Goal: Task Accomplishment & Management: Manage account settings

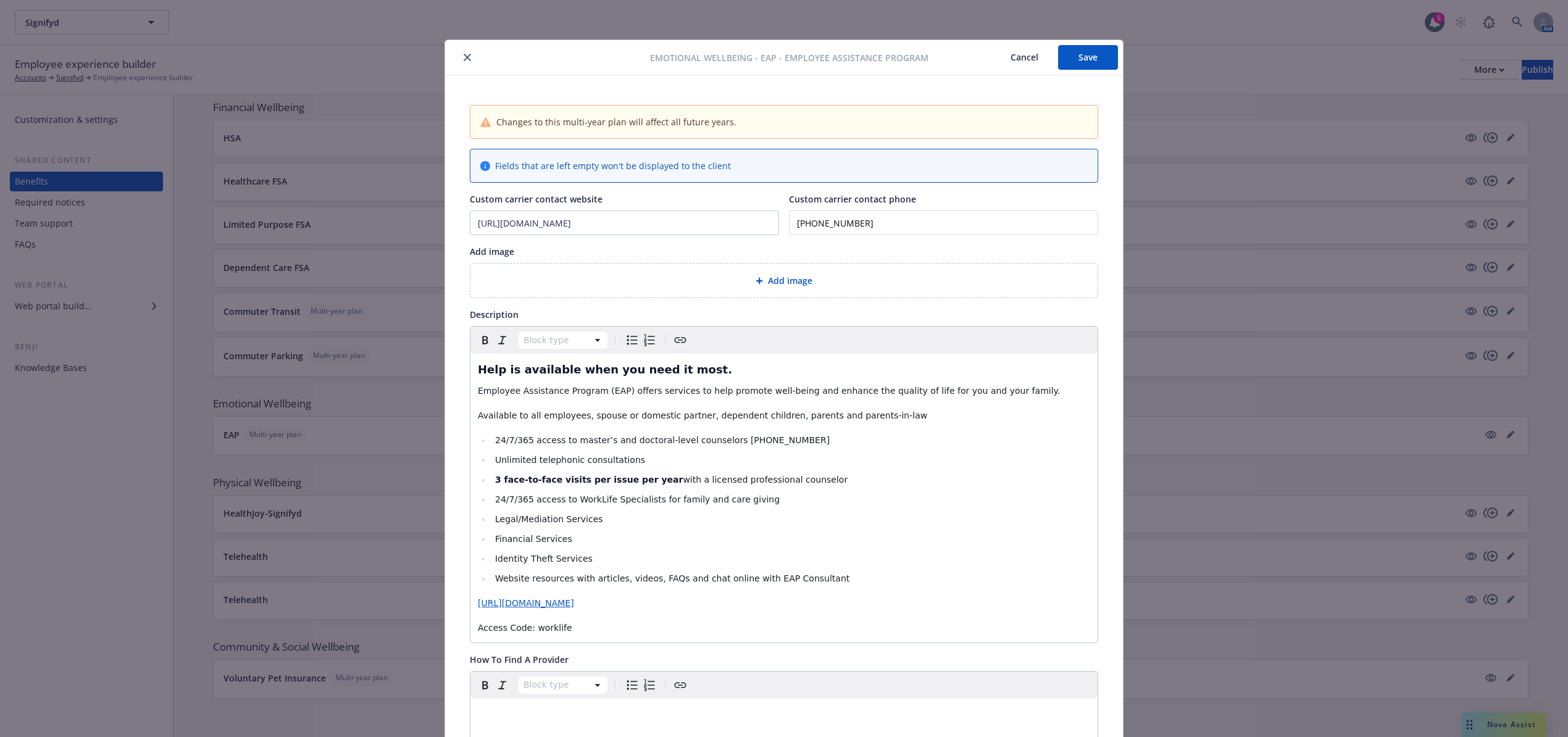
click at [460, 54] on button "close" at bounding box center [467, 57] width 15 height 15
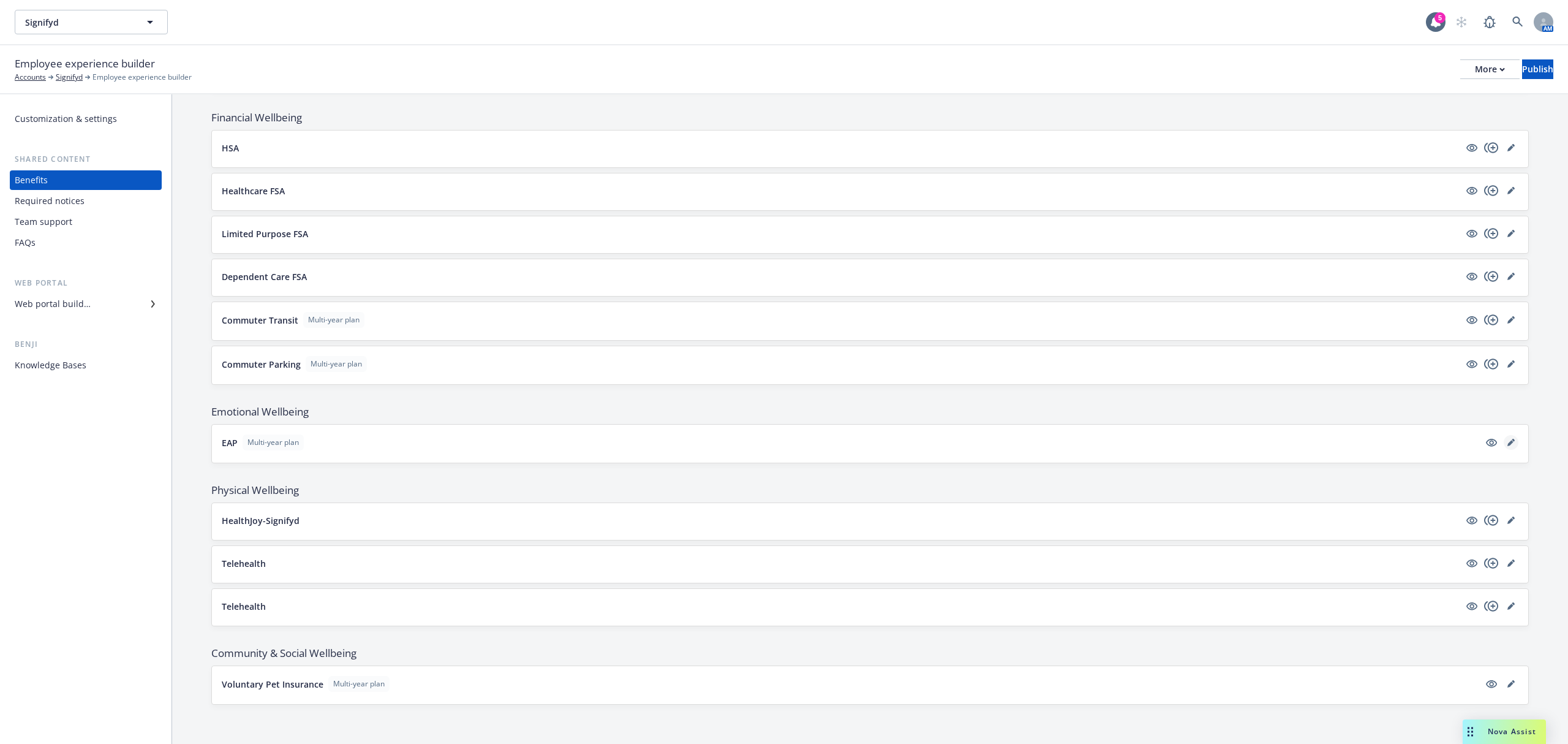
click at [1504, 435] on link "editPencil" at bounding box center [1511, 442] width 14 height 14
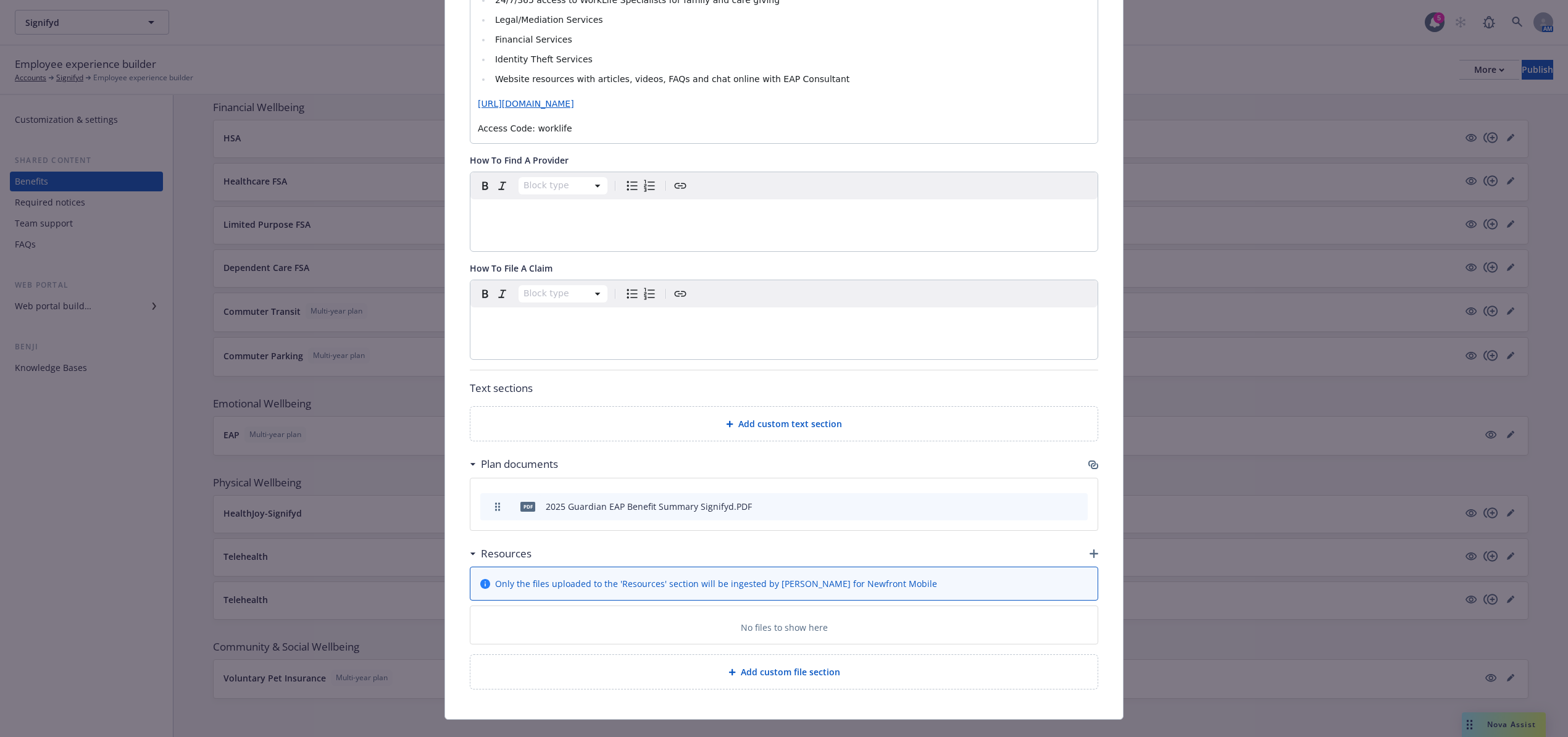
scroll to position [527, 0]
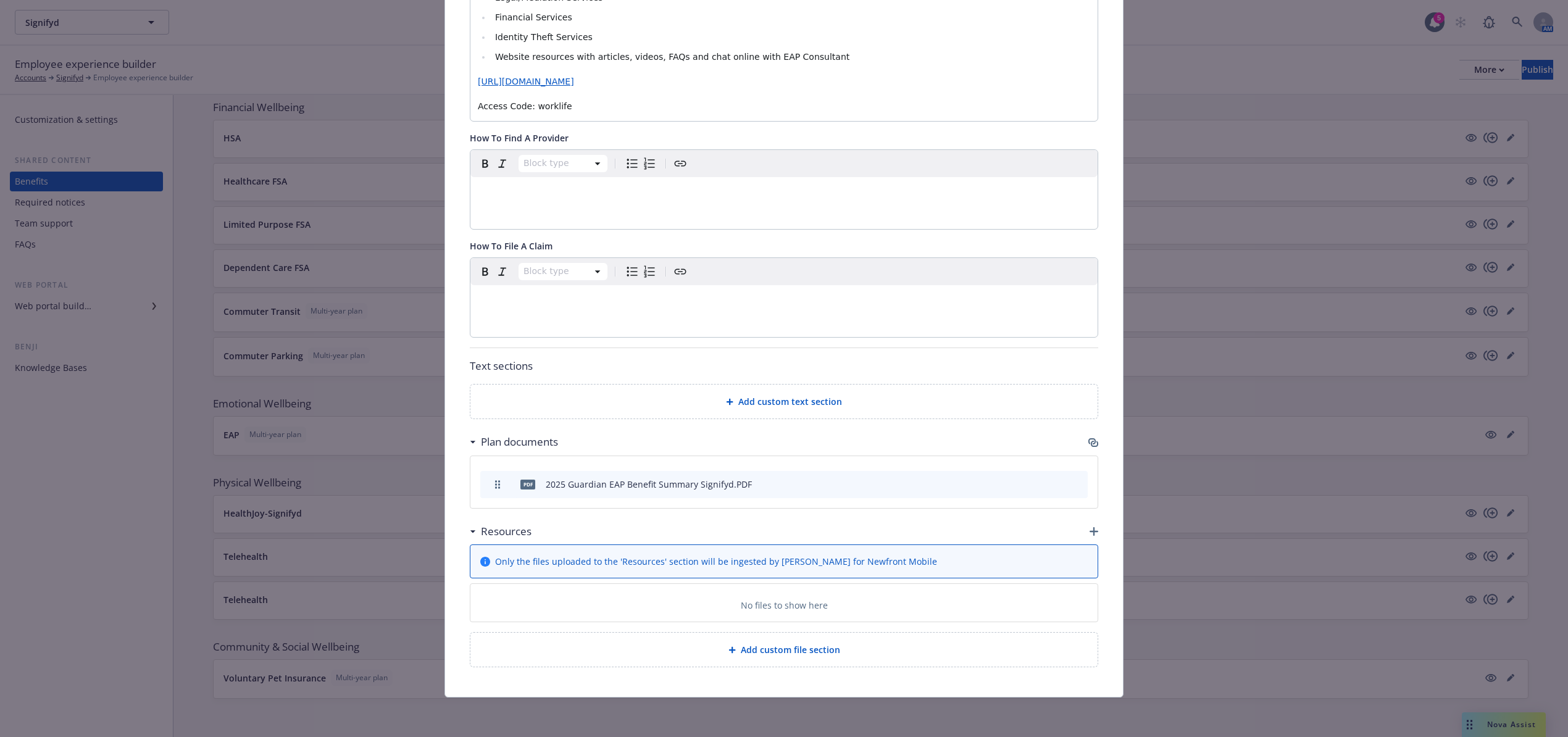
click at [1072, 482] on icon "archive file" at bounding box center [1076, 483] width 9 height 10
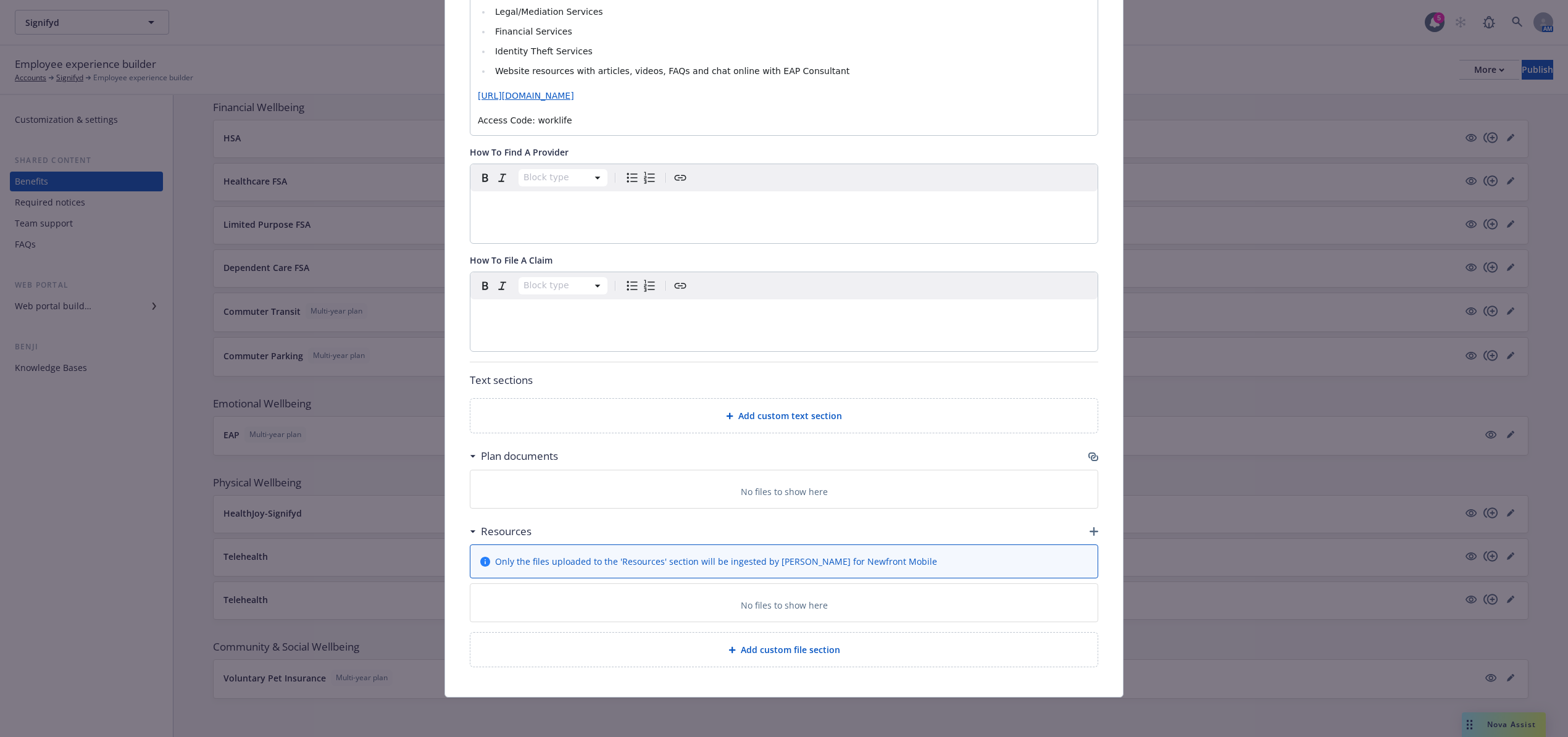
click at [1088, 453] on icon "button" at bounding box center [1093, 457] width 10 height 10
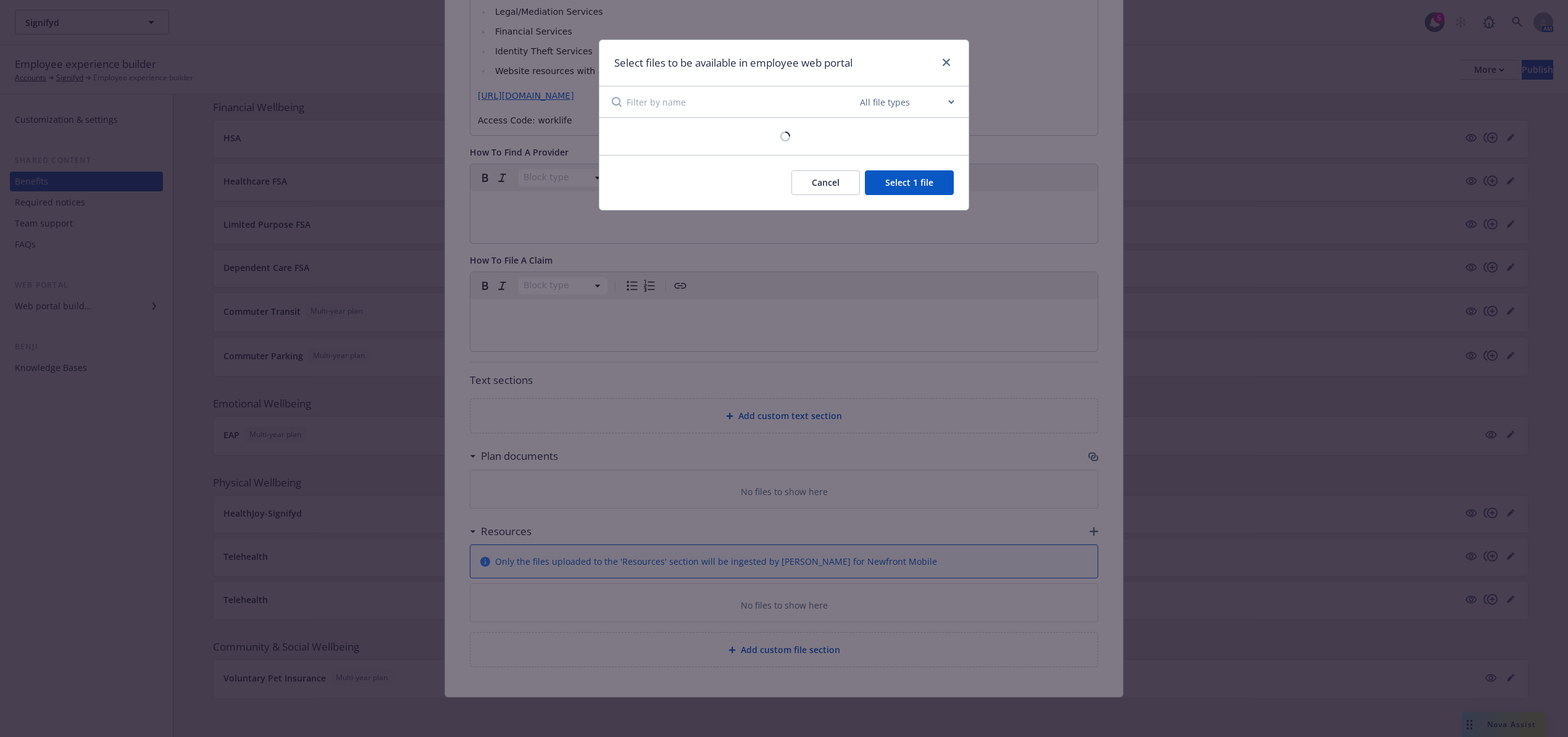
scroll to position [500, 0]
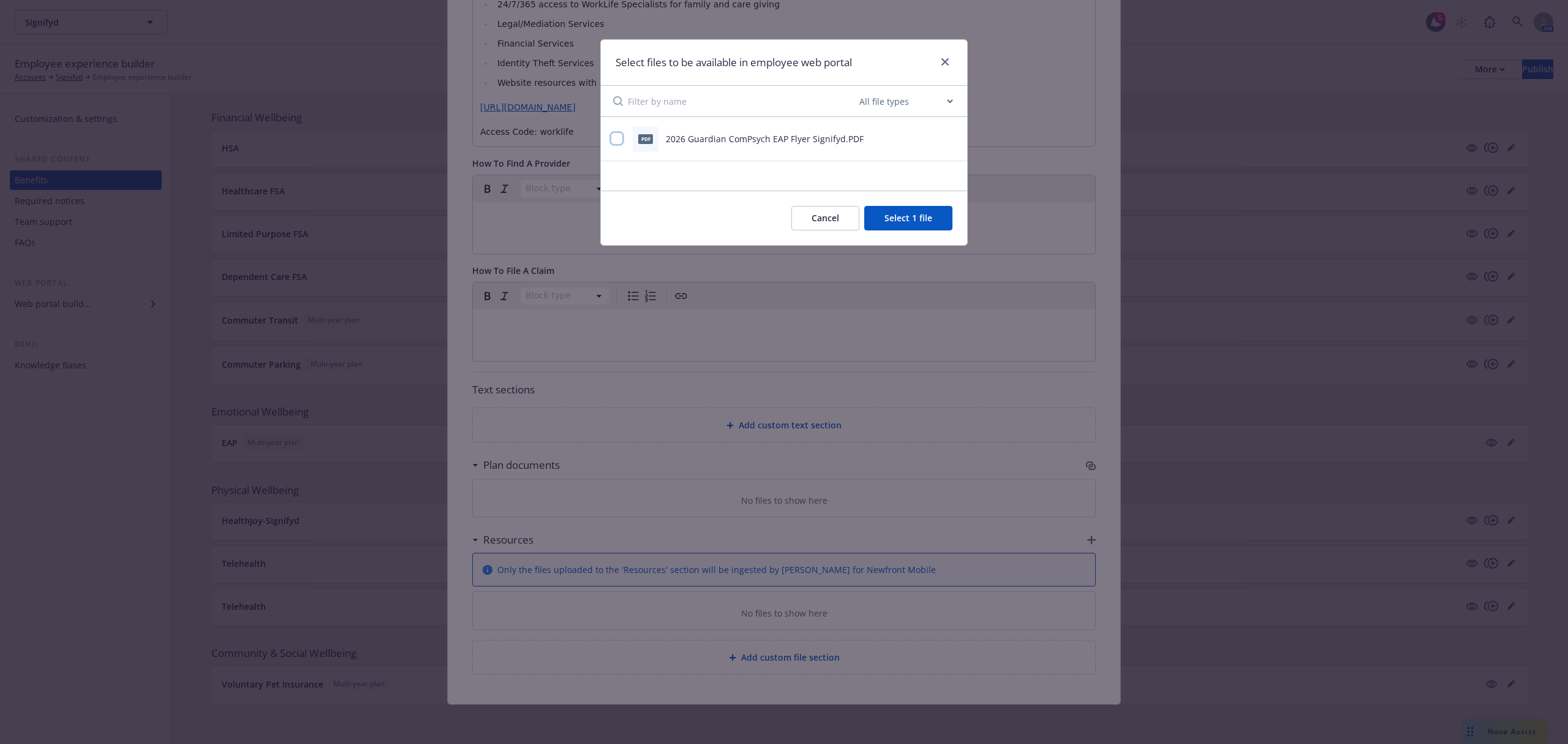
click at [619, 138] on input "checkbox" at bounding box center [617, 138] width 12 height 12
checkbox input "true"
click at [934, 62] on div at bounding box center [943, 62] width 20 height 16
click at [953, 58] on div "Select files to be available in employee web portal" at bounding box center [784, 63] width 366 height 46
click at [946, 58] on icon "close" at bounding box center [945, 62] width 7 height 7
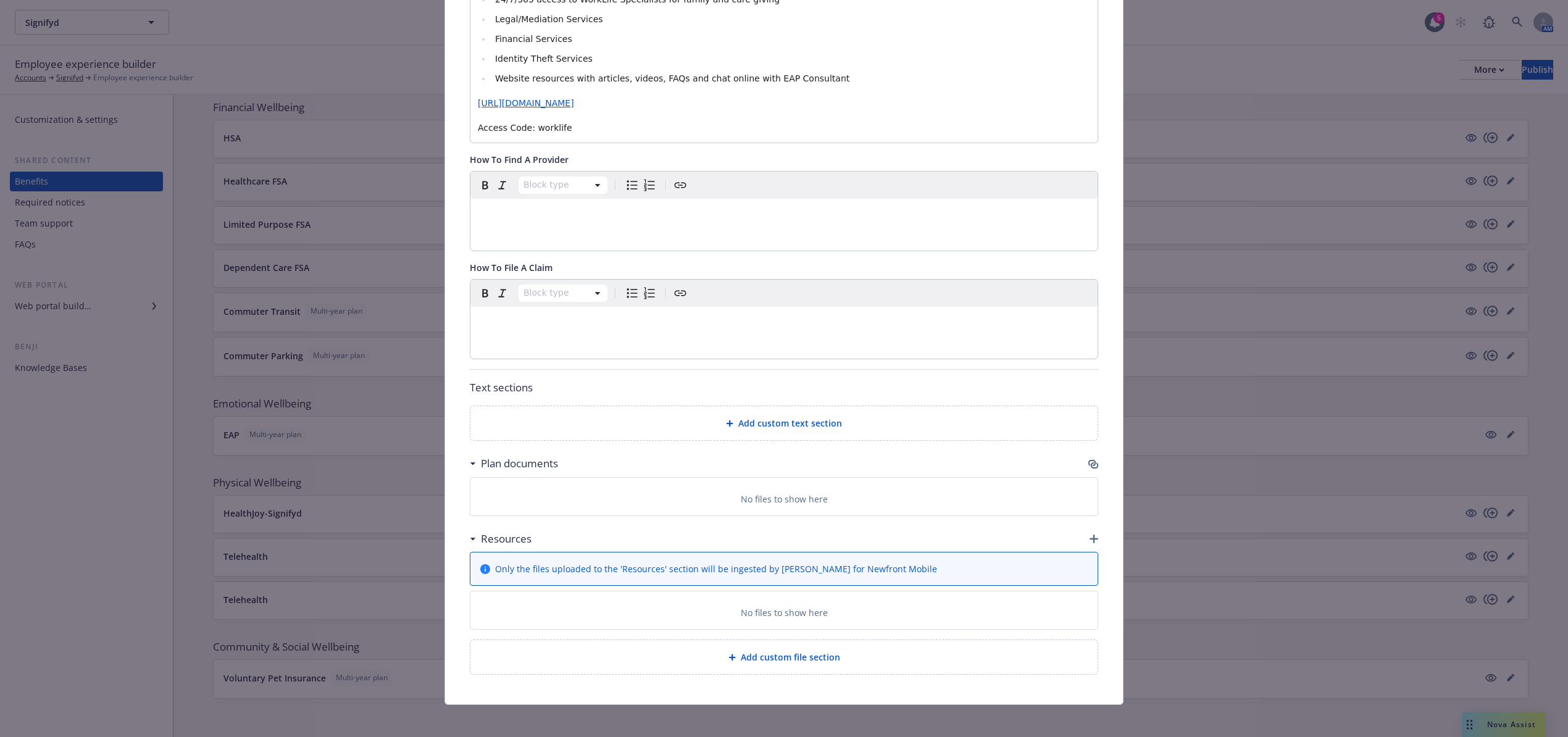
click at [1088, 465] on icon "button" at bounding box center [1092, 463] width 7 height 6
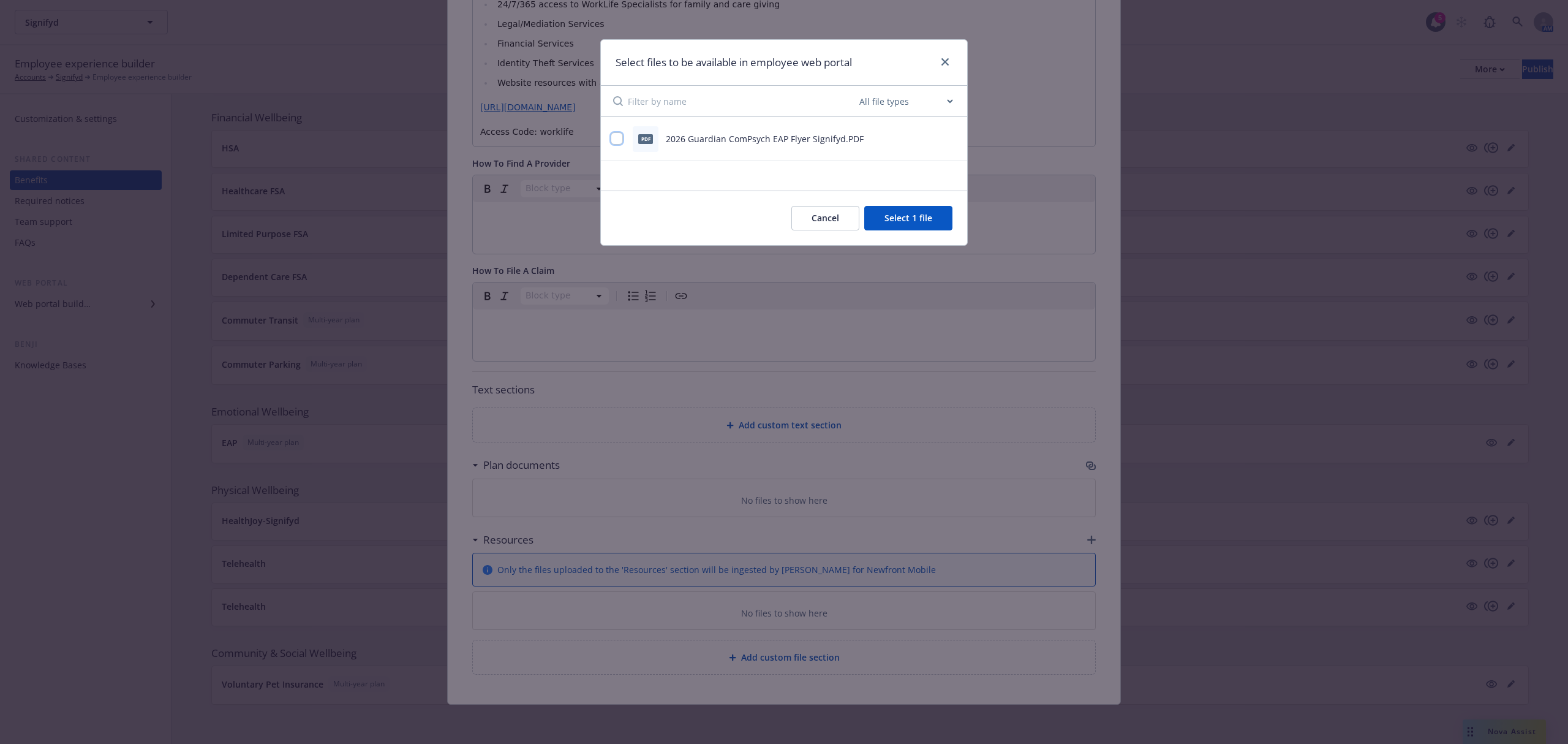
click at [613, 138] on input "checkbox" at bounding box center [617, 138] width 12 height 12
checkbox input "true"
click at [898, 221] on button "Select 2 files" at bounding box center [906, 217] width 92 height 24
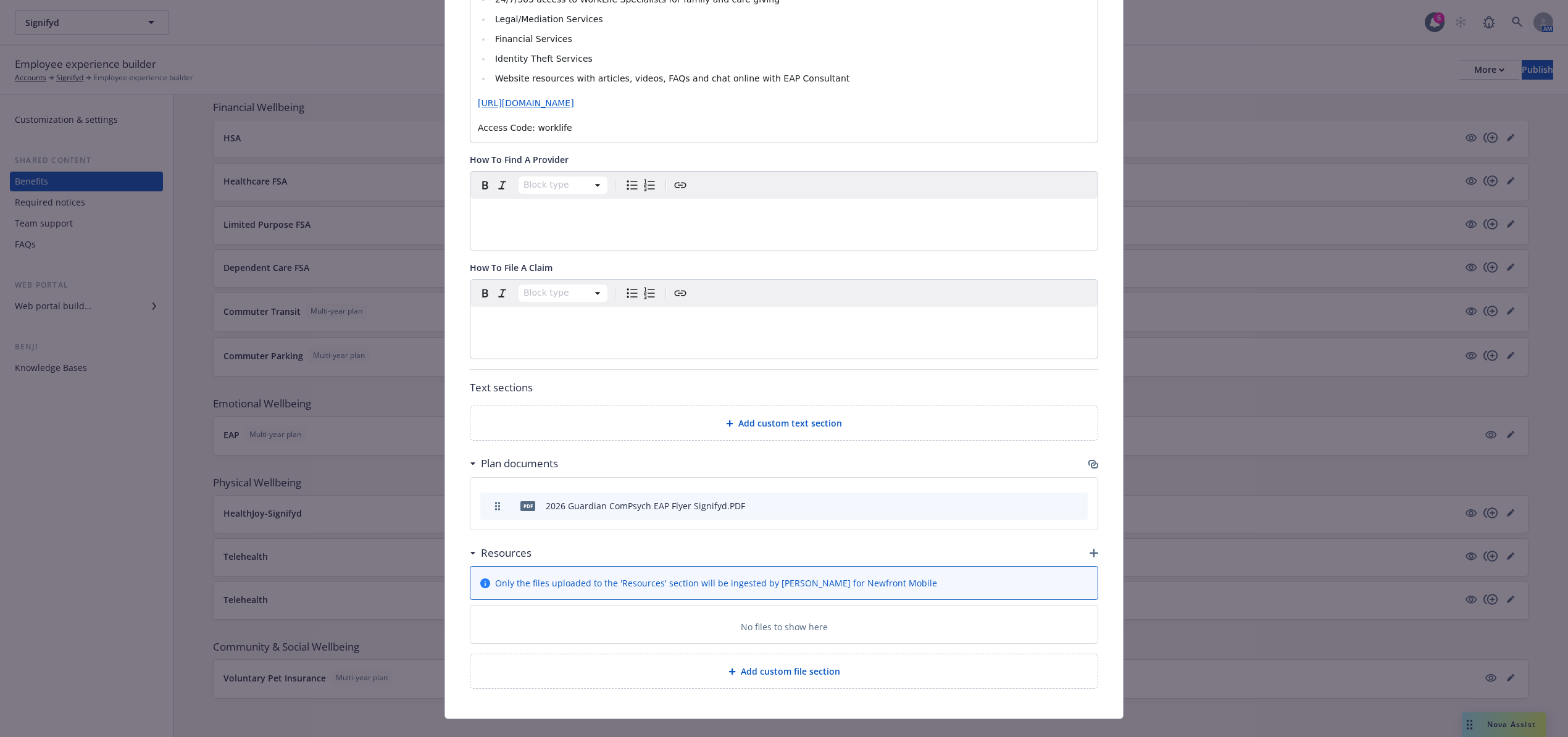
click at [799, 684] on div "Add custom file section" at bounding box center [784, 671] width 628 height 34
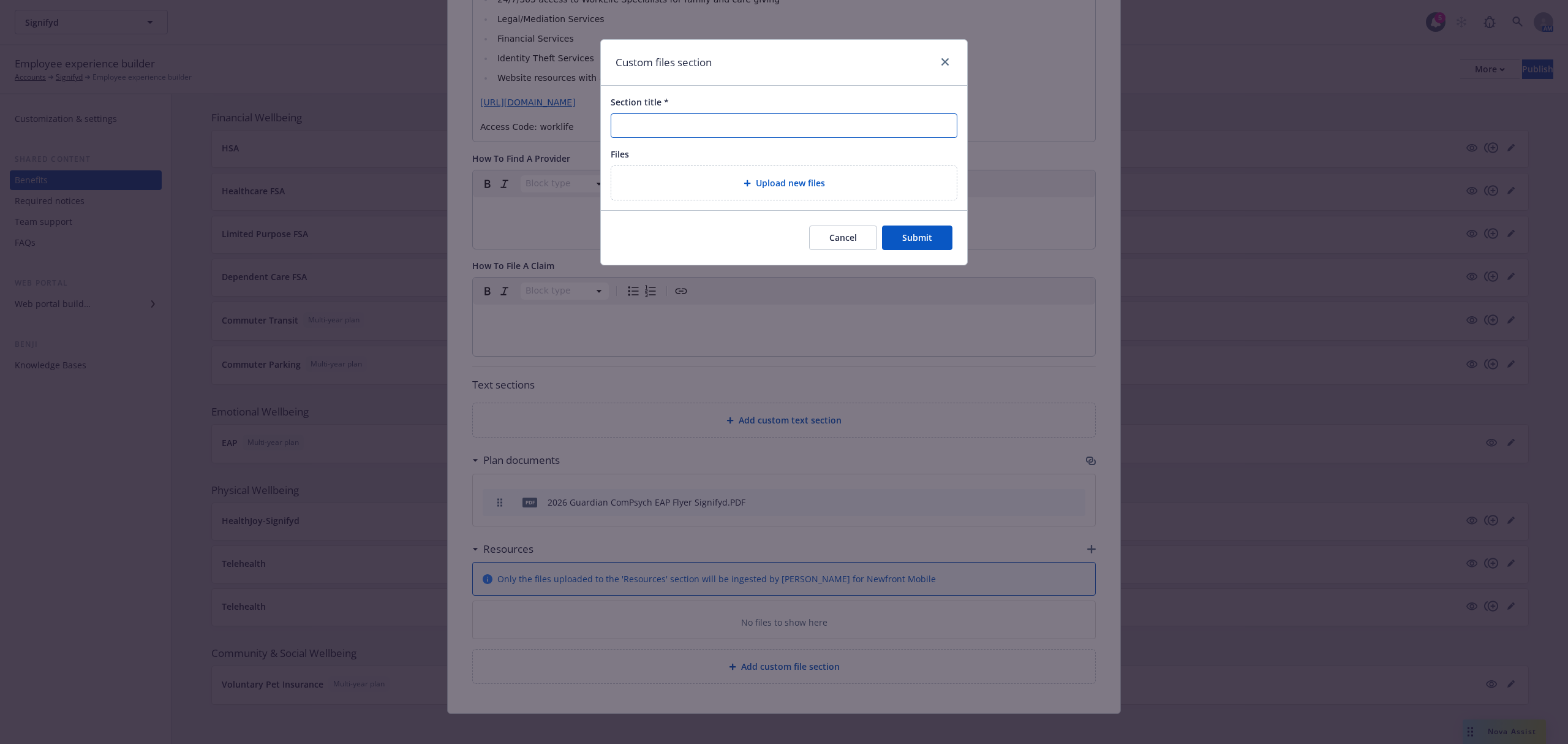
click at [714, 121] on input "Section title *" at bounding box center [784, 125] width 347 height 24
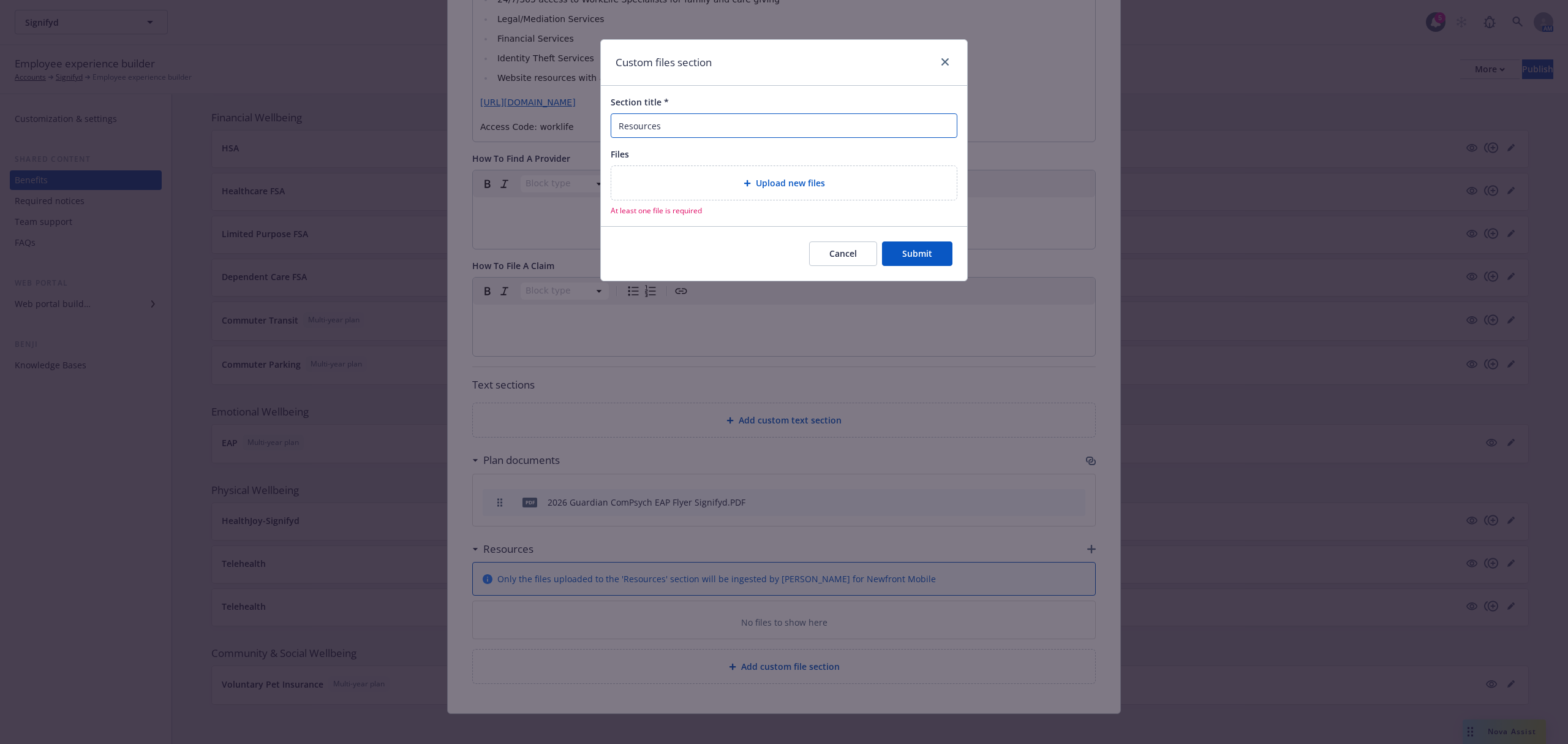
type input "Resources"
click at [861, 191] on div "Upload new files" at bounding box center [784, 183] width 346 height 33
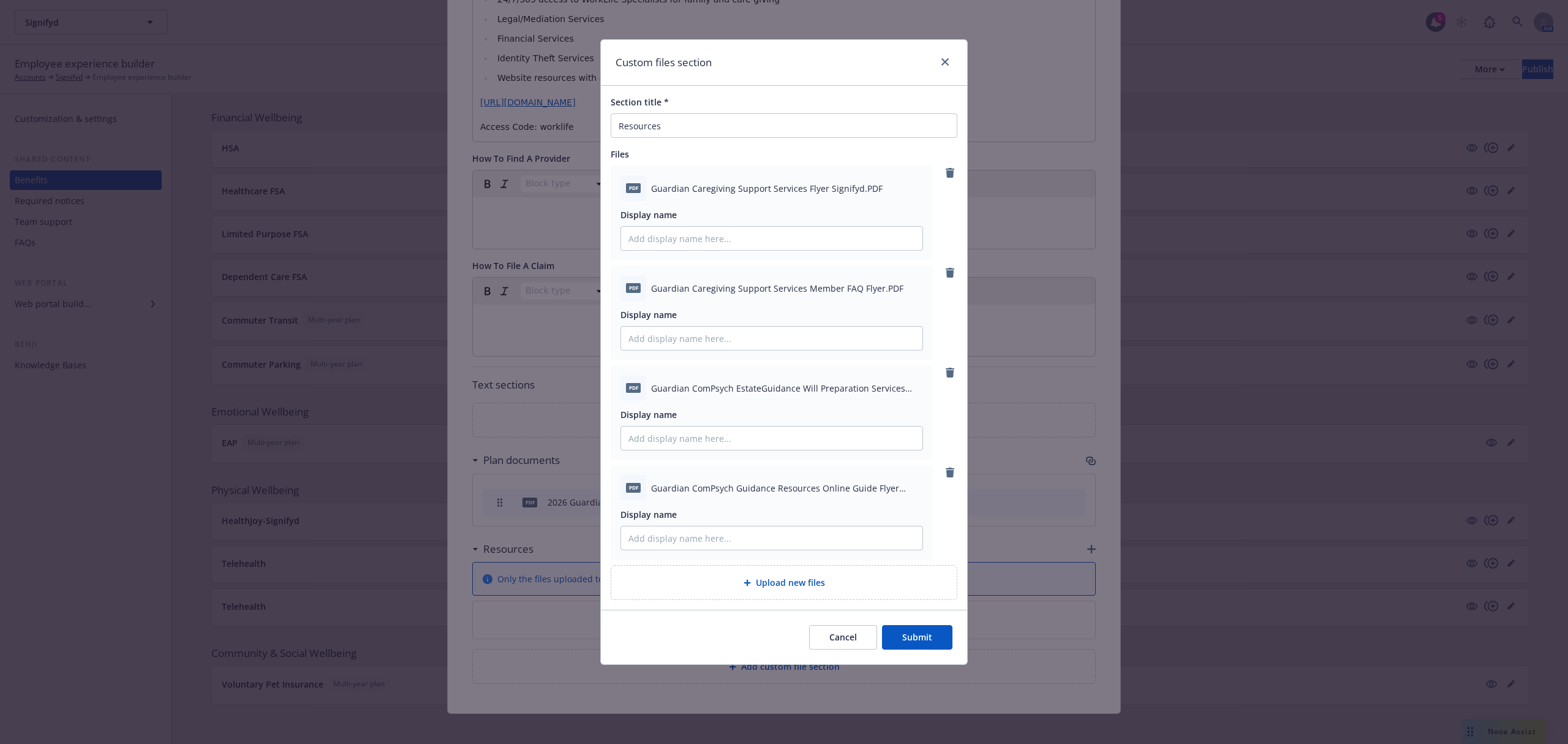
click at [936, 635] on button "Submit" at bounding box center [917, 637] width 71 height 24
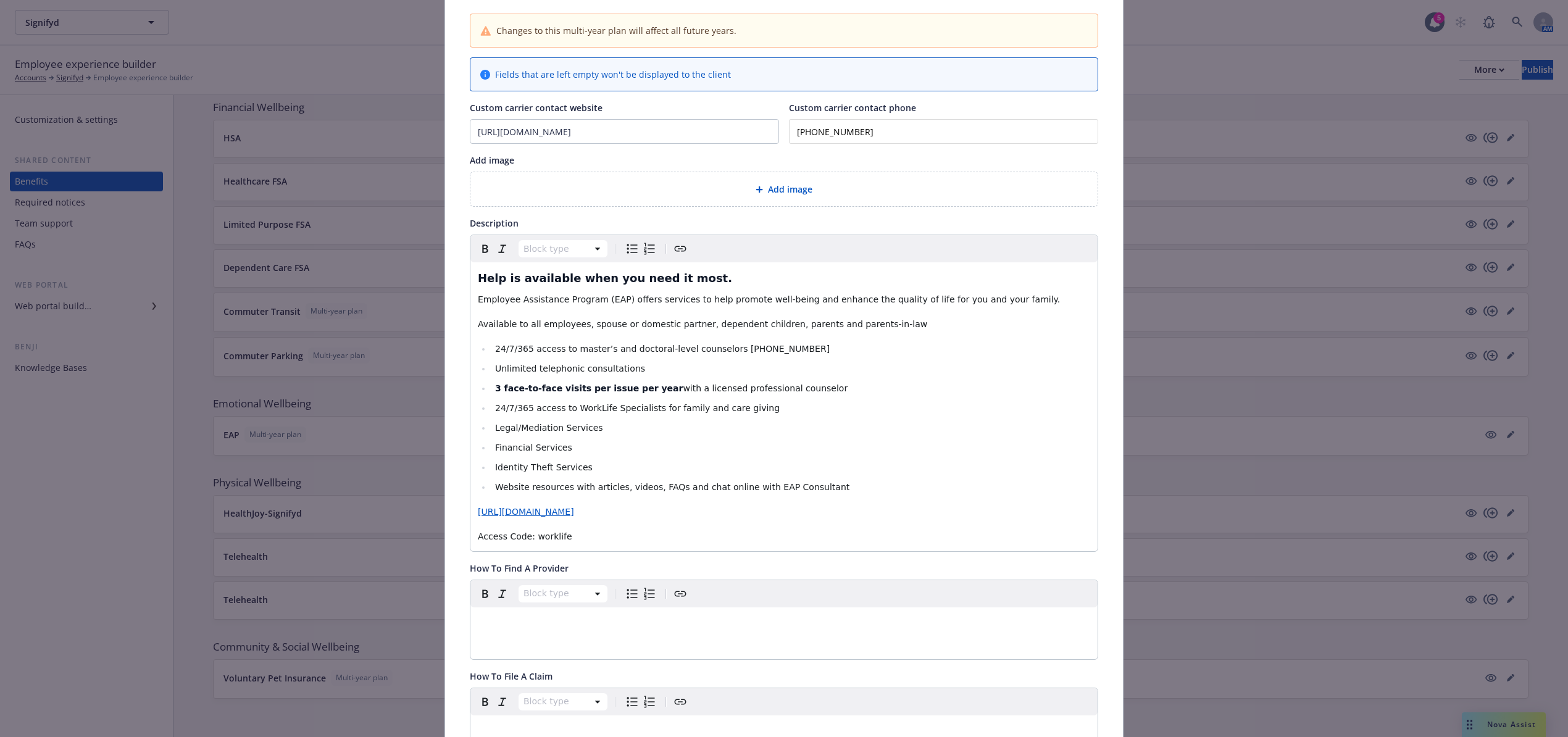
scroll to position [0, 0]
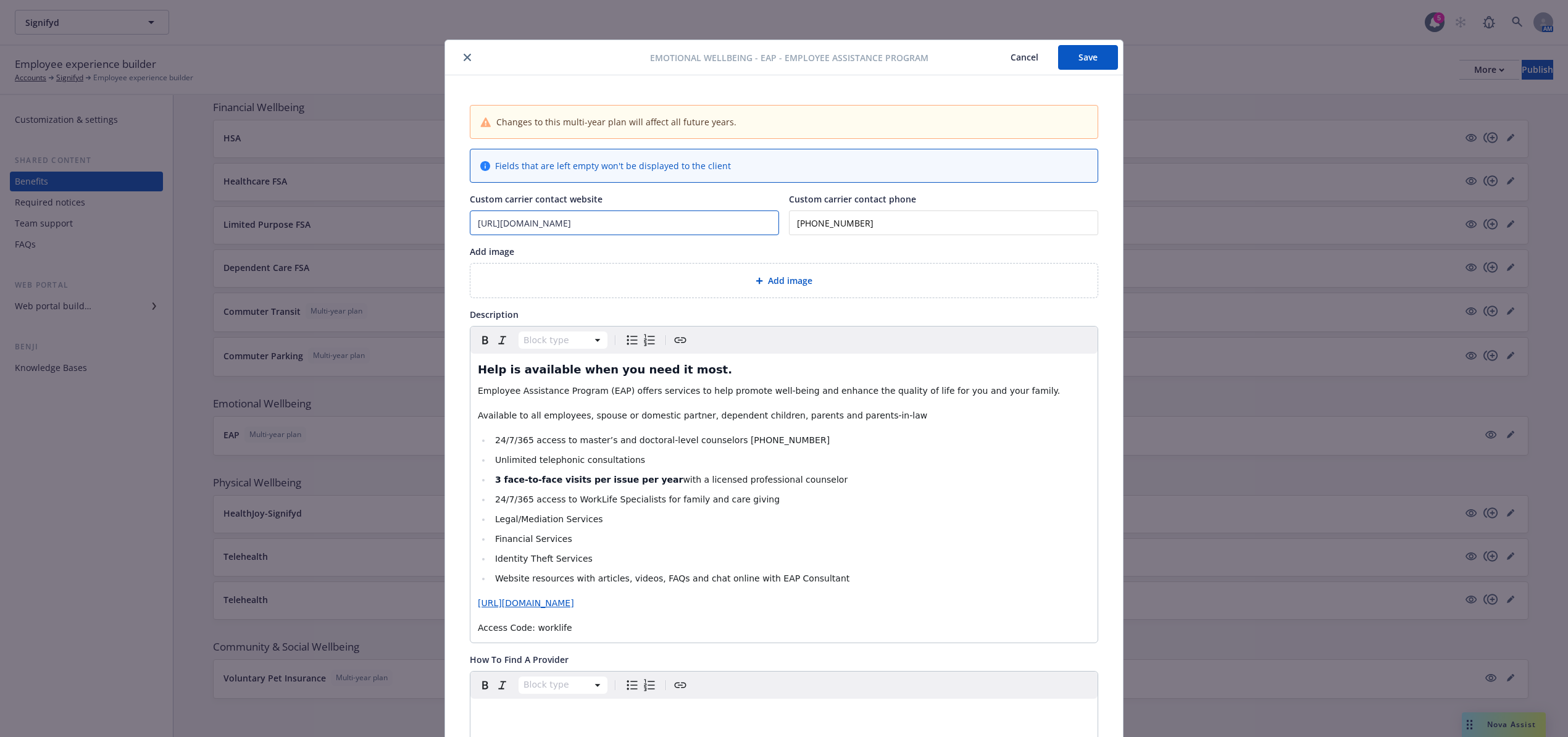
drag, startPoint x: 636, startPoint y: 224, endPoint x: 359, endPoint y: 208, distance: 277.5
click at [359, 208] on div "Emotional Wellbeing - EAP - Employee Assistance Program Cancel Save Changes to …" at bounding box center [784, 368] width 1568 height 737
type input "https://guidanceresources.com"
drag, startPoint x: 872, startPoint y: 228, endPoint x: 747, endPoint y: 221, distance: 125.2
click at [747, 221] on div "Custom carrier contact website https://guidanceresources.com Custom carrier con…" at bounding box center [784, 214] width 628 height 43
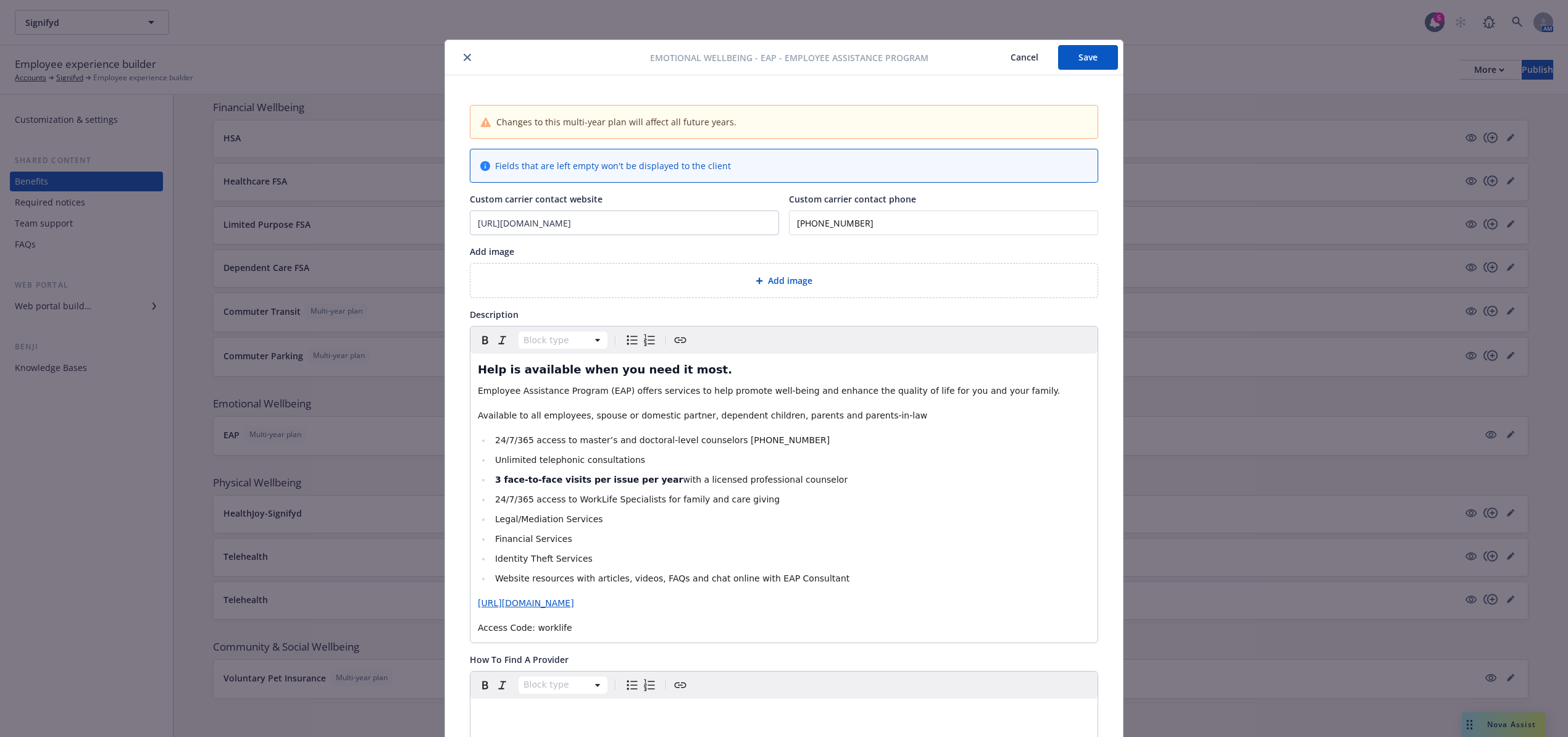
type input "(855) 239-0743"
drag, startPoint x: 635, startPoint y: 608, endPoint x: 447, endPoint y: 610, distance: 188.0
click at [447, 610] on div "Changes to this multi-year plan will affect all future years. Fields that are l…" at bounding box center [784, 734] width 678 height 1318
click at [608, 621] on div "https://worklife.uprisehealth.com/" at bounding box center [539, 631] width 178 height 34
click at [608, 627] on icon "button" at bounding box center [612, 631] width 9 height 10
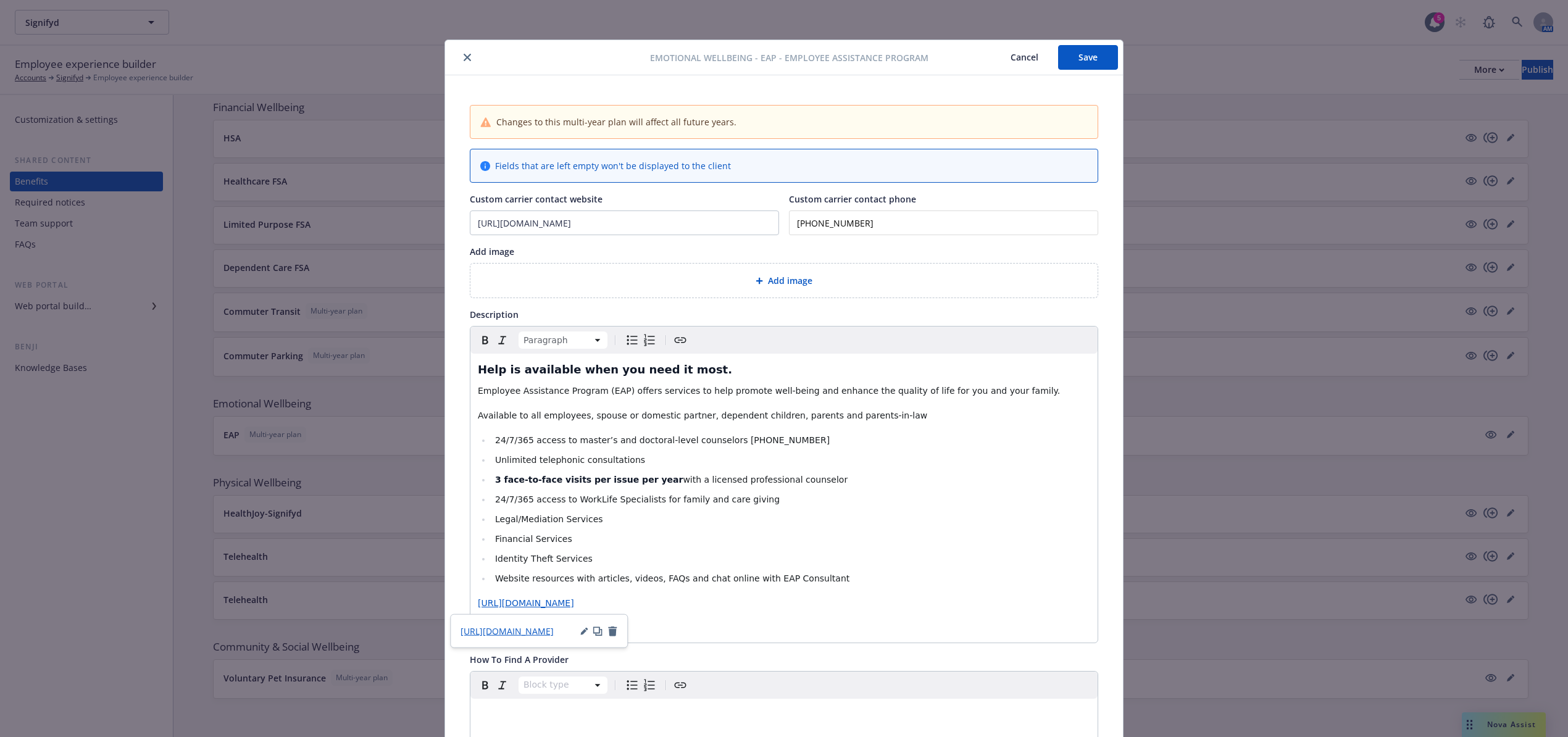
click at [616, 632] on icon "button" at bounding box center [612, 631] width 9 height 10
click at [608, 632] on icon "button" at bounding box center [612, 631] width 10 height 10
click at [608, 624] on div "https://worklife.uprisehealth.com/" at bounding box center [539, 631] width 178 height 34
click at [618, 599] on p "https://worklife.uprisehealth.com/" at bounding box center [784, 603] width 612 height 15
drag, startPoint x: 471, startPoint y: 601, endPoint x: 418, endPoint y: 601, distance: 53.0
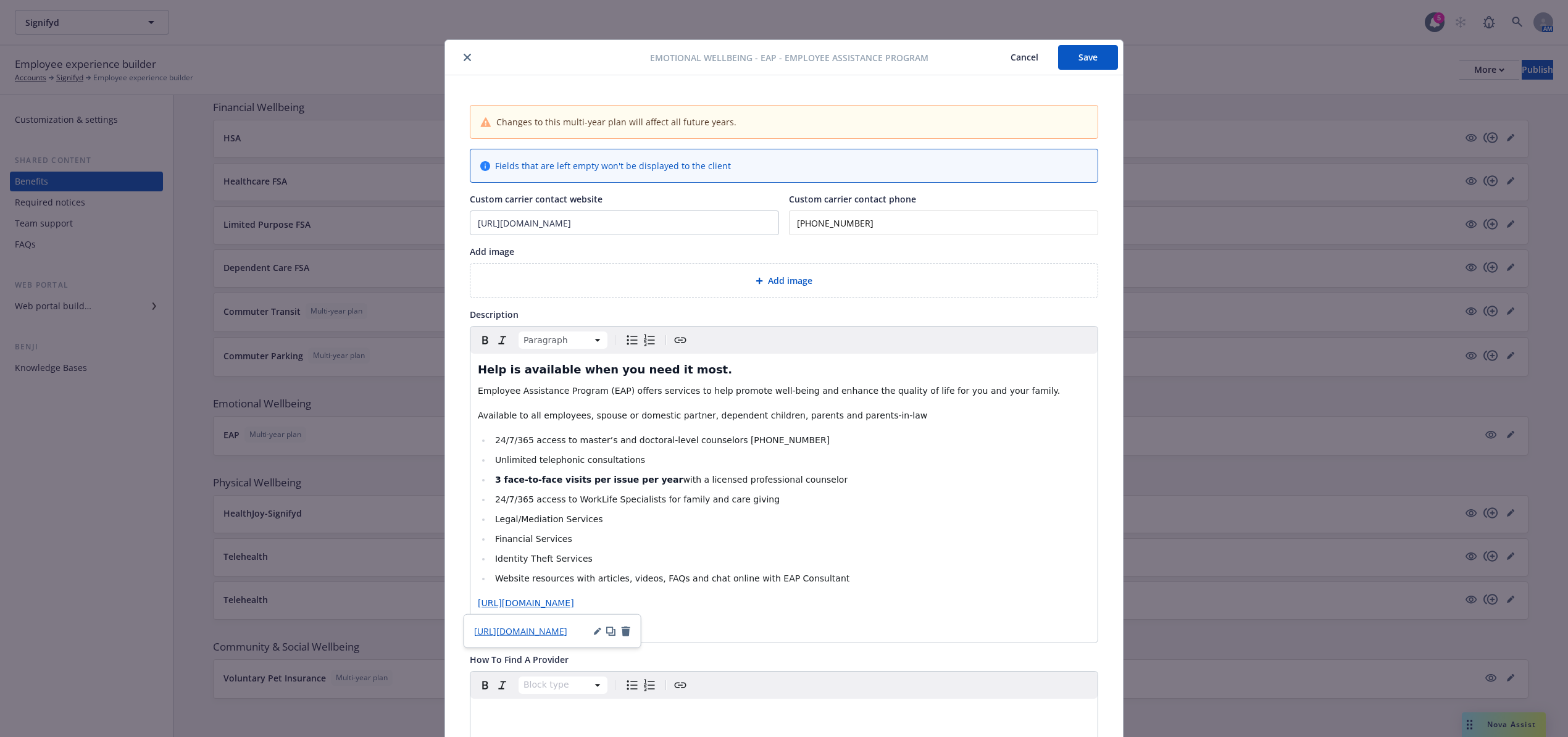
click at [418, 601] on div "Emotional Wellbeing - EAP - Employee Assistance Program Cancel Save Changes to …" at bounding box center [784, 368] width 1568 height 737
click at [705, 608] on p "https://www.guidanceresources.com/groNg/#/login" at bounding box center [784, 603] width 612 height 15
click at [471, 608] on div "Help is available when you need it most.​ Employee Assistance Program (EAP) off…" at bounding box center [784, 498] width 628 height 289
click at [630, 633] on p "Access Code: worklife" at bounding box center [784, 627] width 612 height 15
drag, startPoint x: 791, startPoint y: 443, endPoint x: 721, endPoint y: 447, distance: 70.1
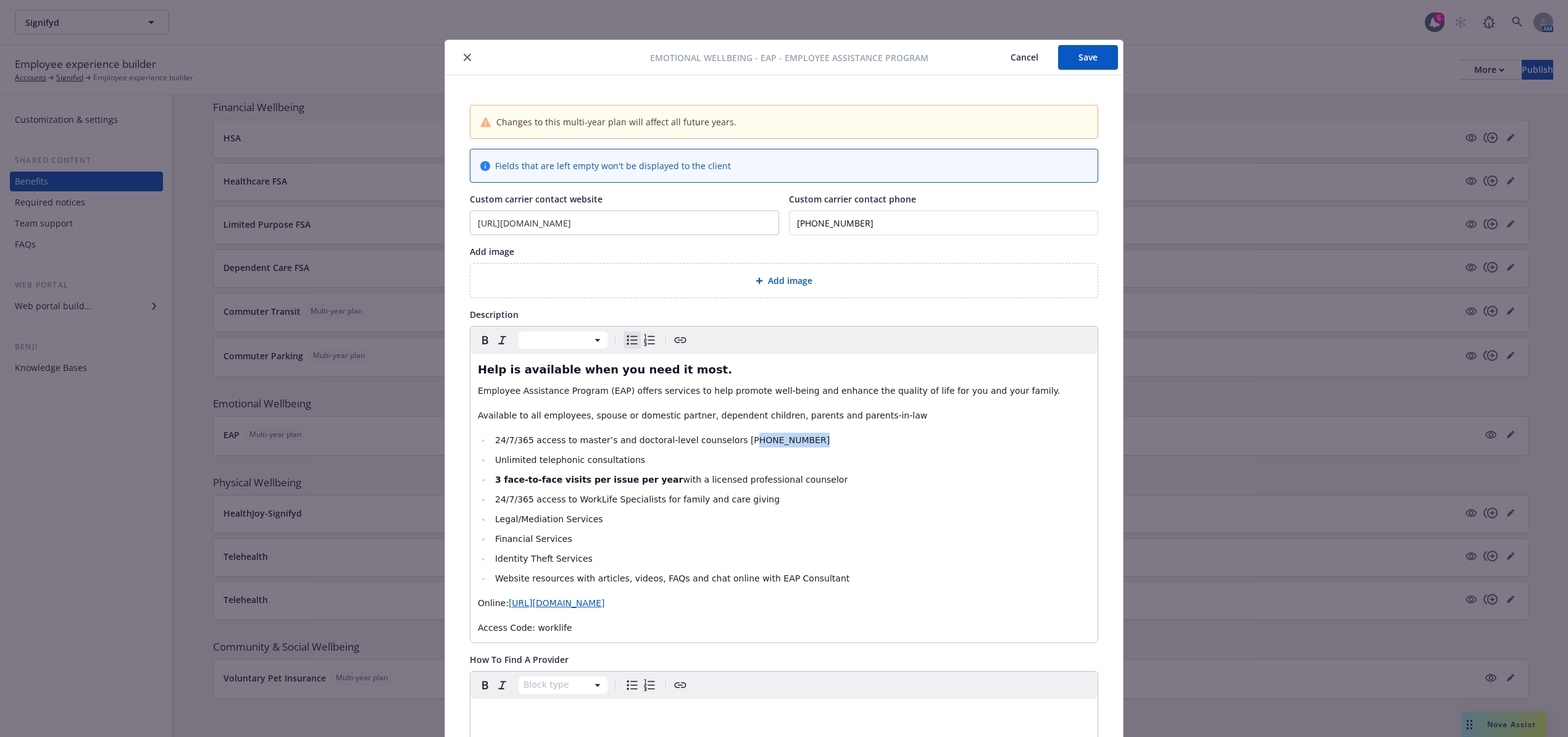
click at [721, 447] on li "24/7/365 access to master’s and doctoral-level counselors (800) 386-7055​" at bounding box center [791, 440] width 599 height 15
click at [598, 635] on p "Access Code: worklife" at bounding box center [784, 627] width 612 height 15
drag, startPoint x: 580, startPoint y: 633, endPoint x: 450, endPoint y: 641, distance: 130.2
click at [450, 641] on div "Changes to this multi-year plan will affect all future years. Fields that are l…" at bounding box center [784, 734] width 678 height 1318
click at [1086, 52] on button "Save" at bounding box center [1088, 57] width 60 height 24
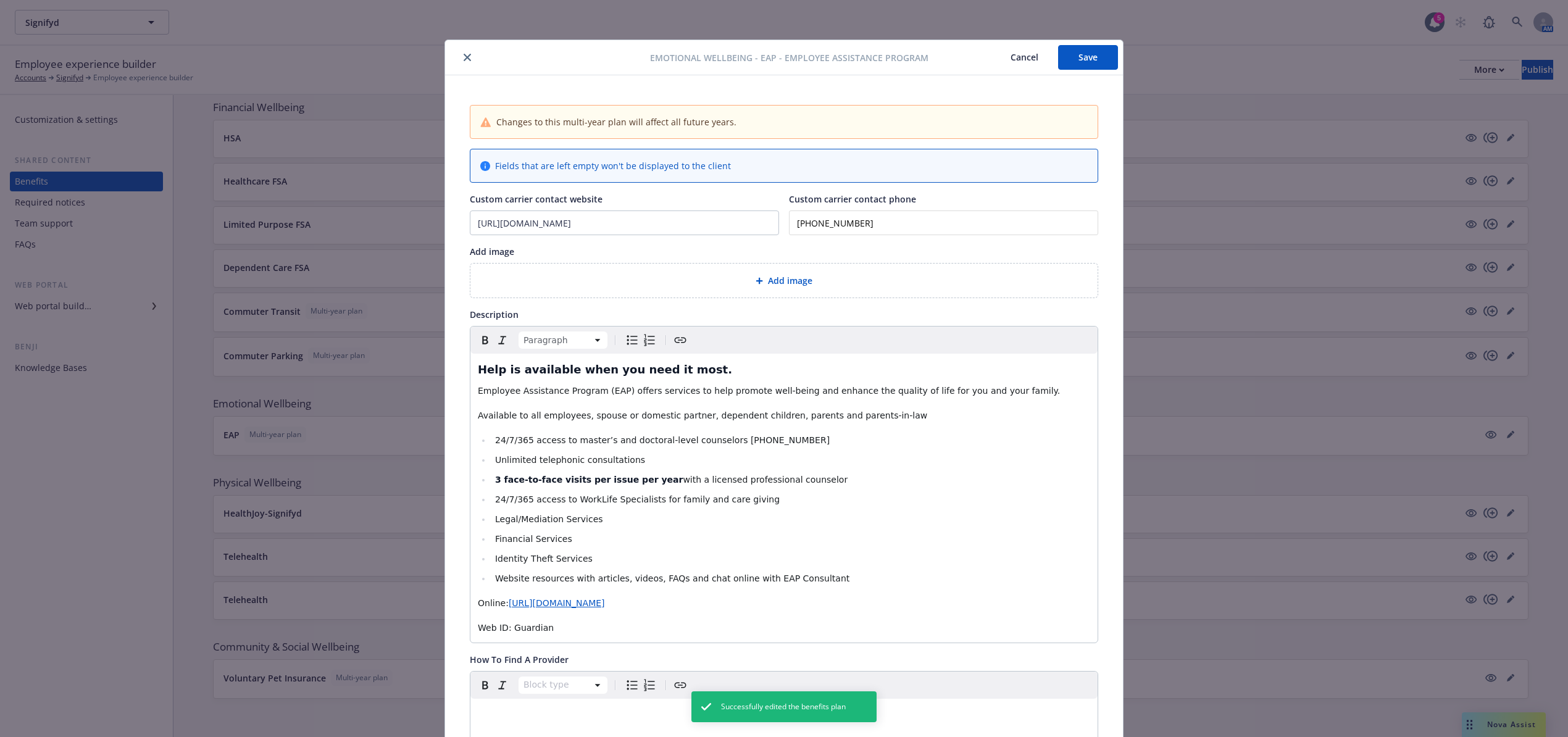
click at [464, 59] on icon "close" at bounding box center [467, 57] width 7 height 7
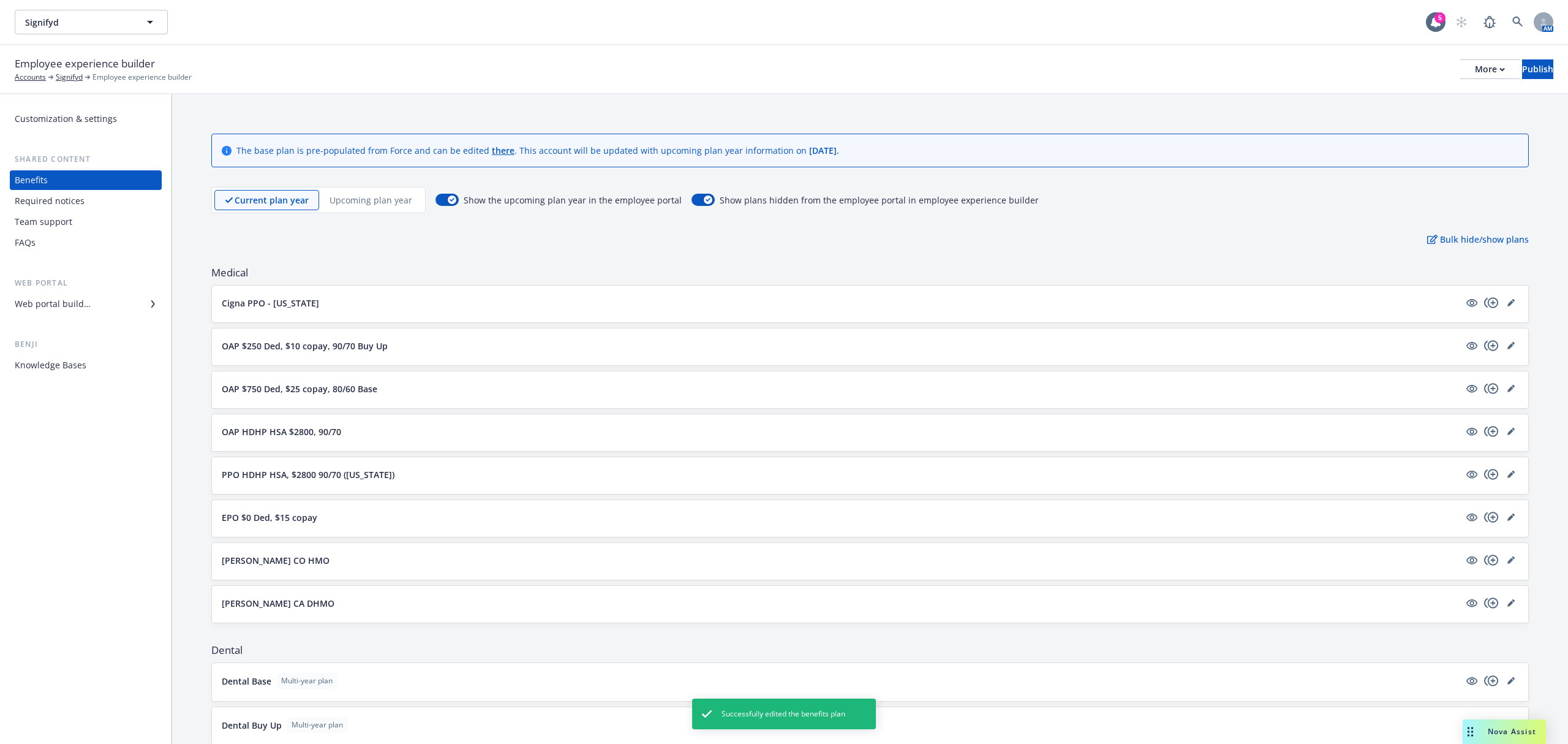
click at [339, 195] on p "Upcoming plan year" at bounding box center [371, 200] width 82 height 13
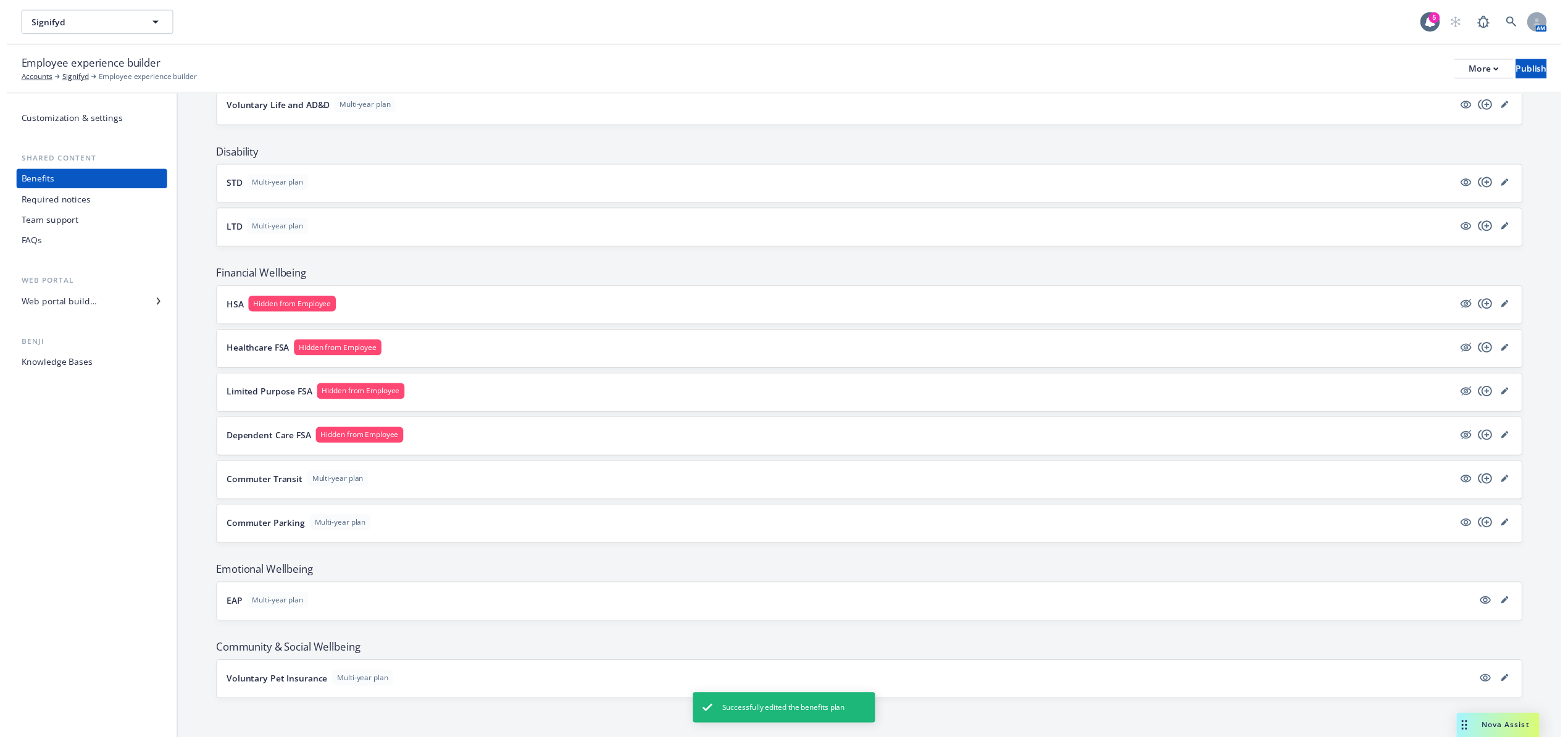
scroll to position [846, 0]
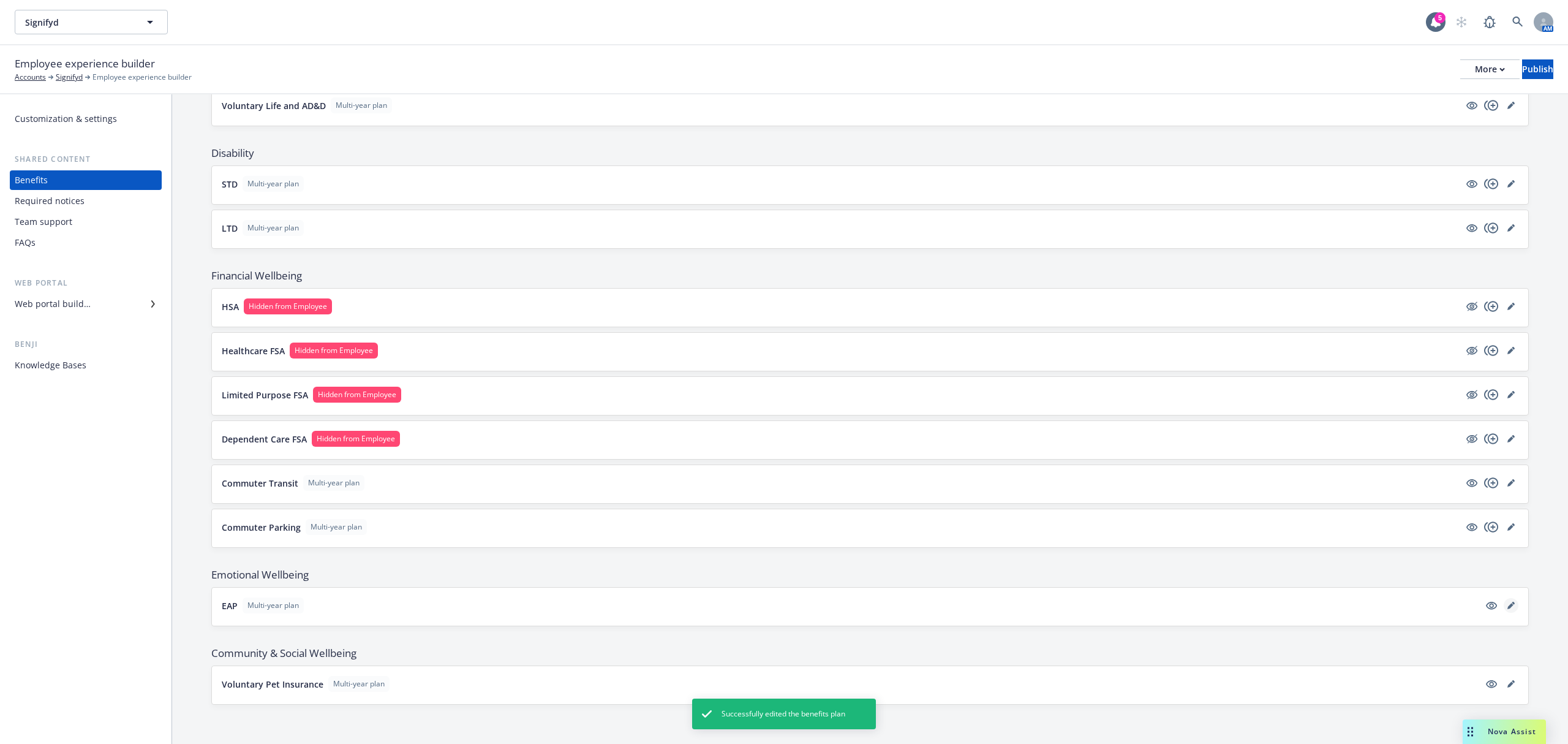
click at [1507, 603] on icon "editPencil" at bounding box center [1510, 605] width 7 height 7
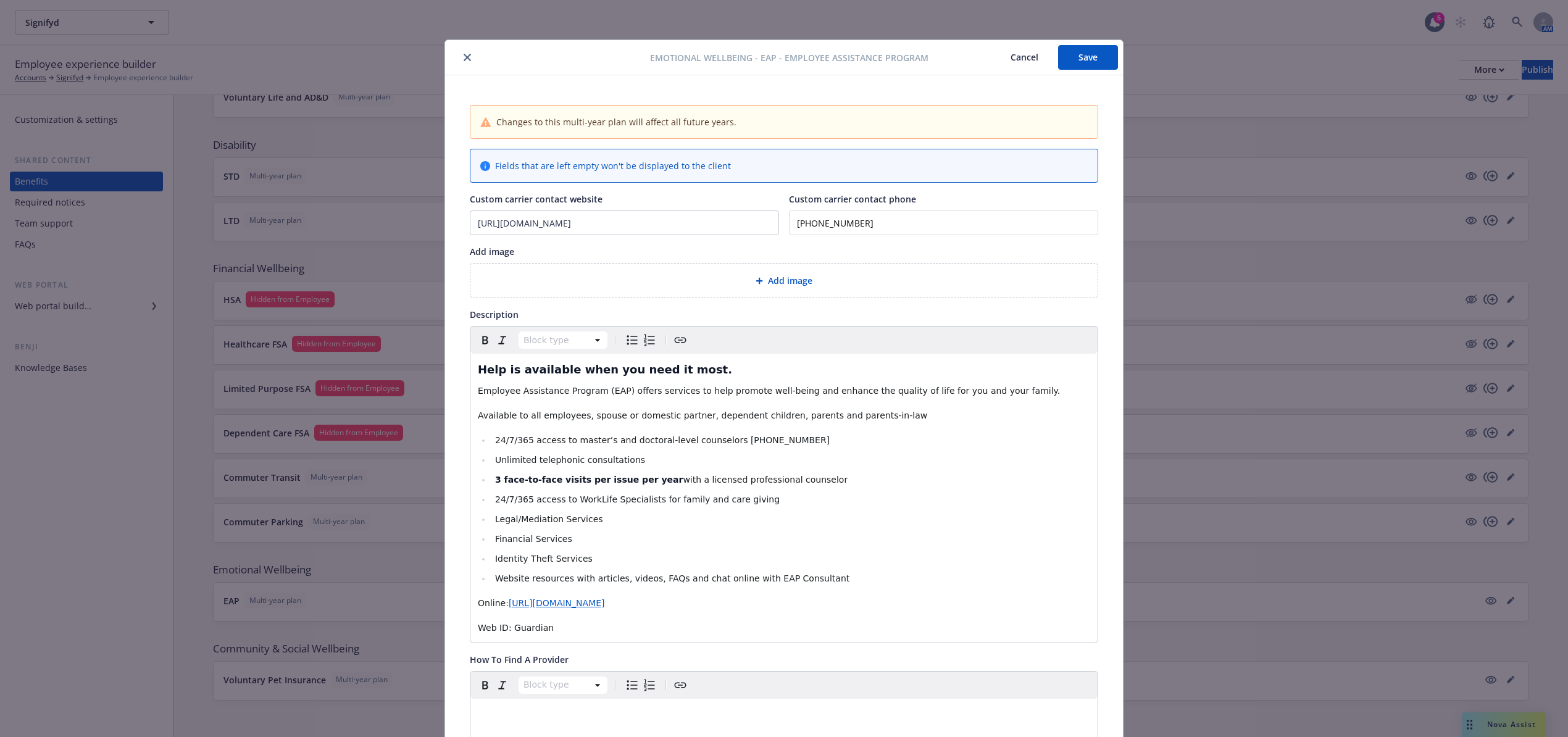
click at [461, 51] on button "close" at bounding box center [467, 57] width 15 height 15
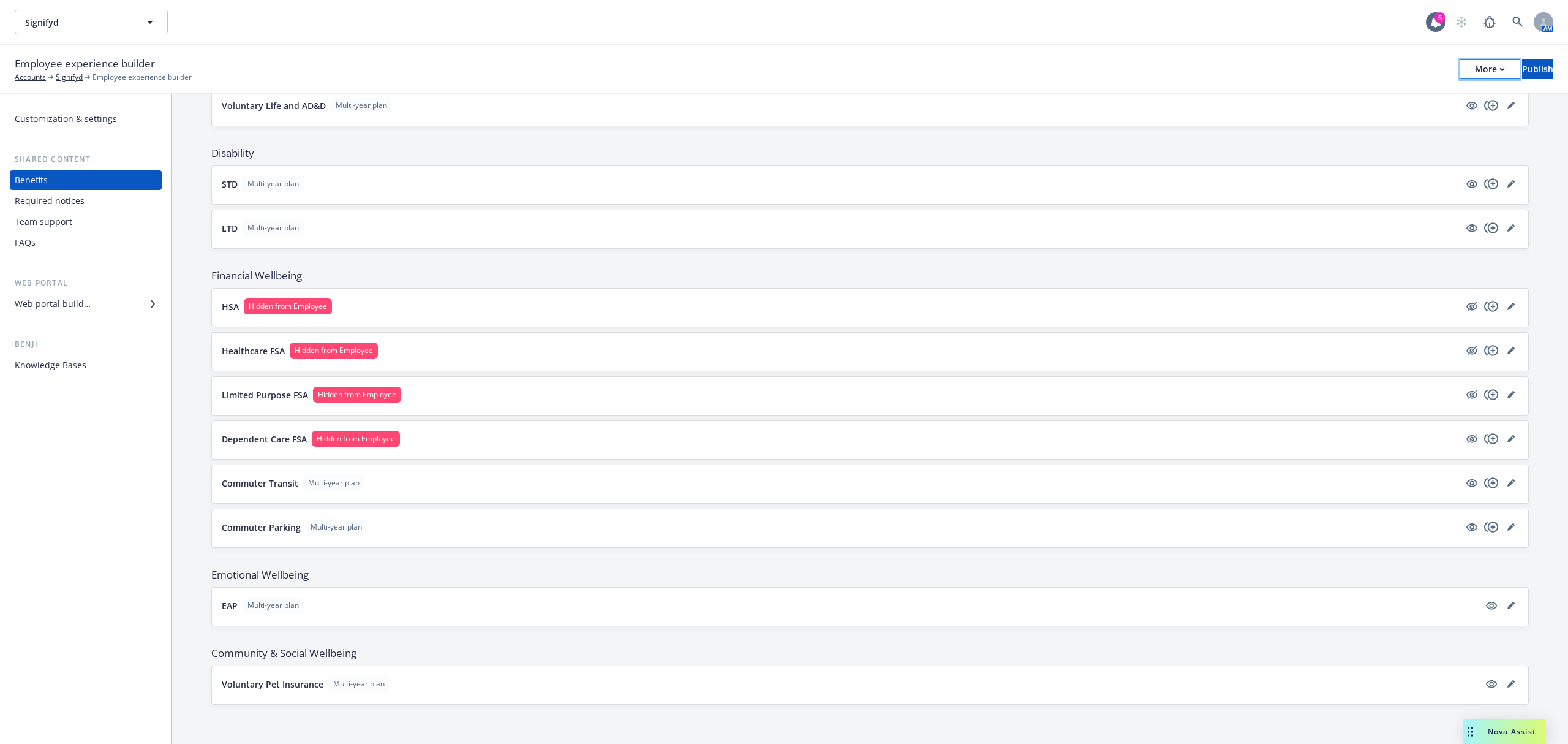
click at [1460, 60] on button "More" at bounding box center [1489, 69] width 60 height 20
click at [1522, 66] on div "Publish" at bounding box center [1538, 69] width 31 height 18
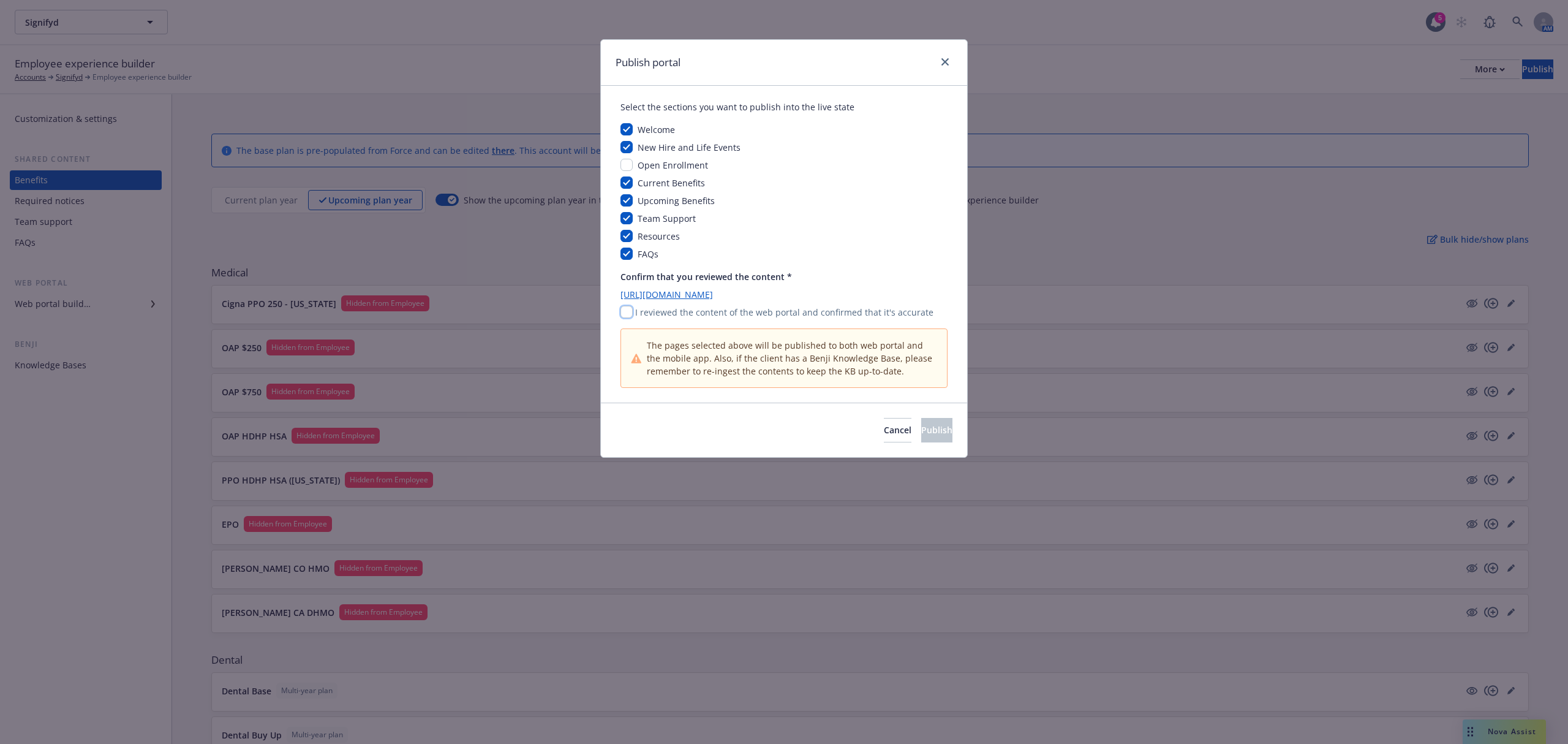
click at [628, 314] on input "checkbox" at bounding box center [627, 312] width 12 height 12
checkbox input "true"
click at [921, 422] on button "Publish" at bounding box center [937, 430] width 31 height 24
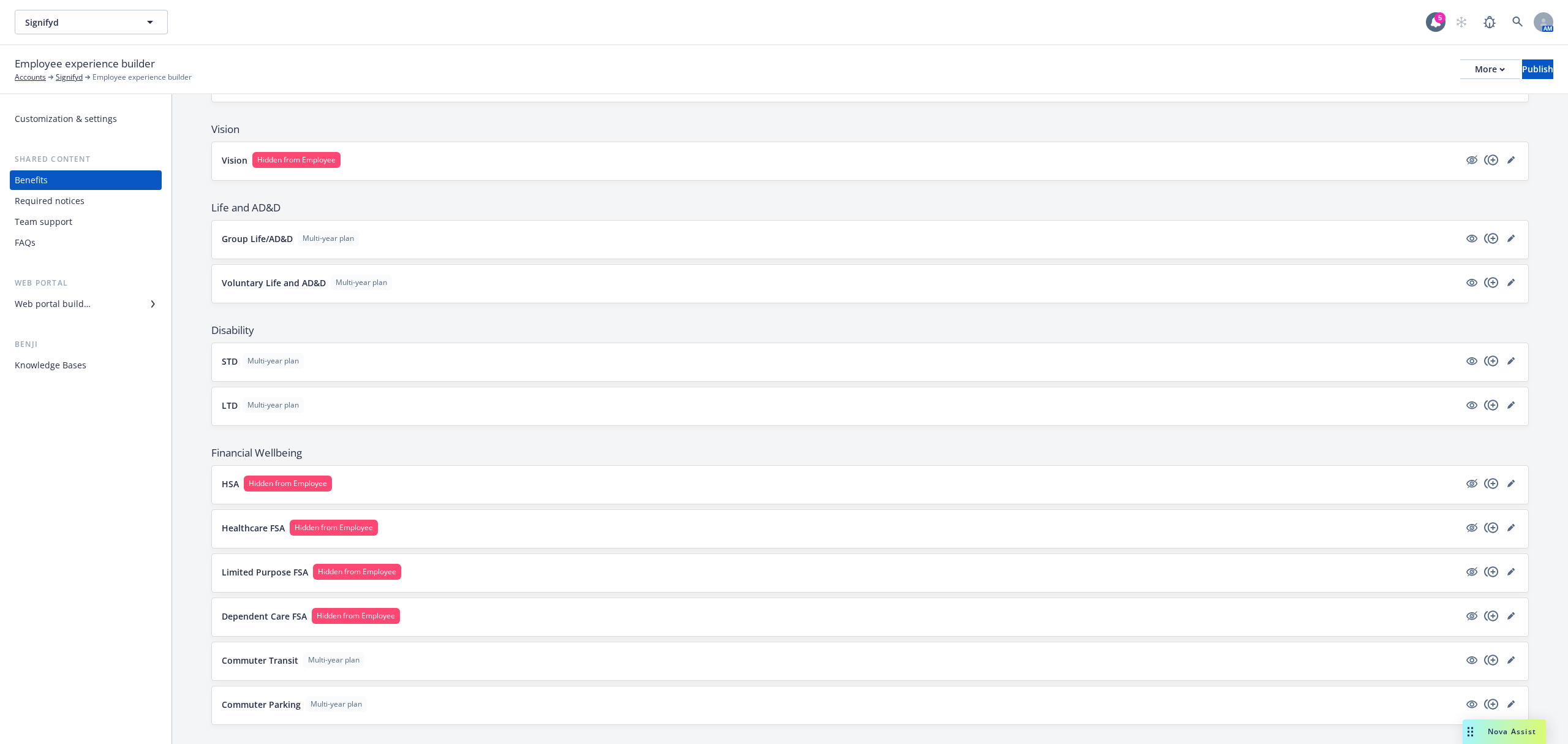
scroll to position [840, 0]
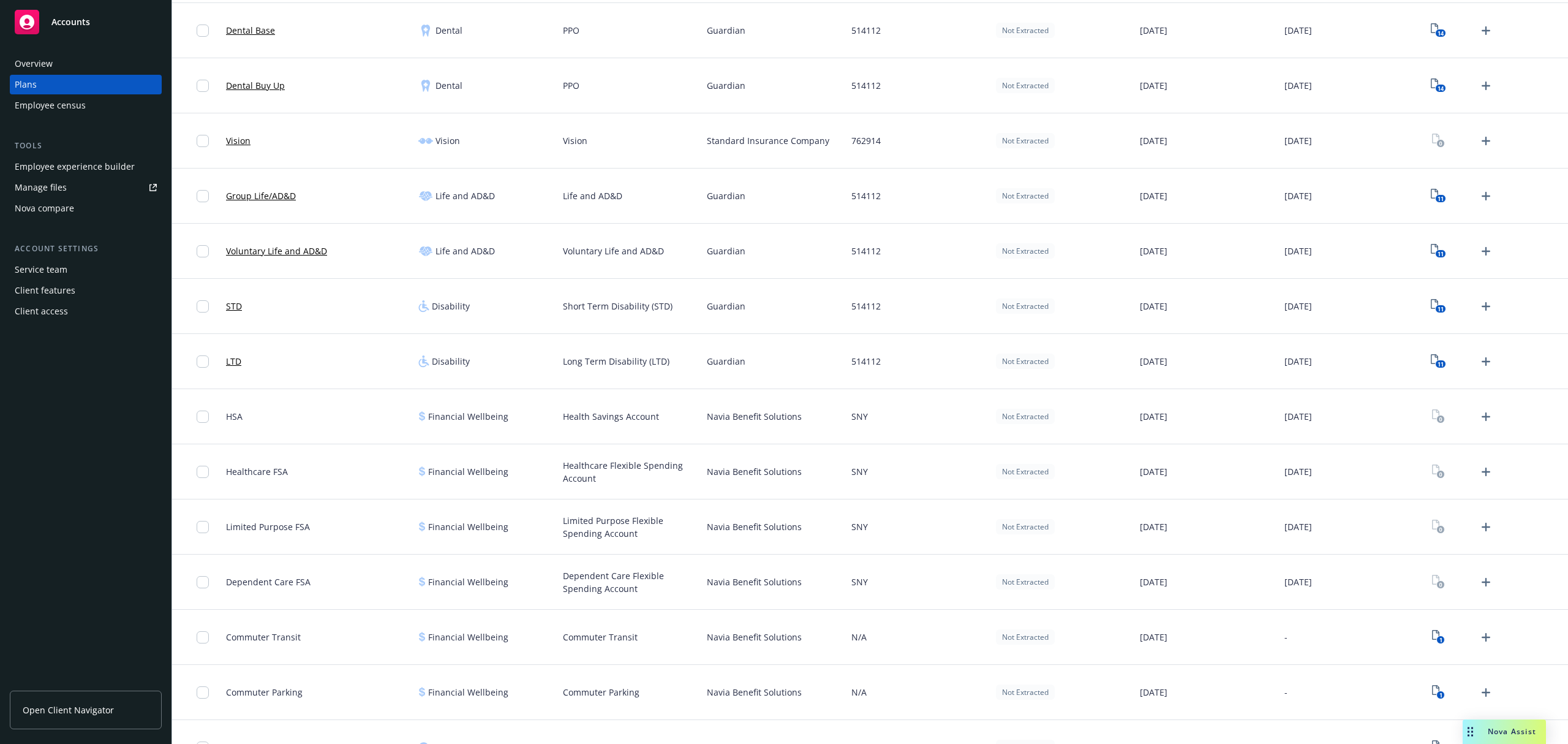
scroll to position [699, 0]
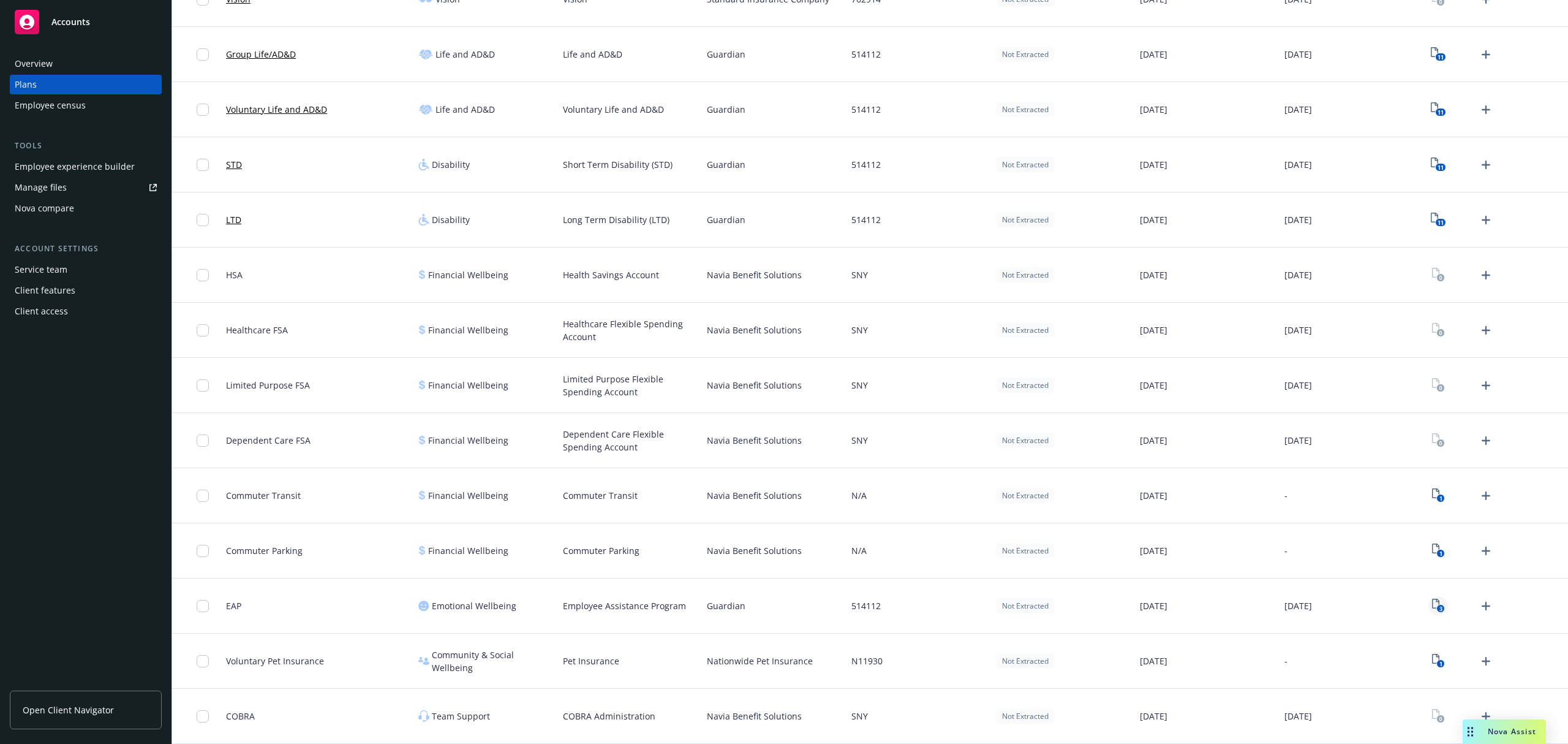
click at [1432, 601] on icon "View Plan Documents" at bounding box center [1435, 603] width 7 height 10
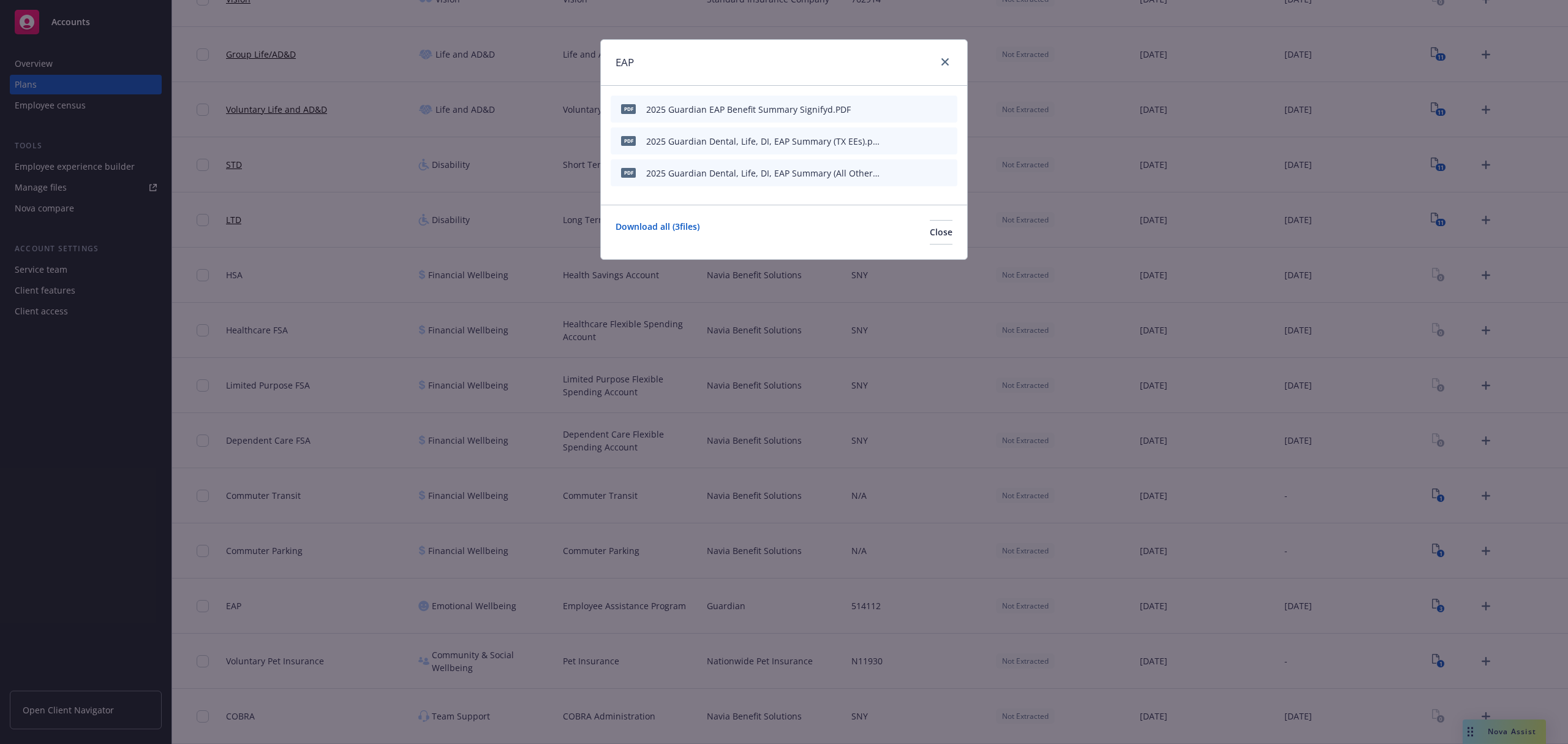
click at [952, 109] on div "PDF 2025 Guardian EAP Benefit Summary Signifyd.PDF" at bounding box center [784, 109] width 347 height 27
click at [947, 109] on icon "archive file" at bounding box center [946, 108] width 9 height 10
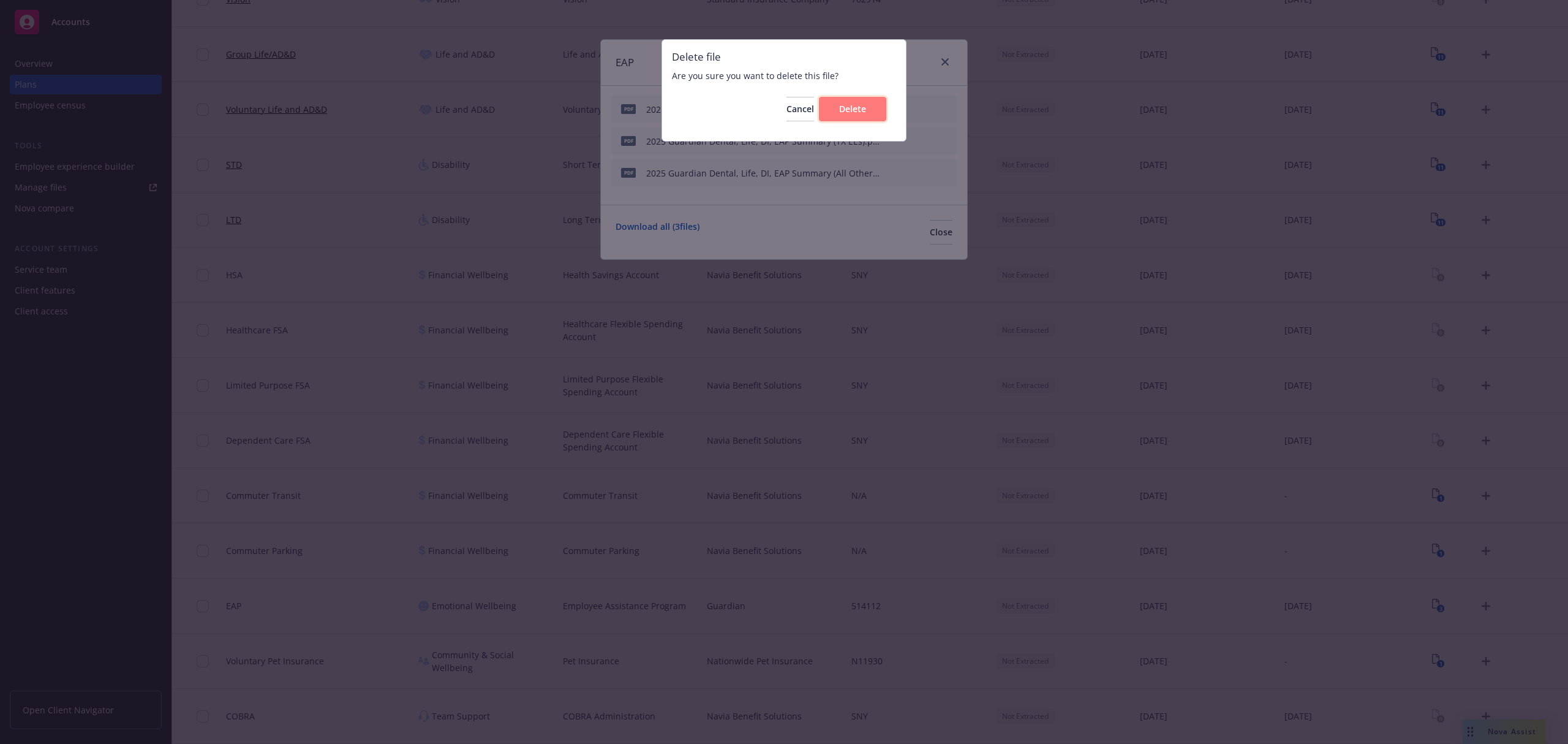
click at [856, 109] on span "Delete" at bounding box center [852, 109] width 27 height 12
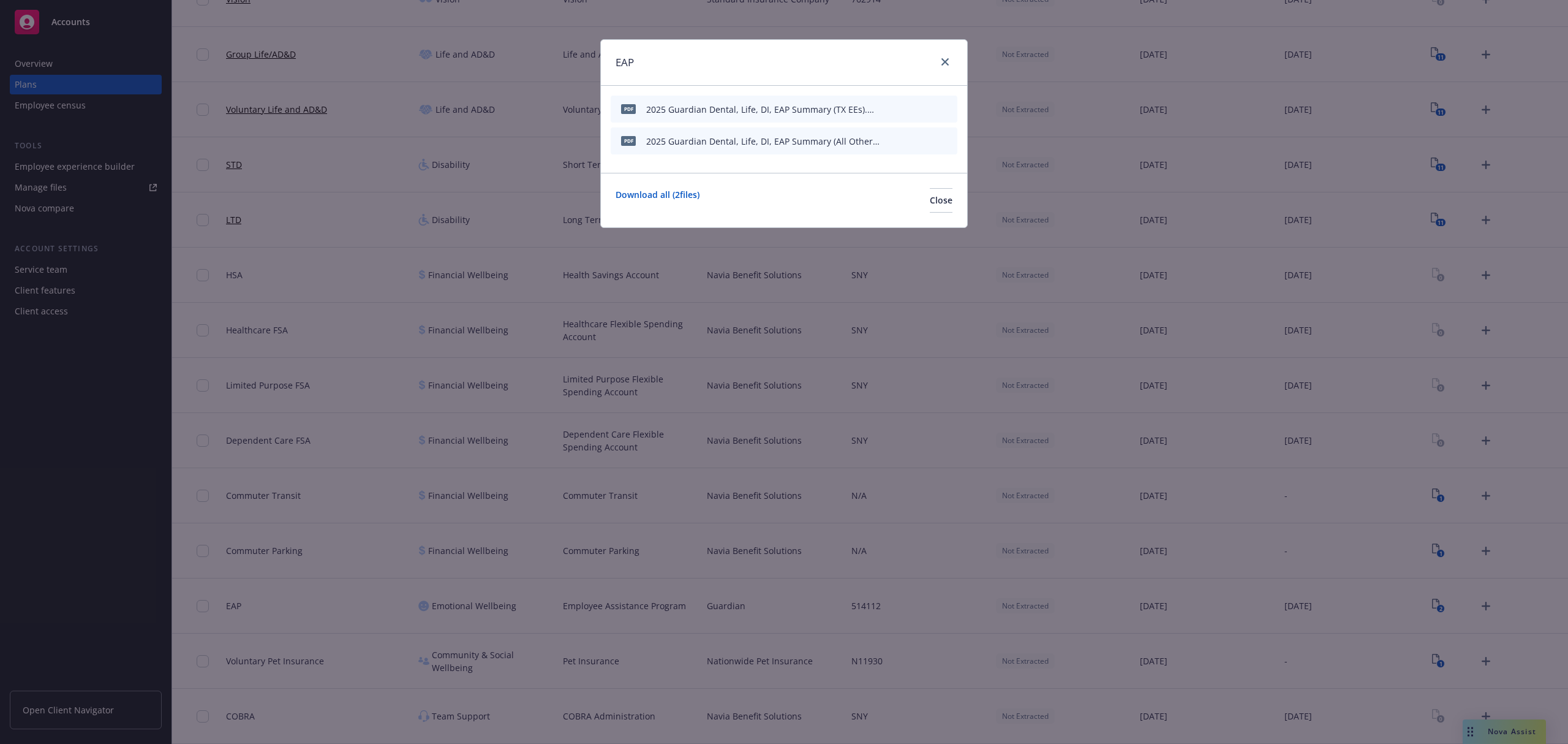
click at [943, 110] on icon "archive file" at bounding box center [946, 108] width 10 height 10
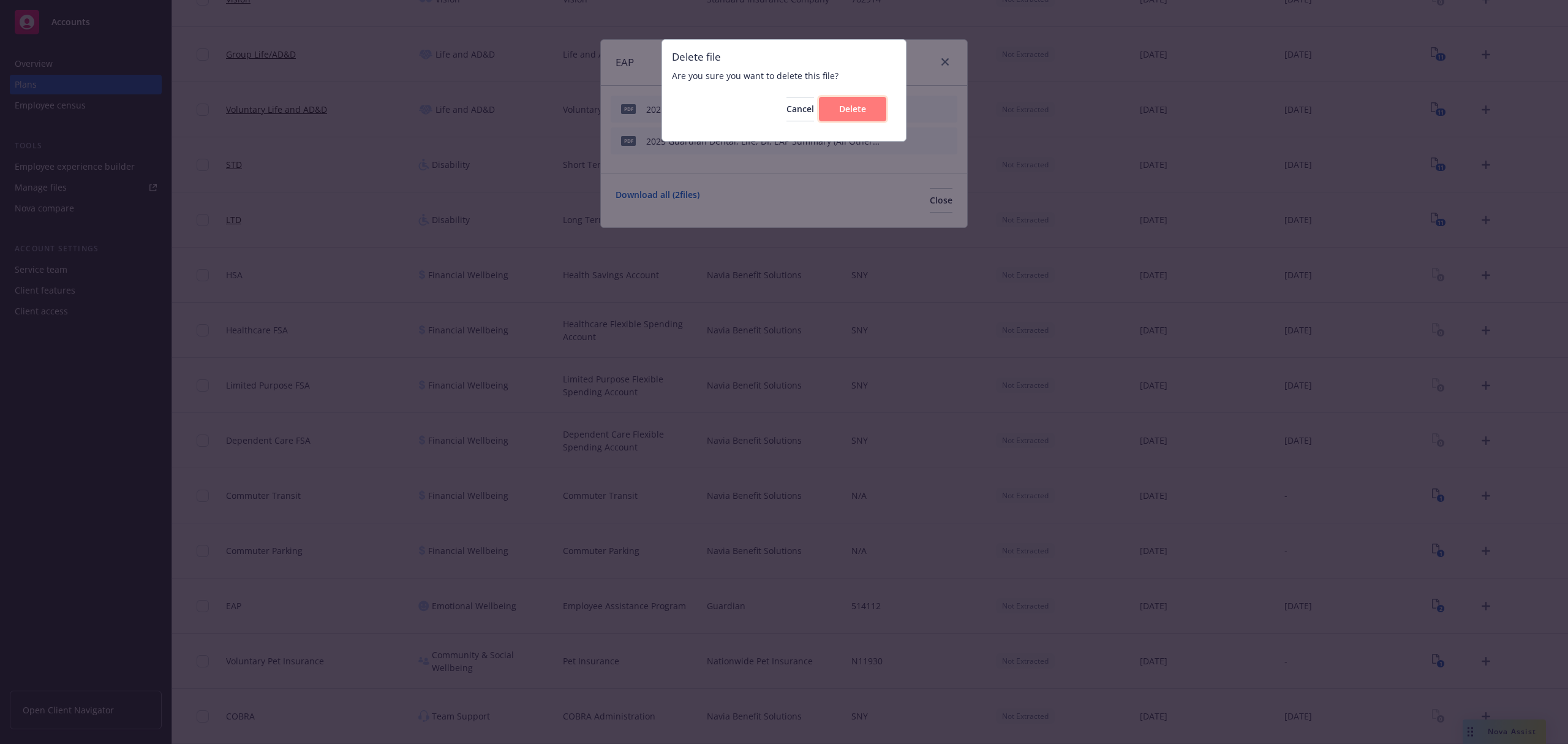
click at [846, 104] on span "Delete" at bounding box center [852, 109] width 27 height 12
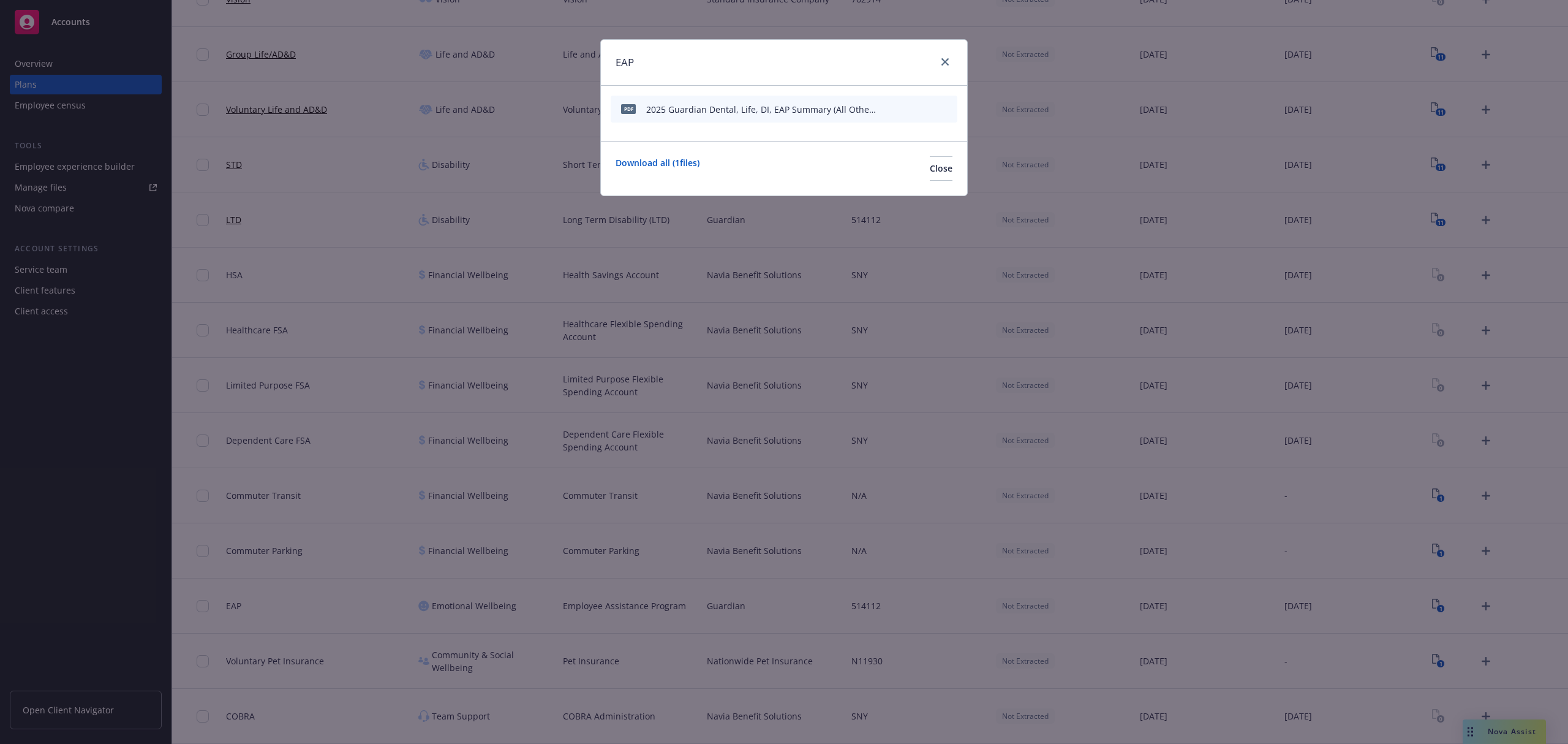
click at [946, 108] on icon "archive file" at bounding box center [946, 108] width 9 height 10
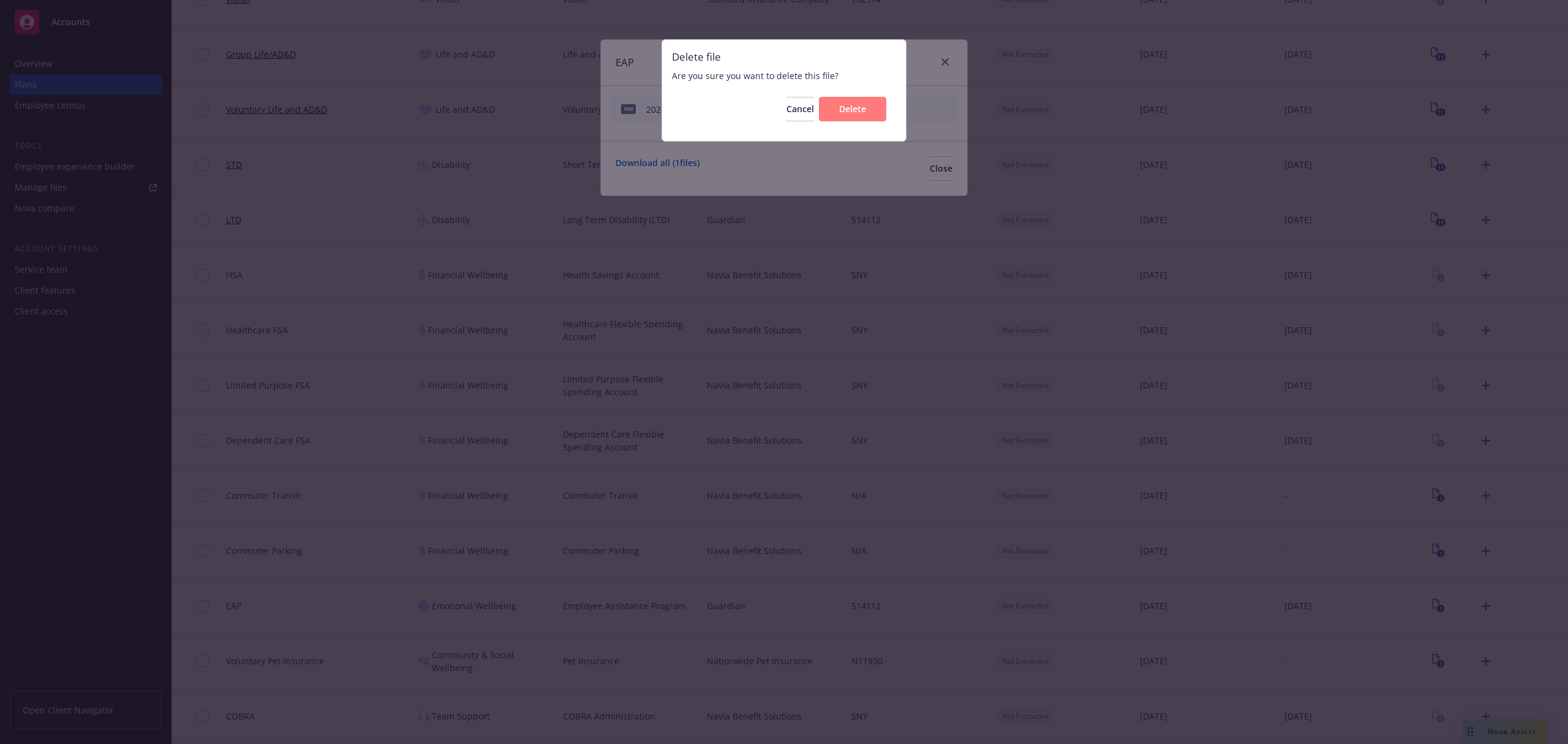
click at [860, 96] on div "Cancel Delete" at bounding box center [784, 109] width 224 height 44
click at [858, 103] on span "Delete" at bounding box center [852, 109] width 27 height 12
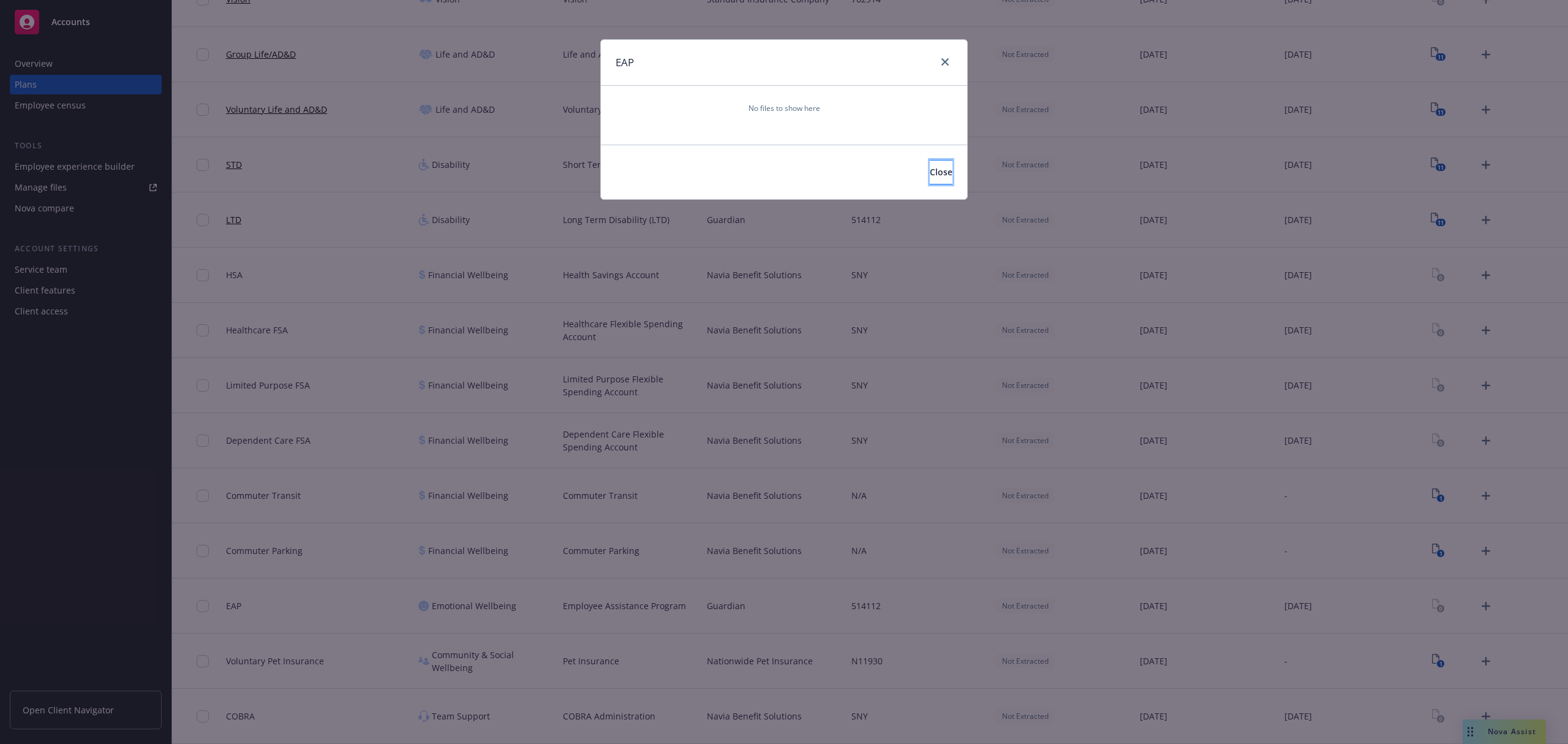
click at [930, 170] on span "Close" at bounding box center [941, 172] width 23 height 12
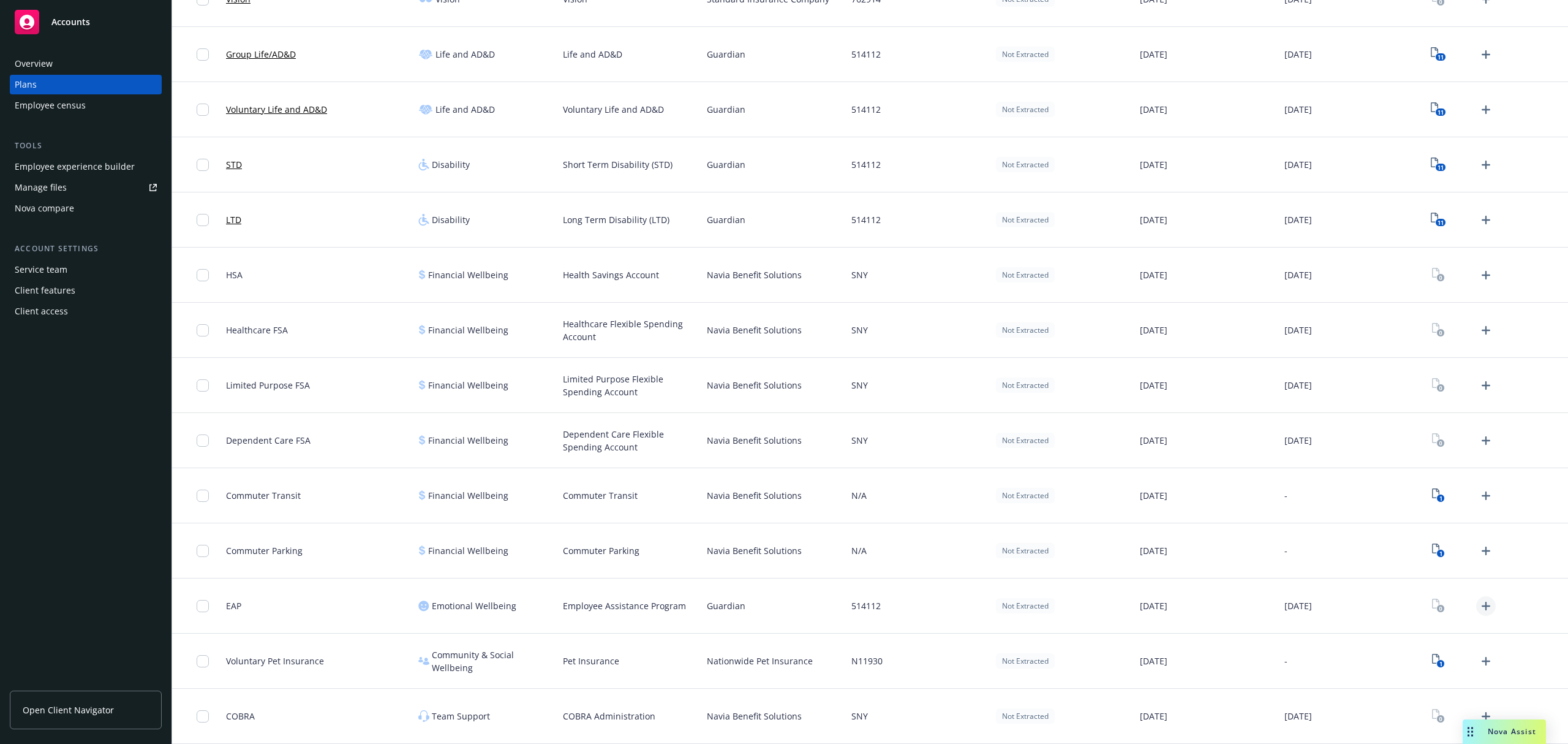
click at [1478, 611] on icon "Upload Plan Documents" at bounding box center [1486, 606] width 14 height 14
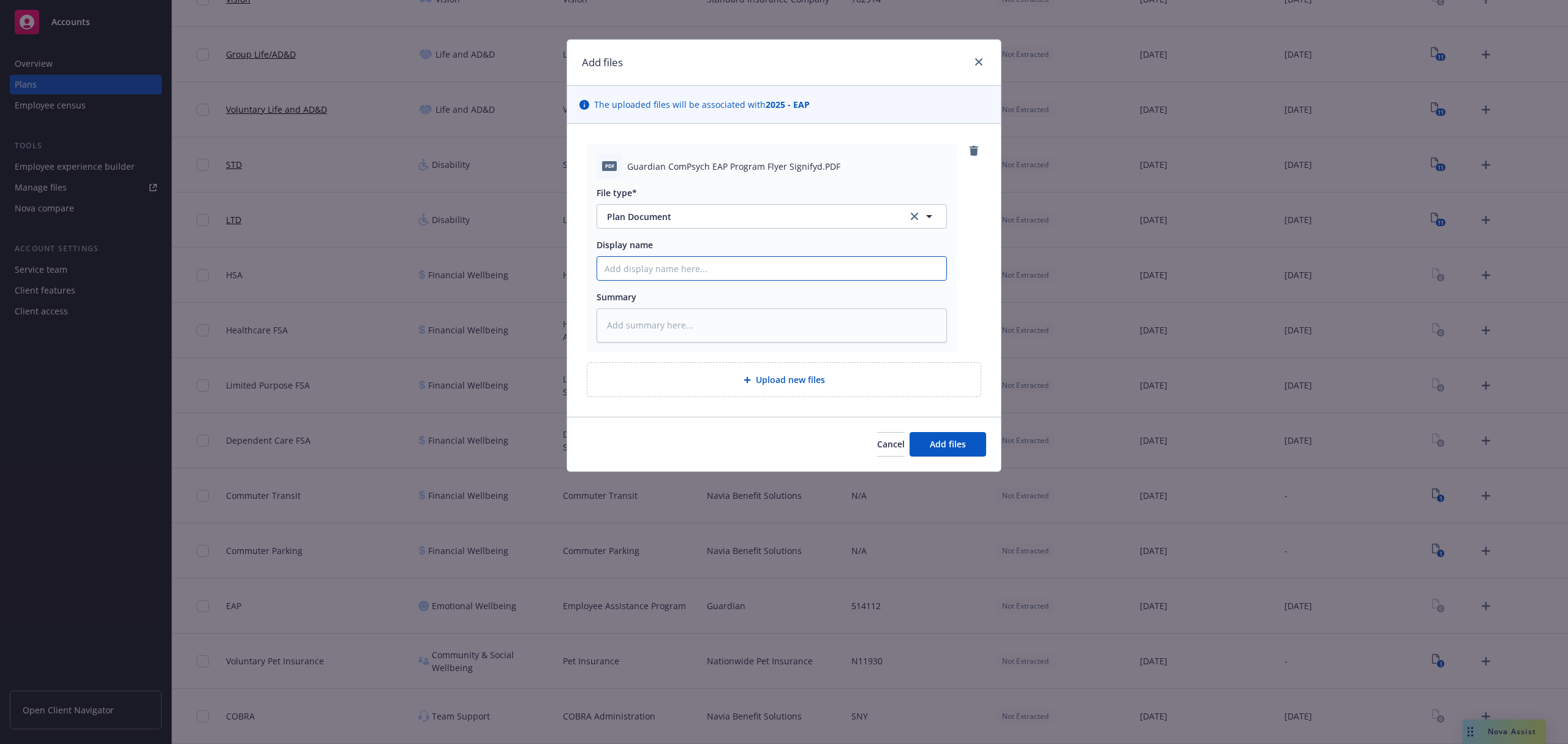
click at [694, 274] on input "Display name" at bounding box center [771, 269] width 349 height 24
type textarea "x"
type input "20"
type textarea "x"
type input "202"
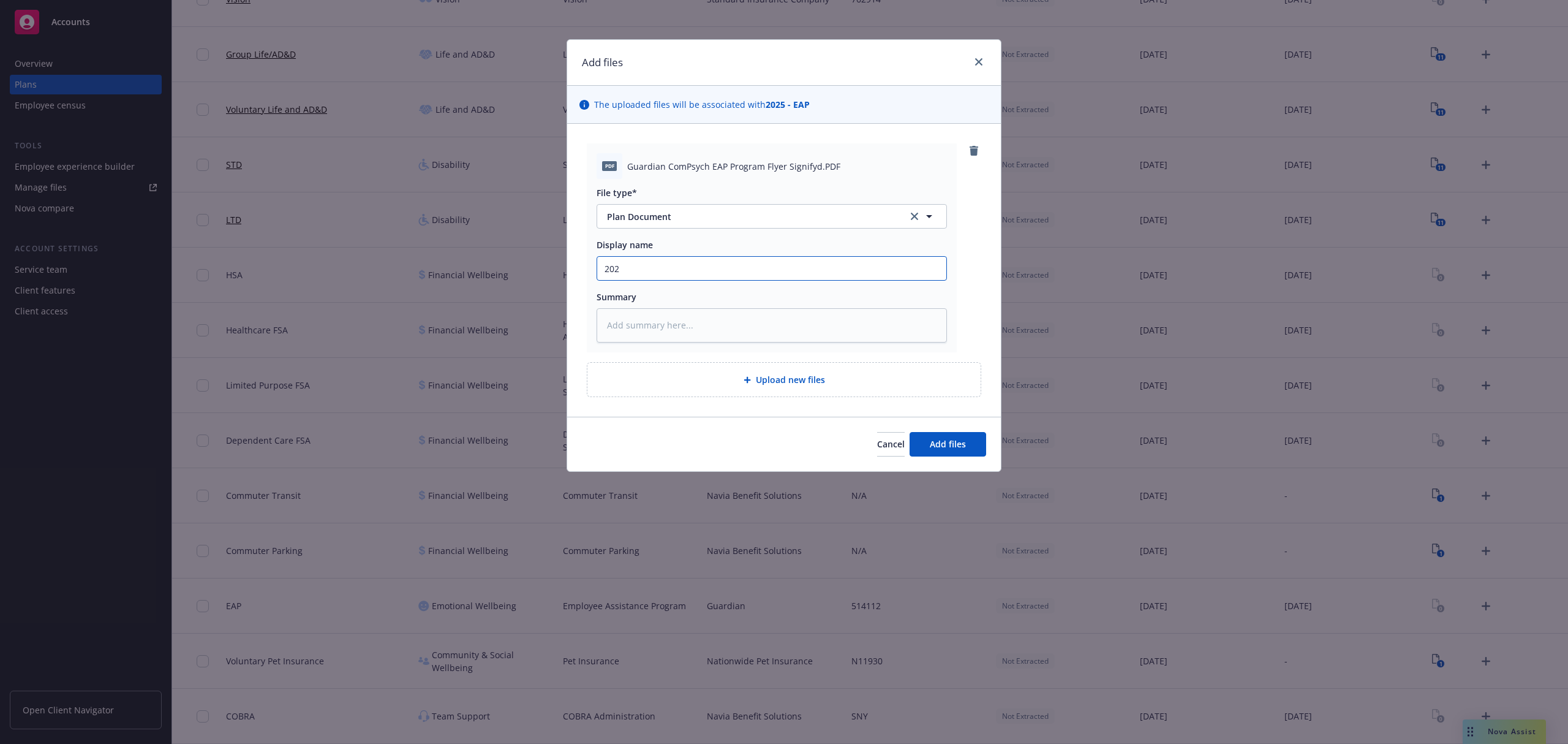
type textarea "x"
type input "2026"
type textarea "x"
type input "2026"
type textarea "x"
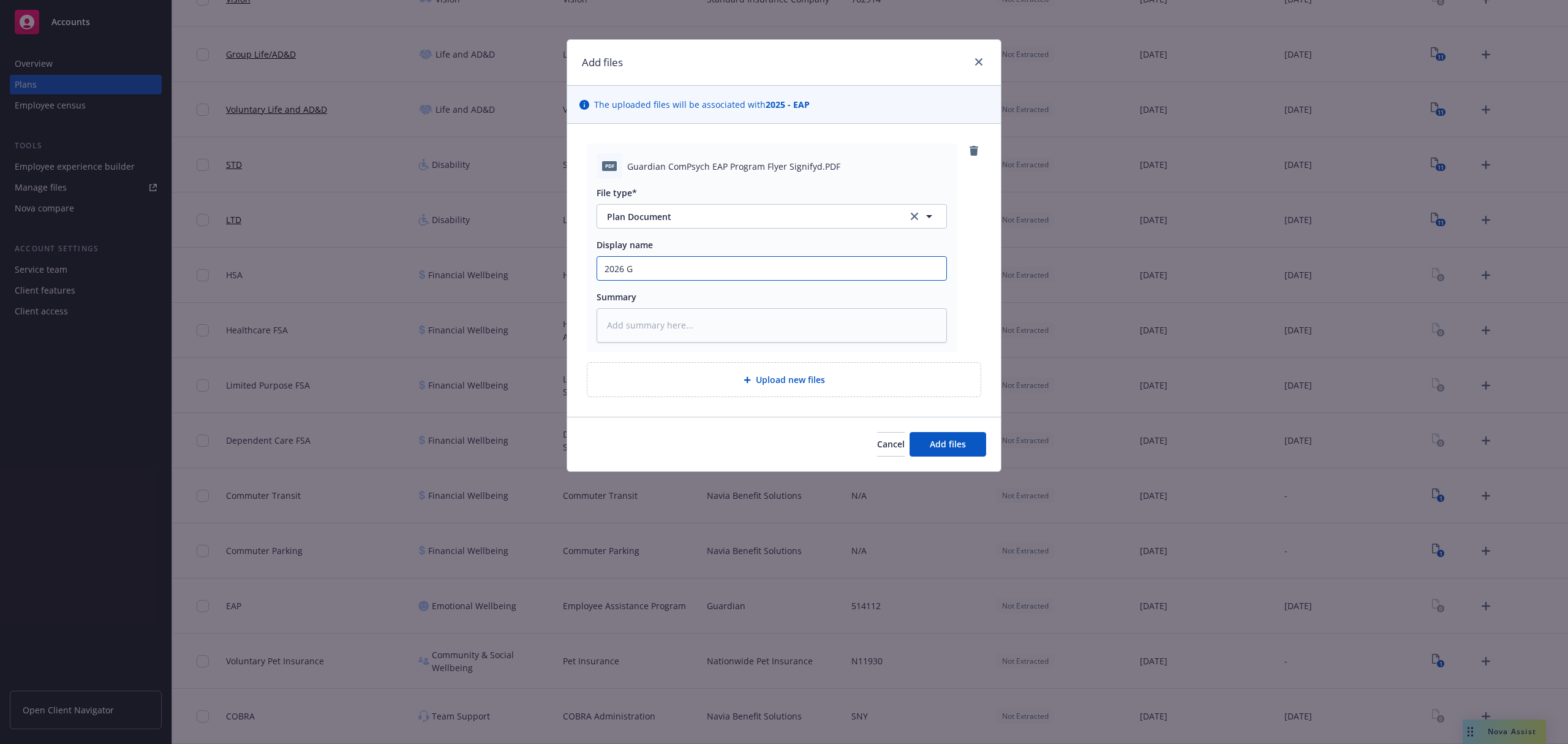
type input "2026 Gu"
type textarea "x"
type input "2026 Gua"
type textarea "x"
type input "2026 Guar"
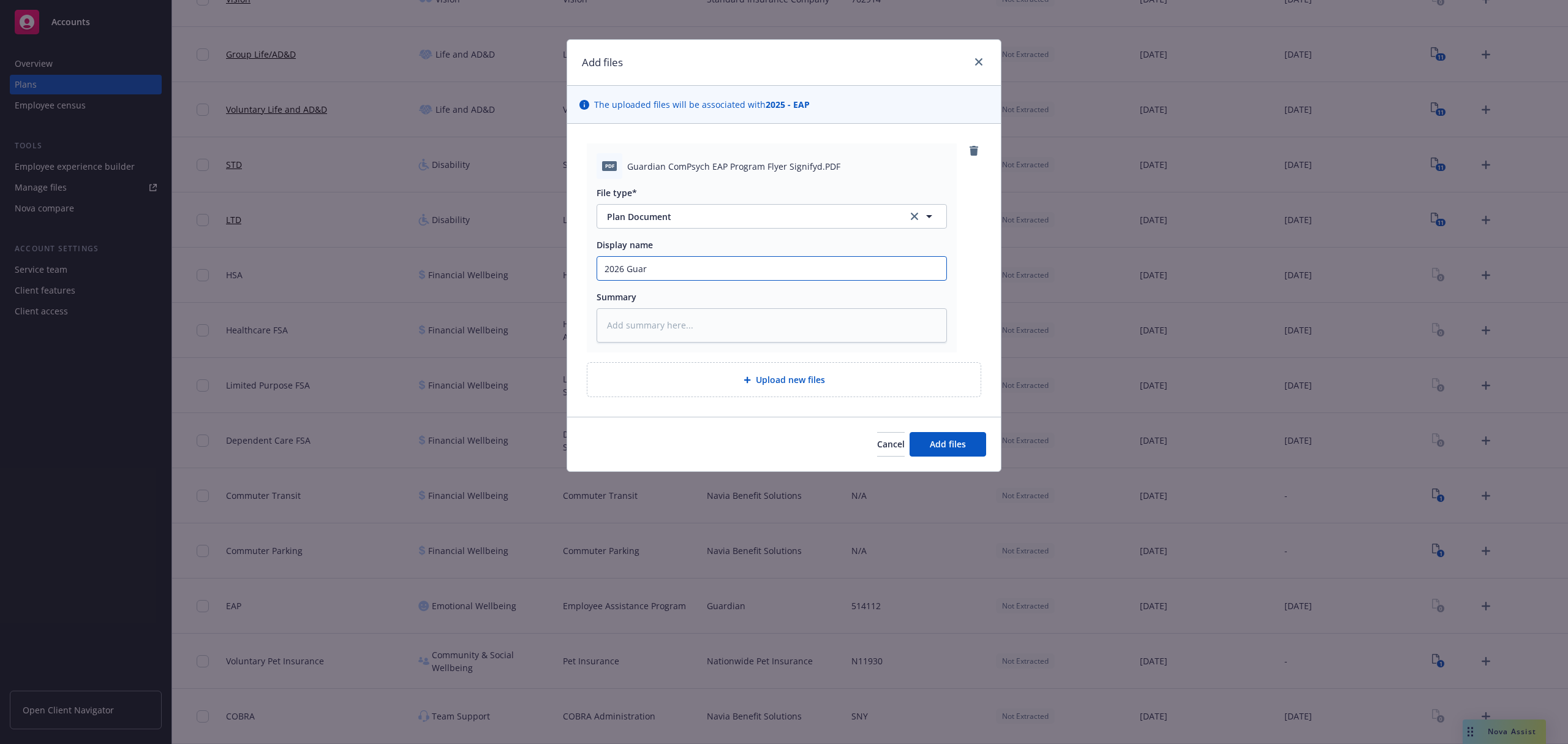
type textarea "x"
type input "2026 Guard"
type textarea "x"
type input "2026 Guardi"
type textarea "x"
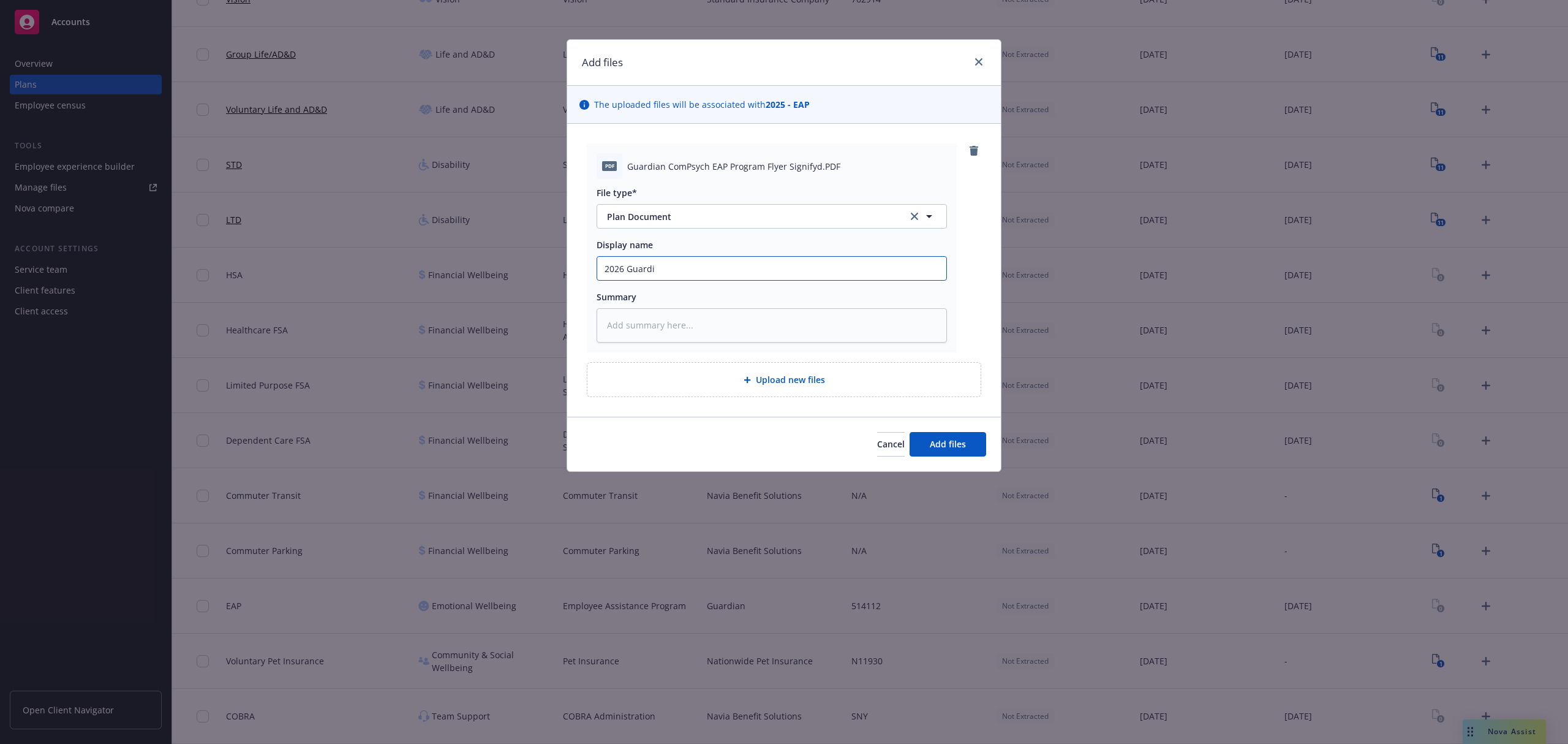
type input "2026 Guardia"
type textarea "x"
type input "2026 Guardian"
type textarea "x"
type input "2026 Guardian"
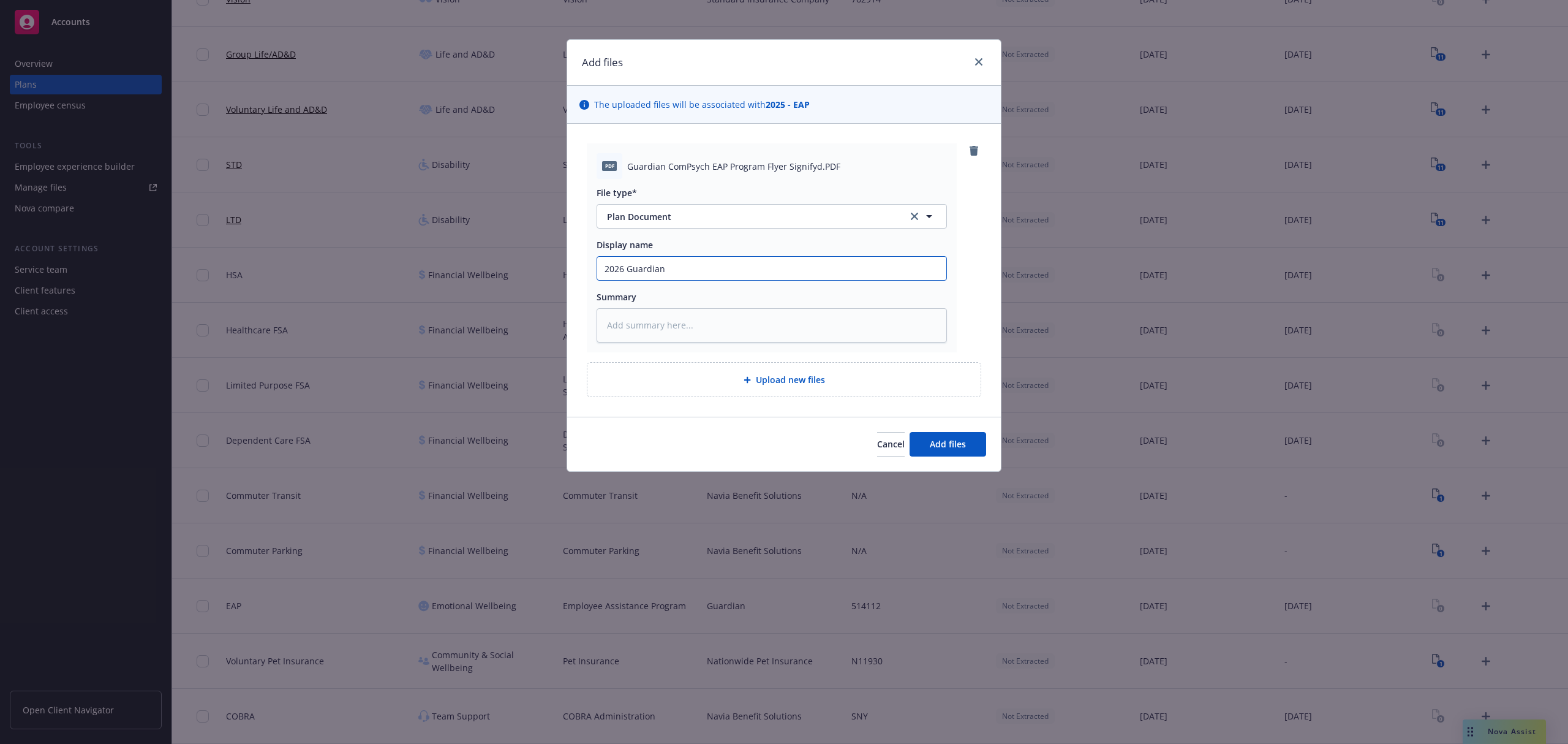
type textarea "x"
type input "2026 Guardian E"
type textarea "x"
type input "2026 Guardian"
type textarea "x"
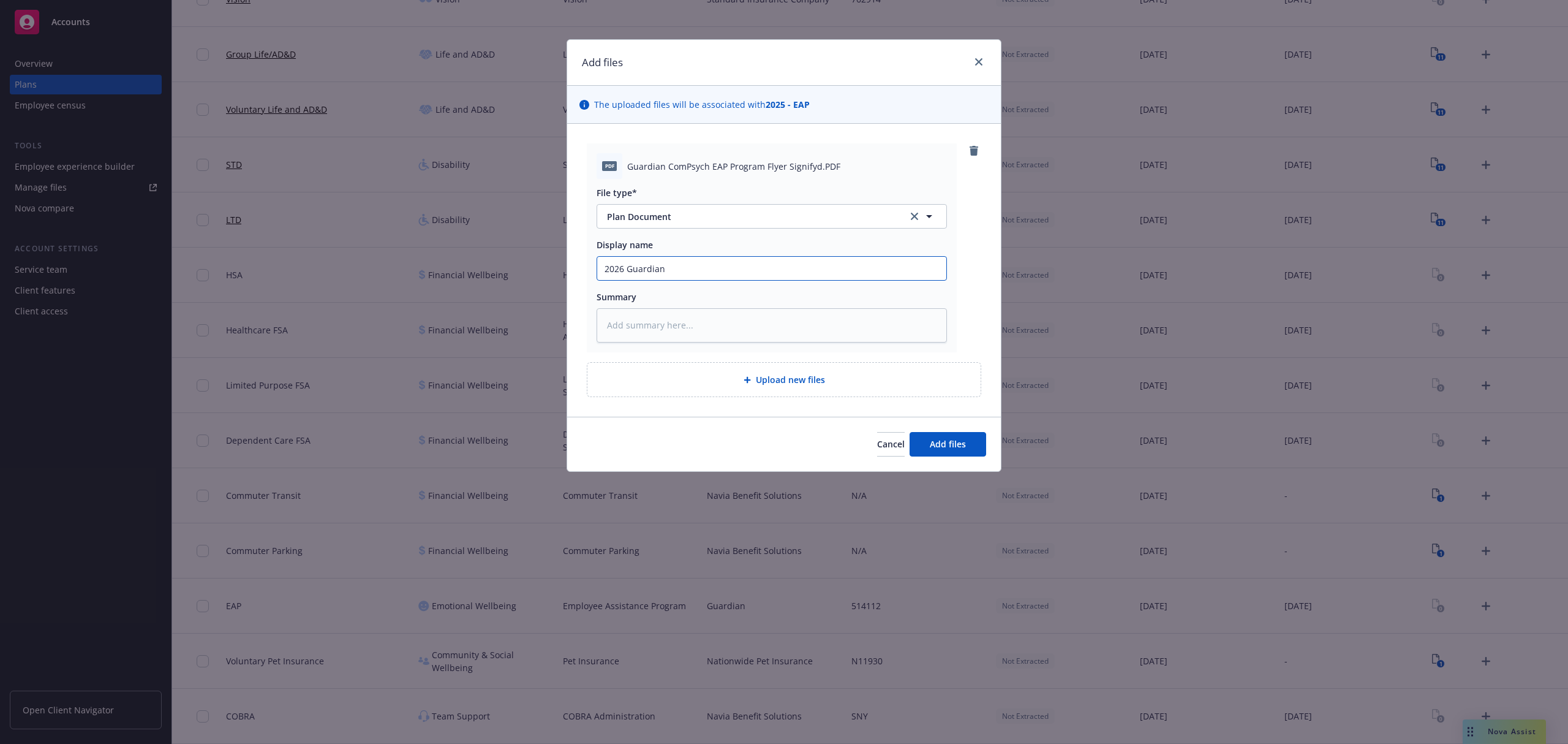
type input "2026 Guardian C"
type textarea "x"
type input "2026 Guardian Co"
type textarea "x"
type input "2026 Guardian Com"
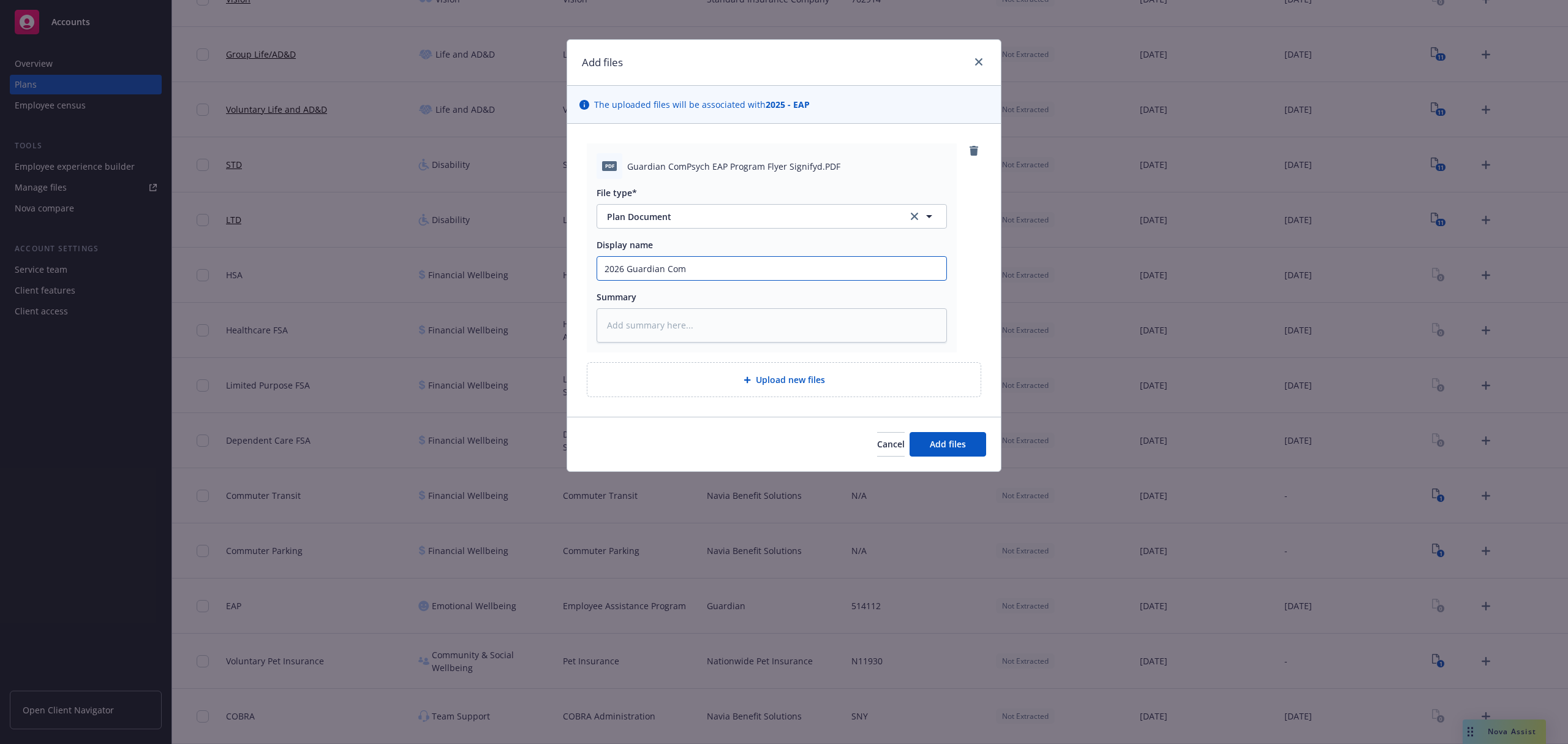
type textarea "x"
type input "2026 Guardian ComP"
type textarea "x"
type input "2026 Guardian ComPs"
type textarea "x"
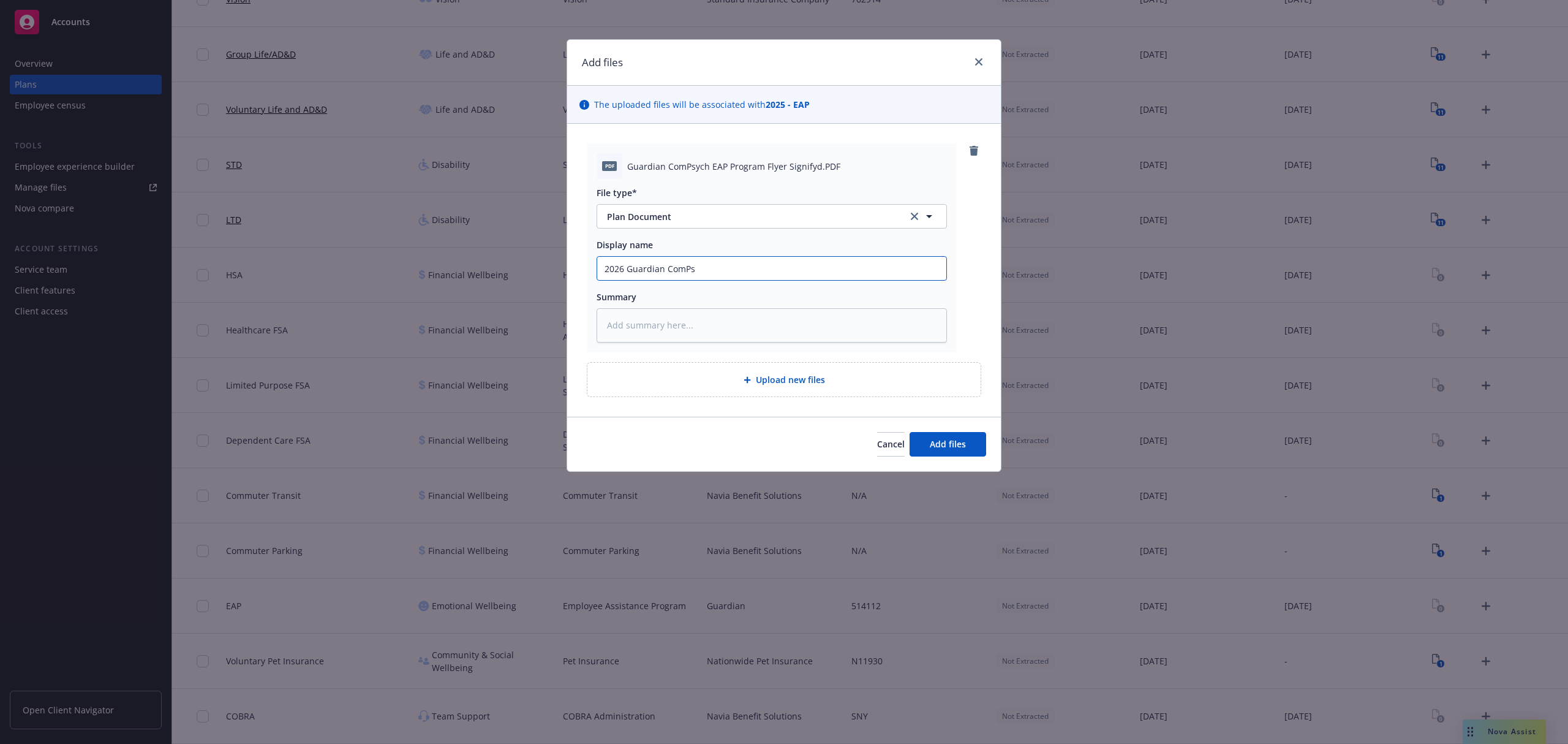
type input "2026 Guardian ComPsy"
type textarea "x"
type input "2026 Guardian ComPsyc"
type textarea "x"
type input "2026 Guardian ComPsych"
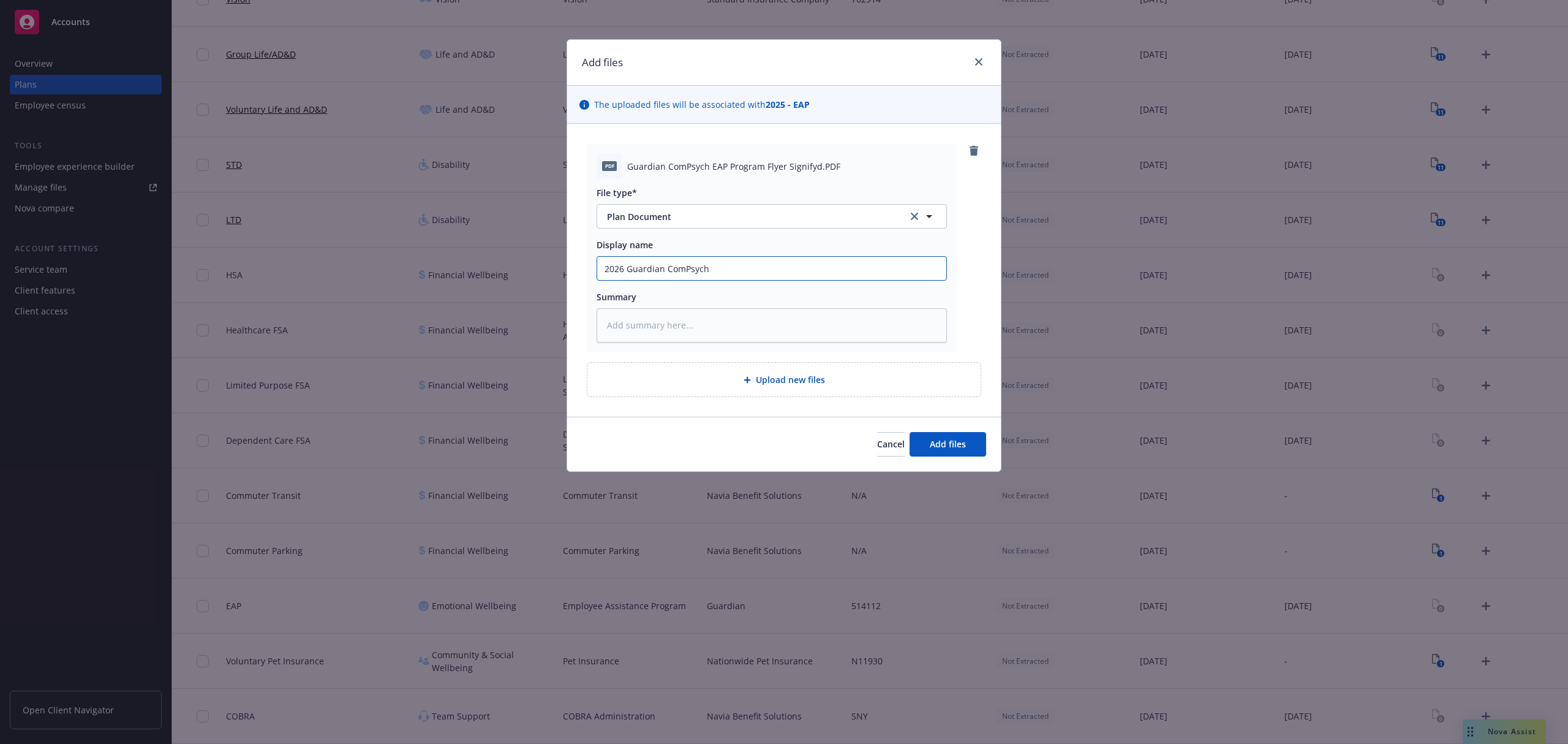
type textarea "x"
type input "2026 Guardian ComPsych"
type textarea "x"
type input "2026 Guardian ComPsych E"
type textarea "x"
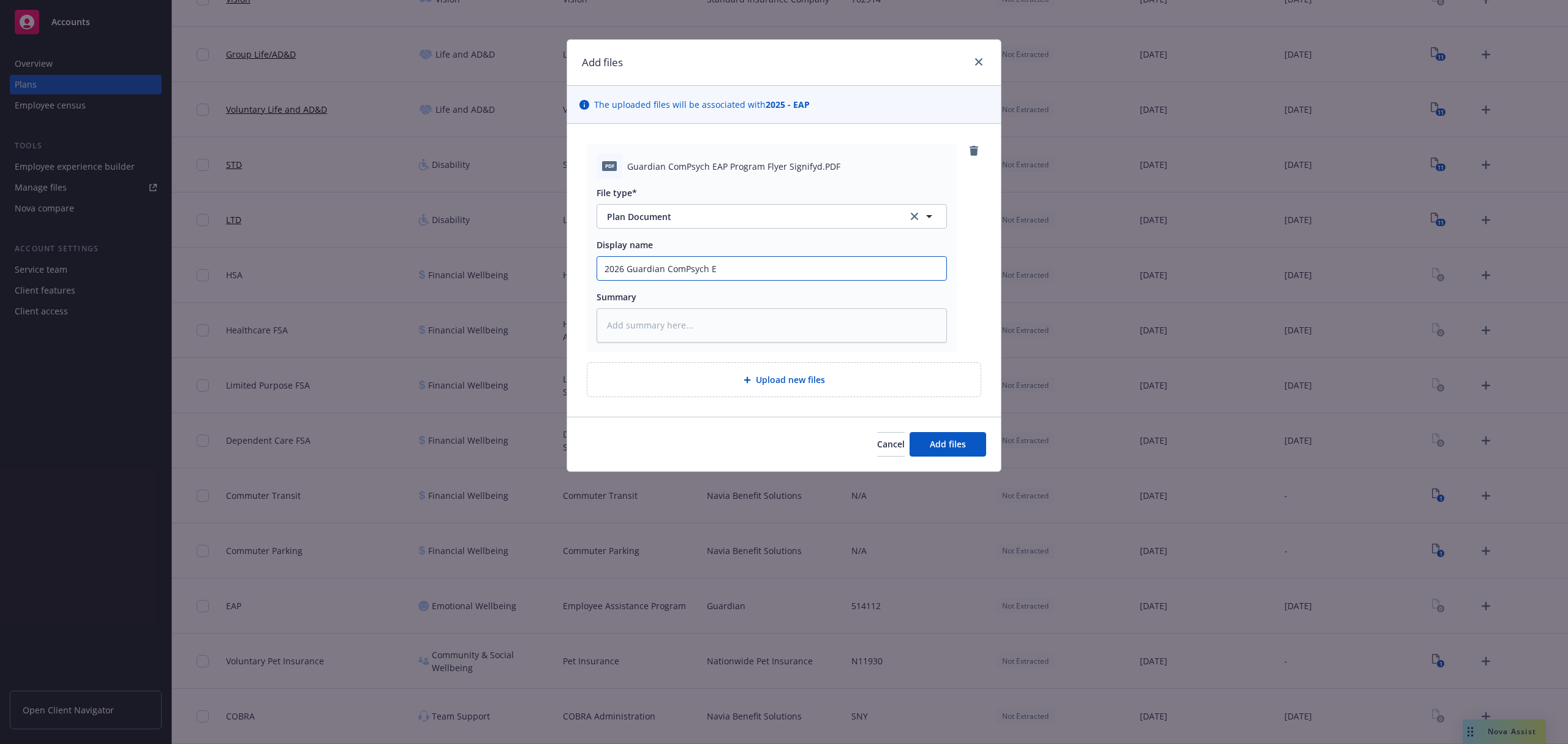
type input "2026 Guardian ComPsych EA"
type textarea "x"
type input "2026 Guardian ComPsych EAP"
type textarea "x"
type input "2026 Guardian ComPsych EAP"
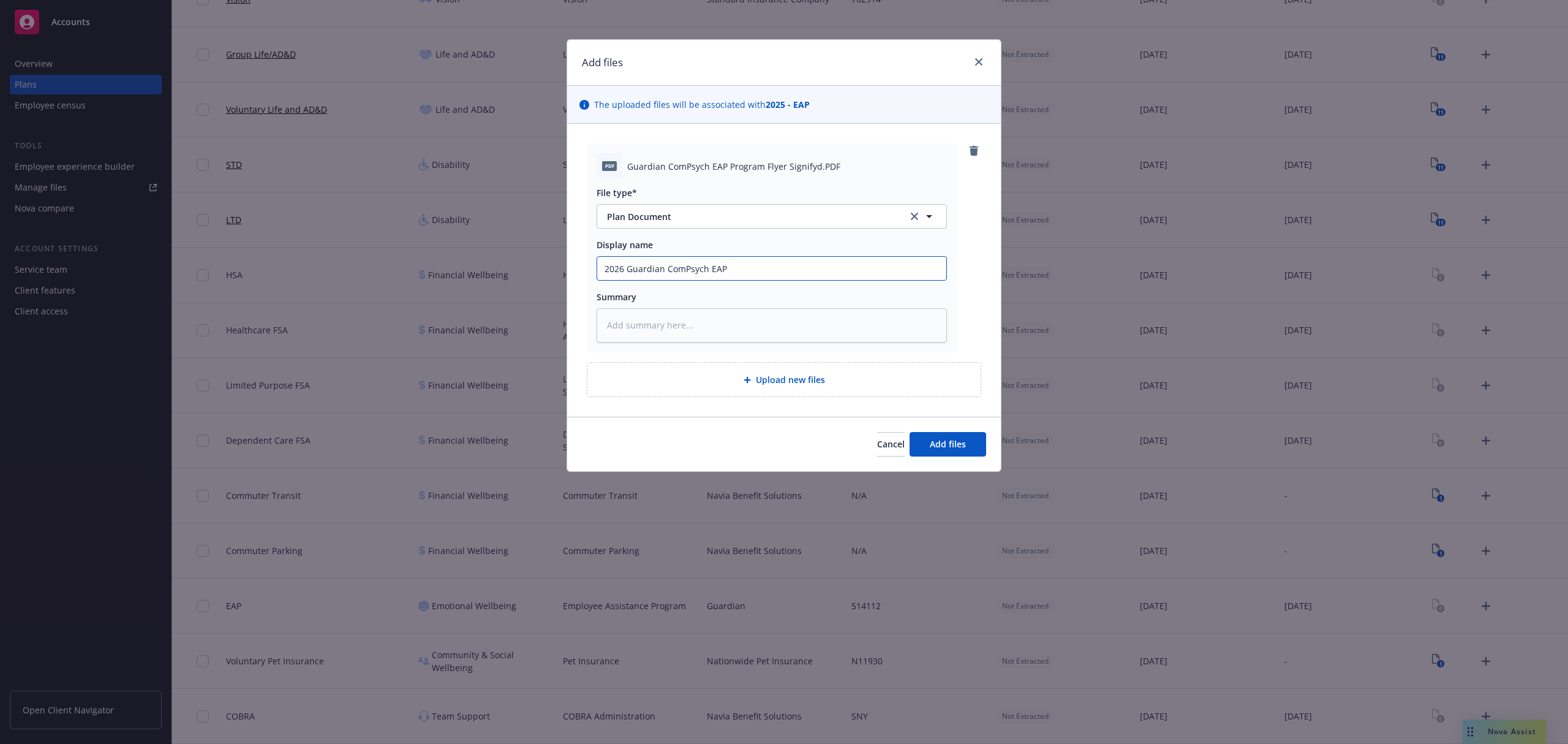
type textarea "x"
type input "2026 Guardian ComPsych EAP F"
type textarea "x"
type input "2026 Guardian ComPsych EAP Fl"
type textarea "x"
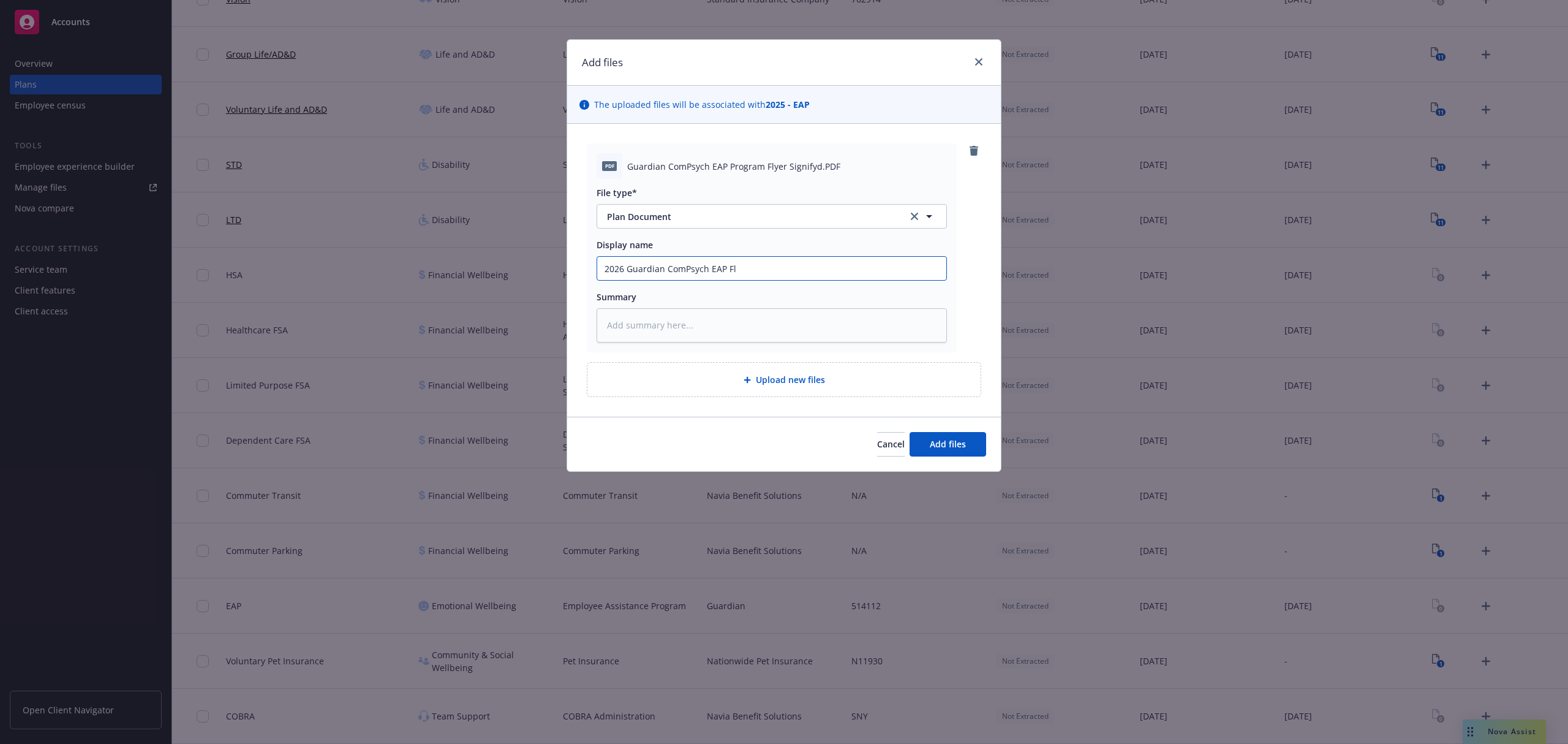
type input "2026 Guardian ComPsych EAP Fly"
type textarea "x"
type input "2026 Guardian ComPsych EAP Flye"
type textarea "x"
type input "2026 Guardian ComPsych EAP Flyer"
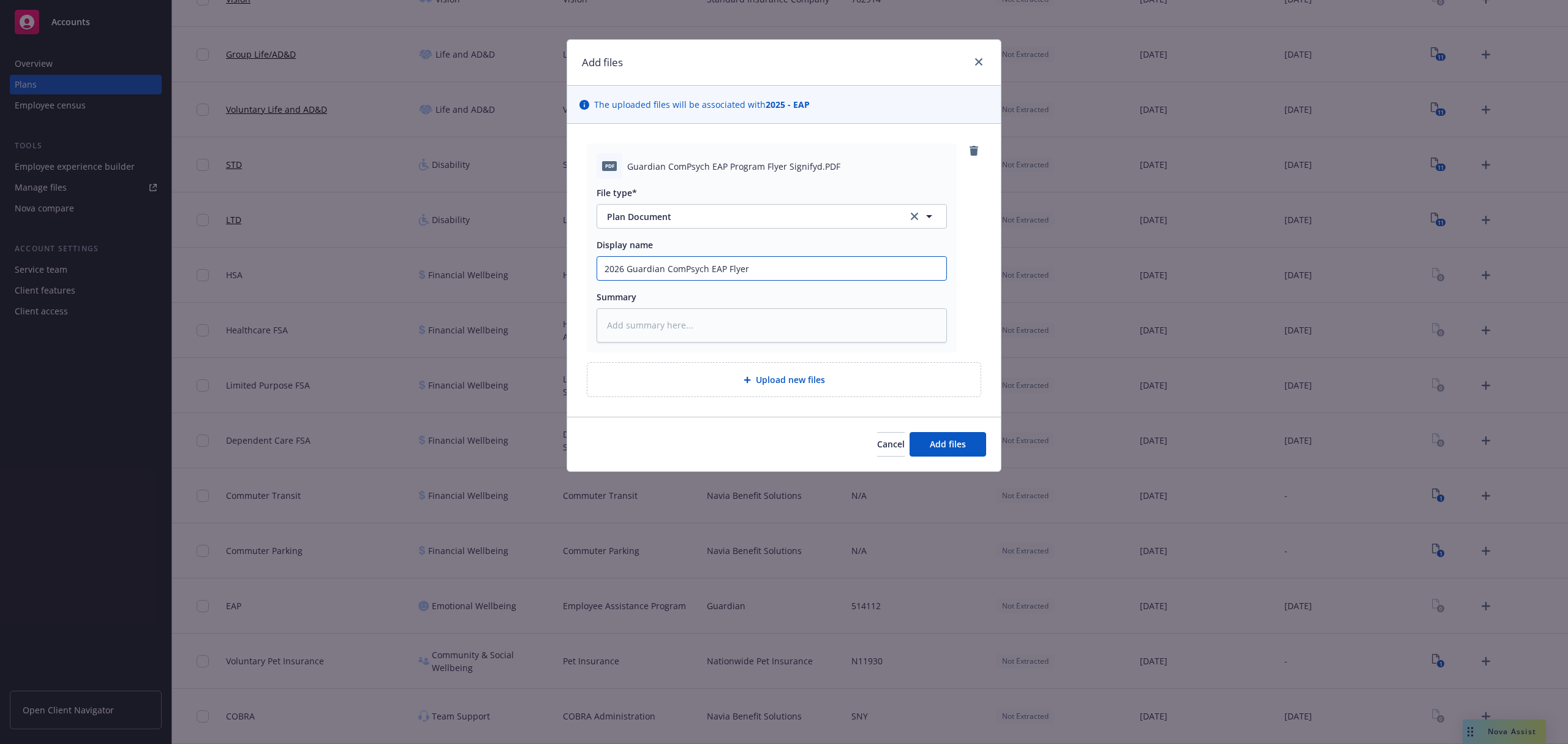
type textarea "x"
type input "2026 Guardian ComPsych EAP Flyer"
type textarea "x"
type input "2026 Guardian ComPsych EAP Flyer SI"
type textarea "x"
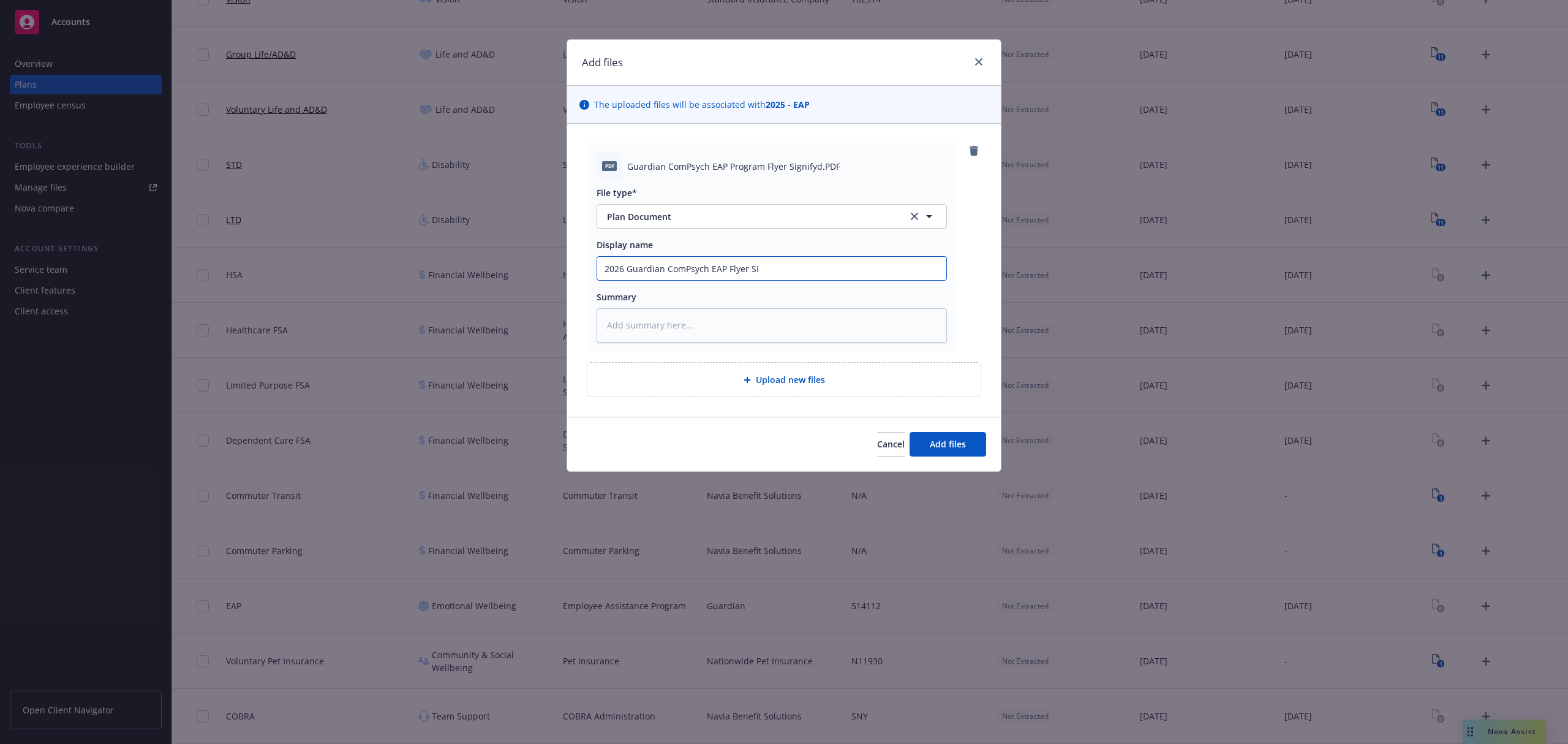
type input "2026 Guardian ComPsych EAP Flyer SIg"
type textarea "x"
type input "2026 Guardian ComPsych EAP Flyer SIgn"
type textarea "x"
type input "2026 Guardian ComPsych EAP Flyer SIgnif"
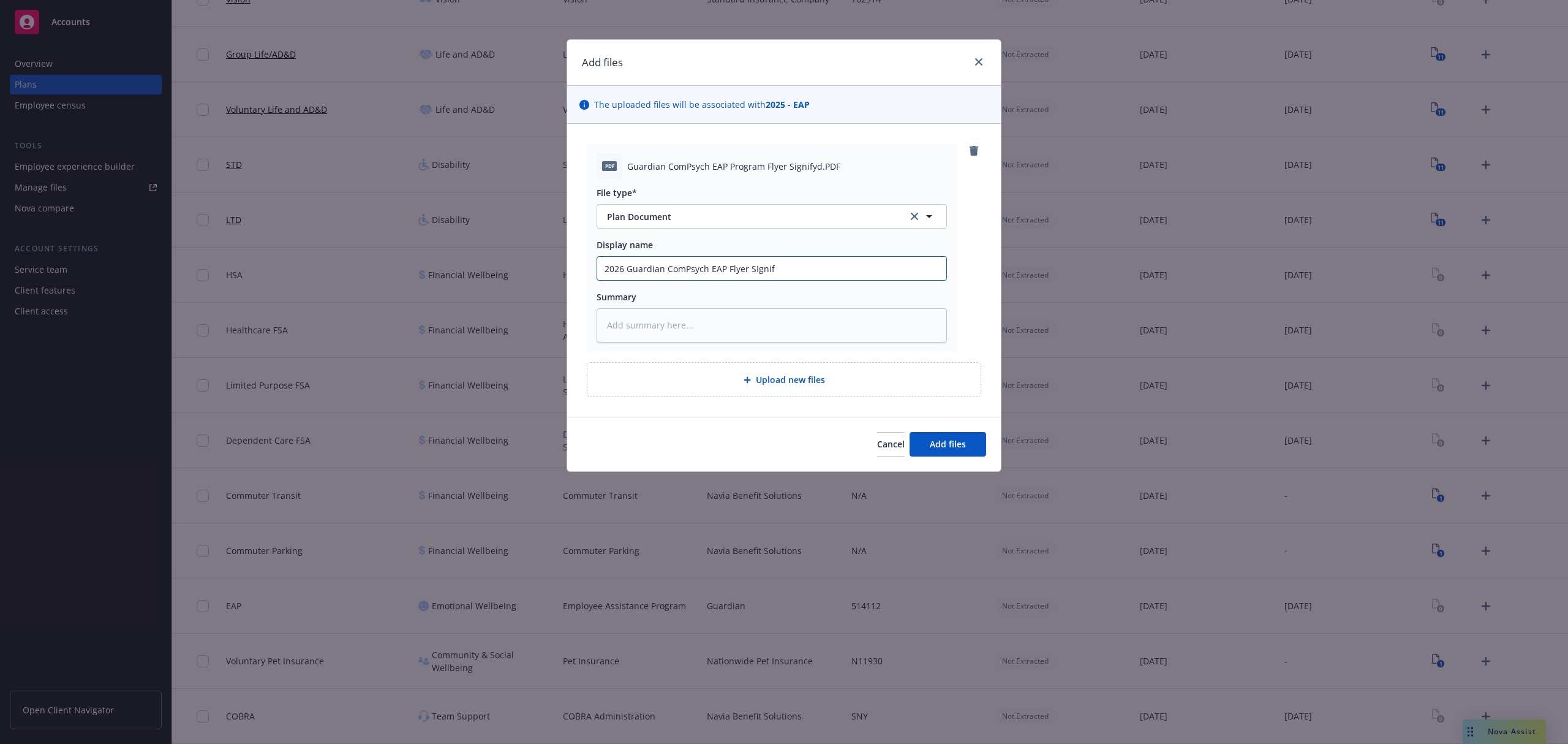
type textarea "x"
type input "2026 Guardian ComPsych EAP Flyer SIgnify"
type textarea "x"
type input "2026 Guardian ComPsych EAP Flyer SIgnif"
type textarea "x"
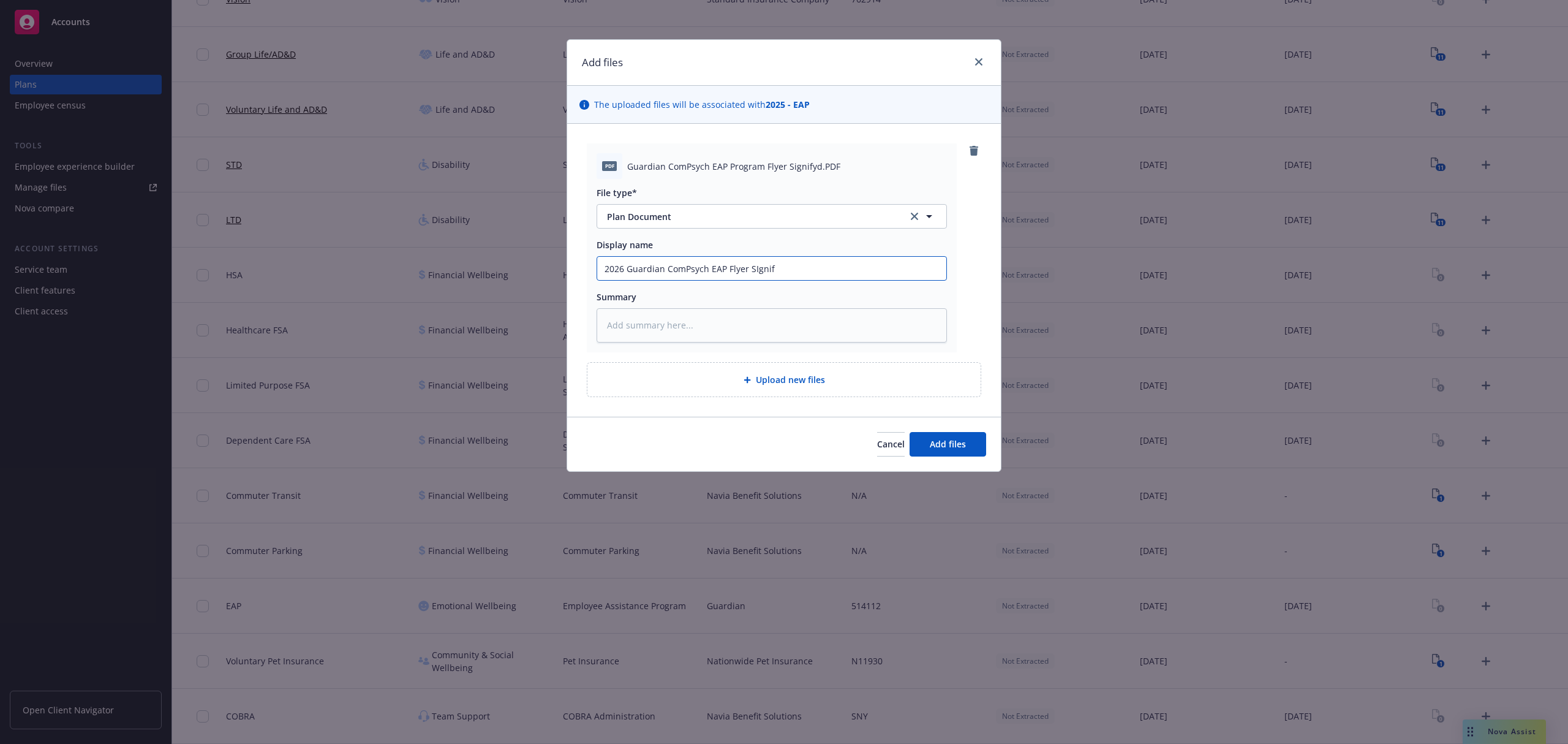
type input "2026 Guardian ComPsych EAP Flyer SIgni"
type textarea "x"
type input "2026 Guardian ComPsych EAP Flyer SIgn"
type textarea "x"
type input "2026 Guardian ComPsych EAP Flyer SIg"
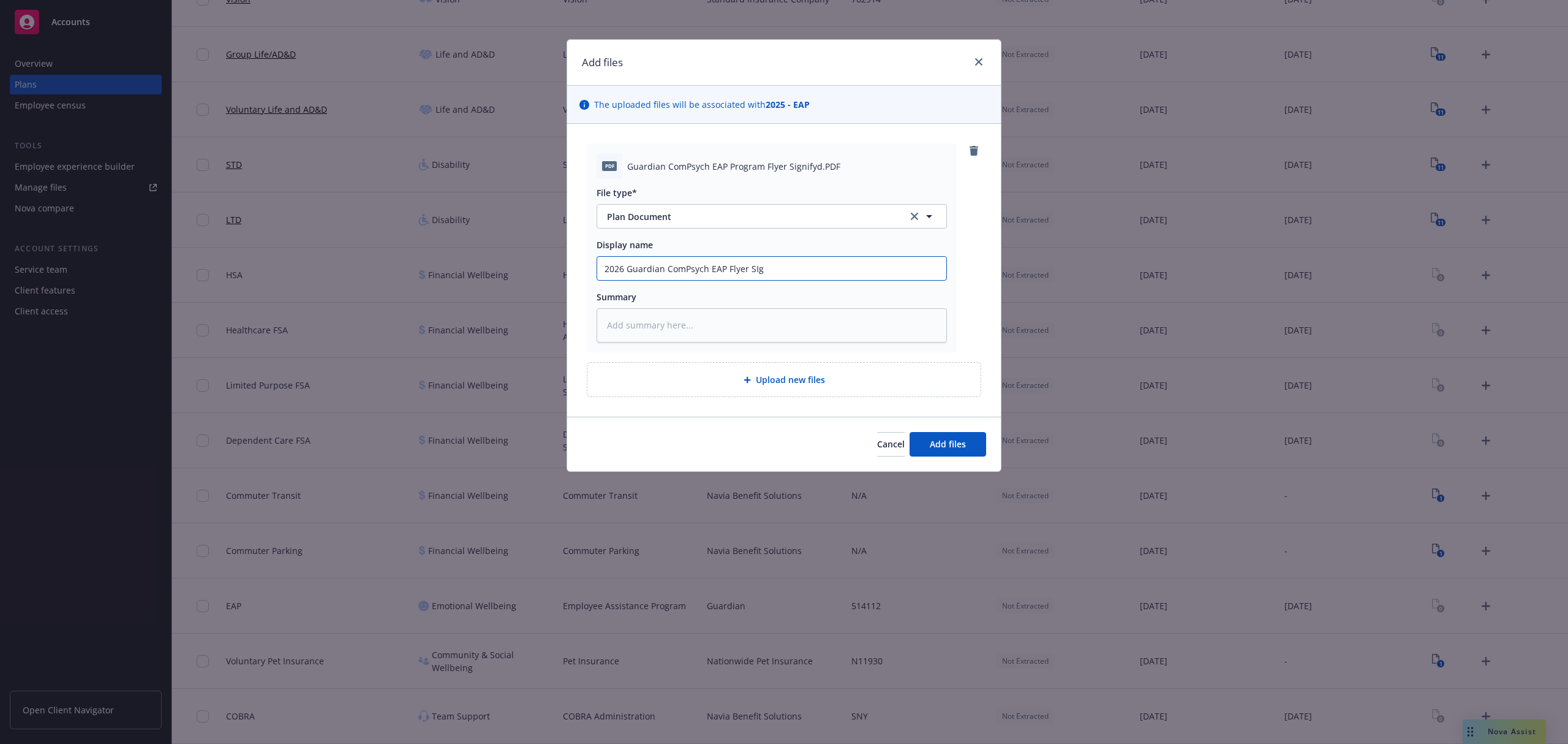
type textarea "x"
type input "2026 Guardian ComPsych EAP Flyer SI"
type textarea "x"
type input "2026 Guardian ComPsych EAP Flyer S"
type textarea "x"
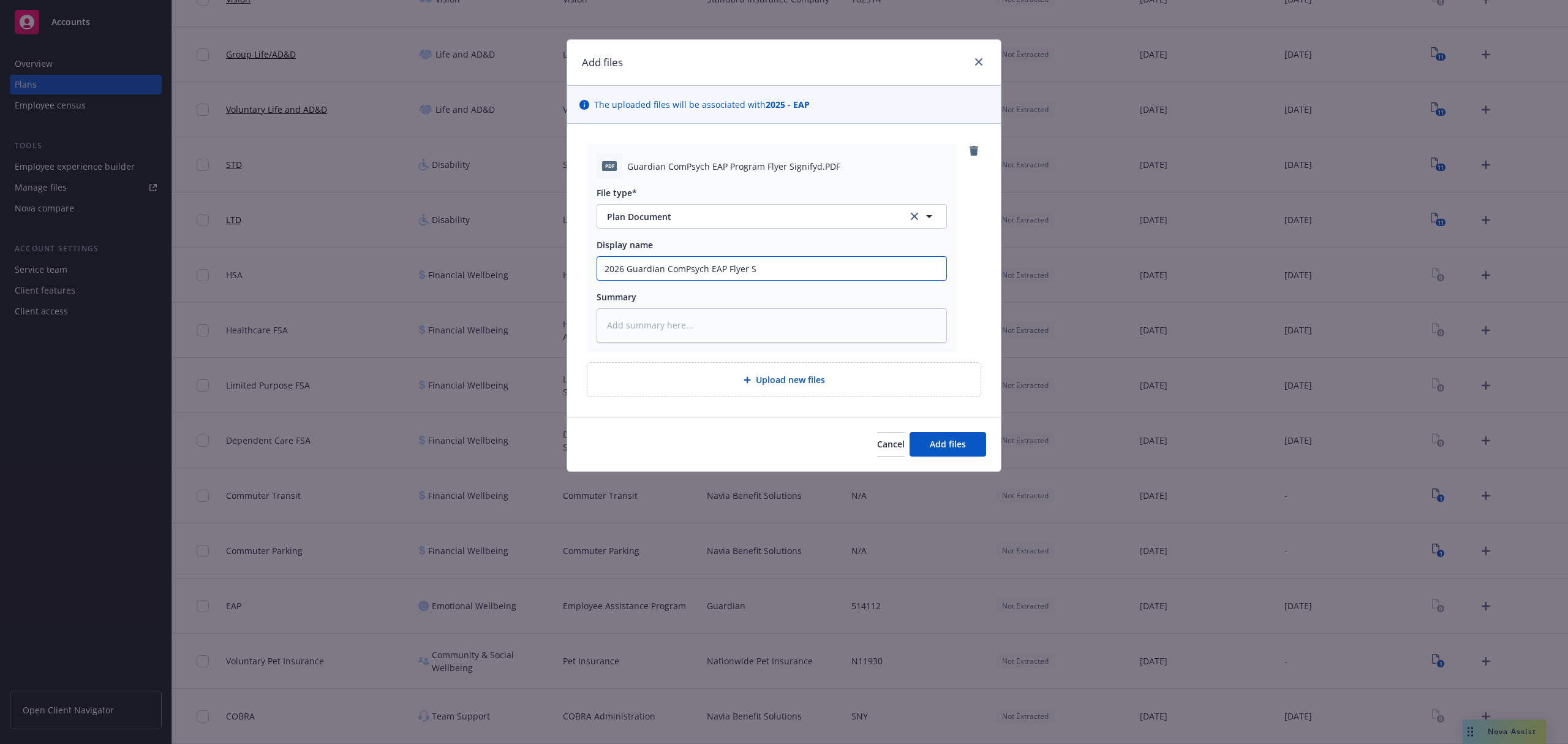
type input "2026 Guardian ComPsych EAP Flyer Si"
type textarea "x"
type input "2026 Guardian ComPsych EAP Flyer Sig"
type textarea "x"
type input "2026 Guardian ComPsych EAP Flyer Sign"
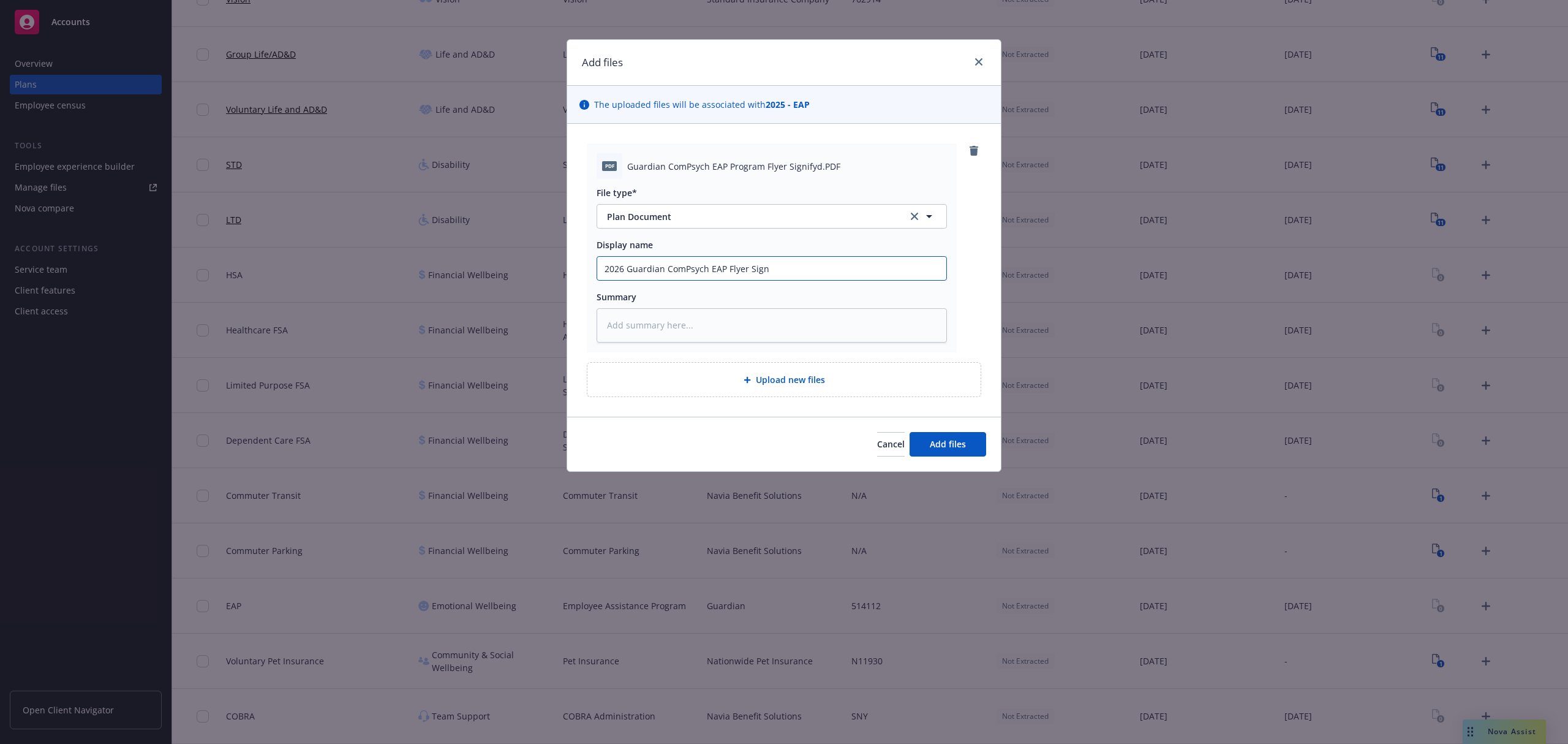
type textarea "x"
type input "2026 Guardian ComPsych EAP Flyer Signi"
type textarea "x"
type input "2026 Guardian ComPsych EAP Flyer Signif"
type textarea "x"
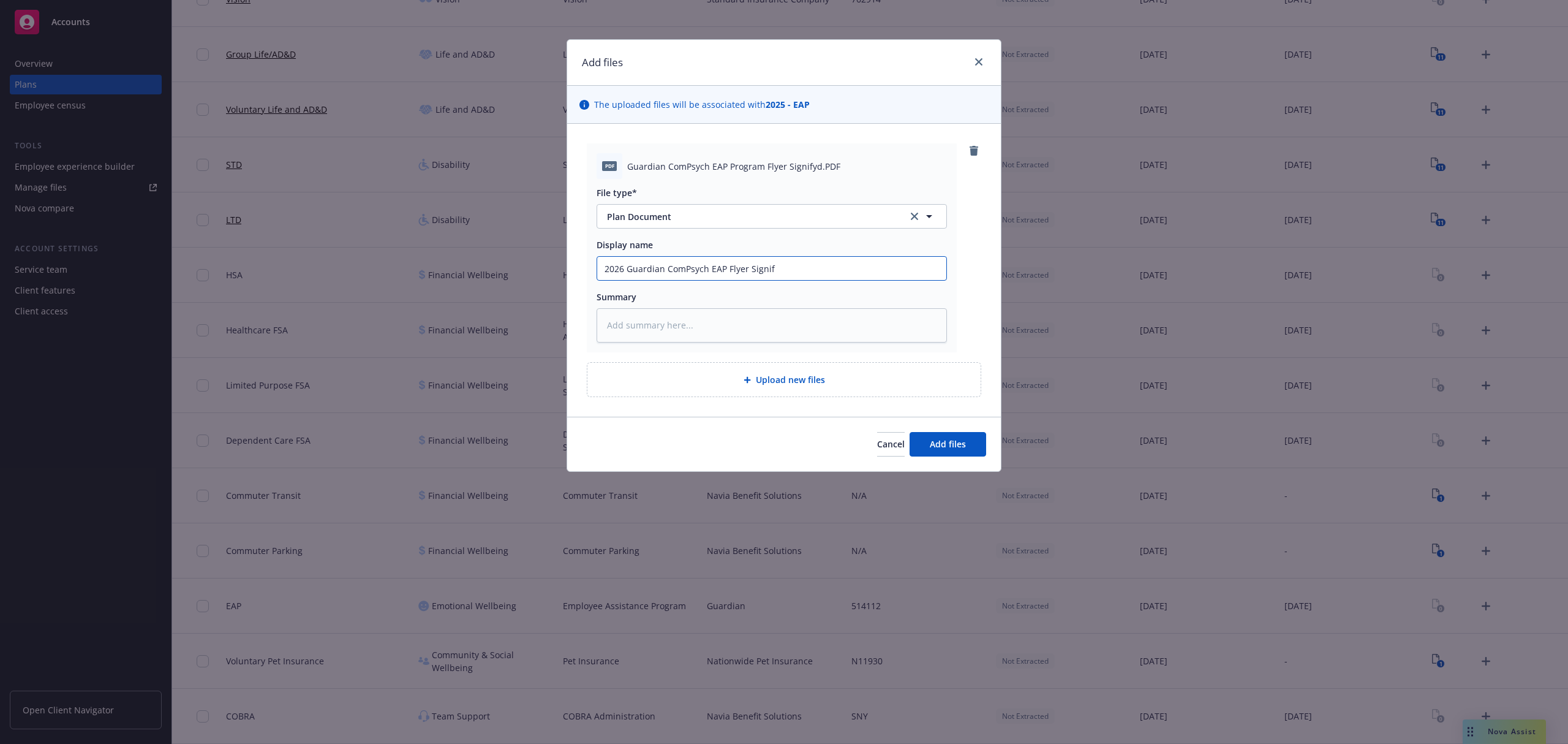
type input "2026 Guardian ComPsych EAP Flyer Signify"
type textarea "x"
type input "2026 Guardian ComPsych EAP Flyer Signifyd"
click at [922, 452] on button "Add files" at bounding box center [947, 444] width 77 height 24
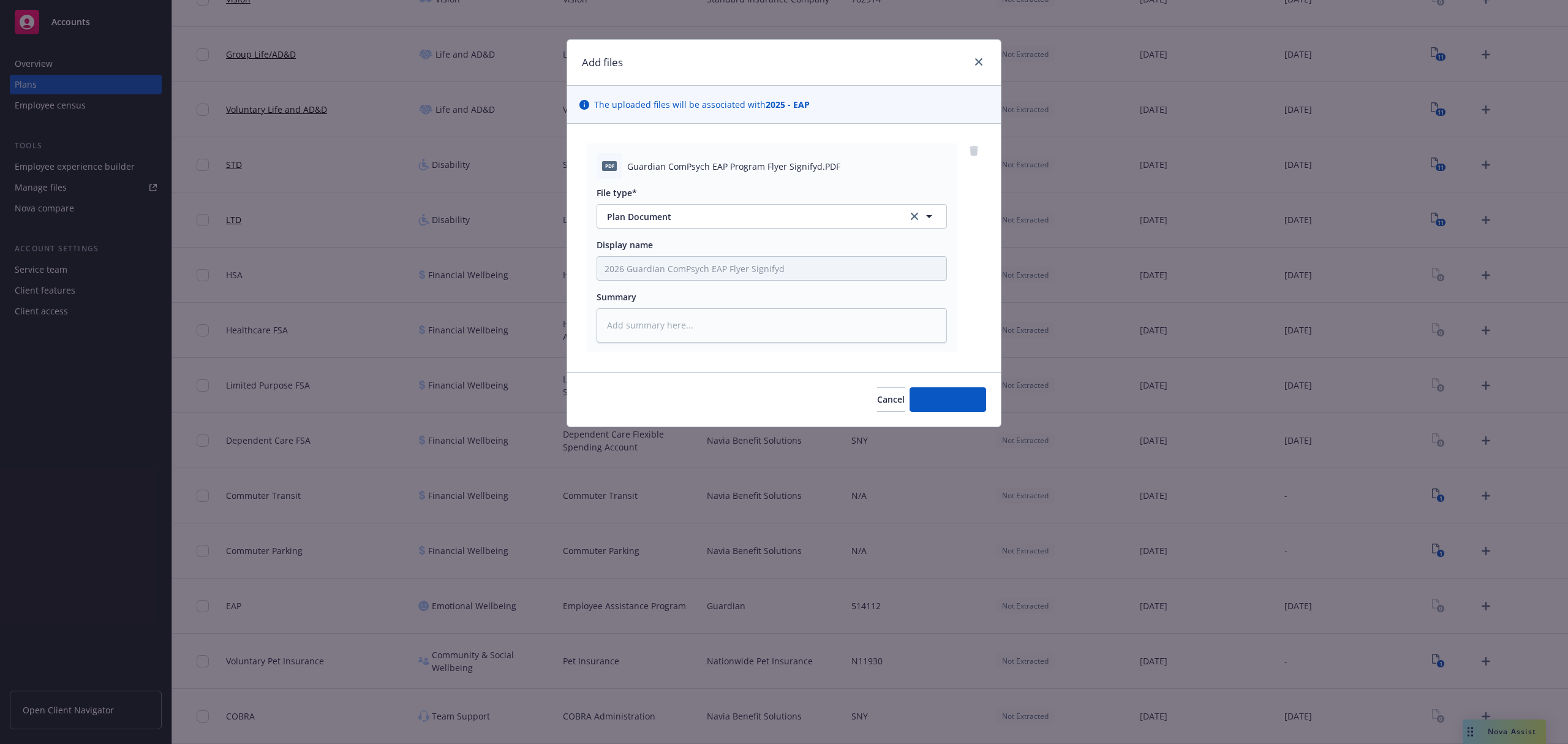
type textarea "x"
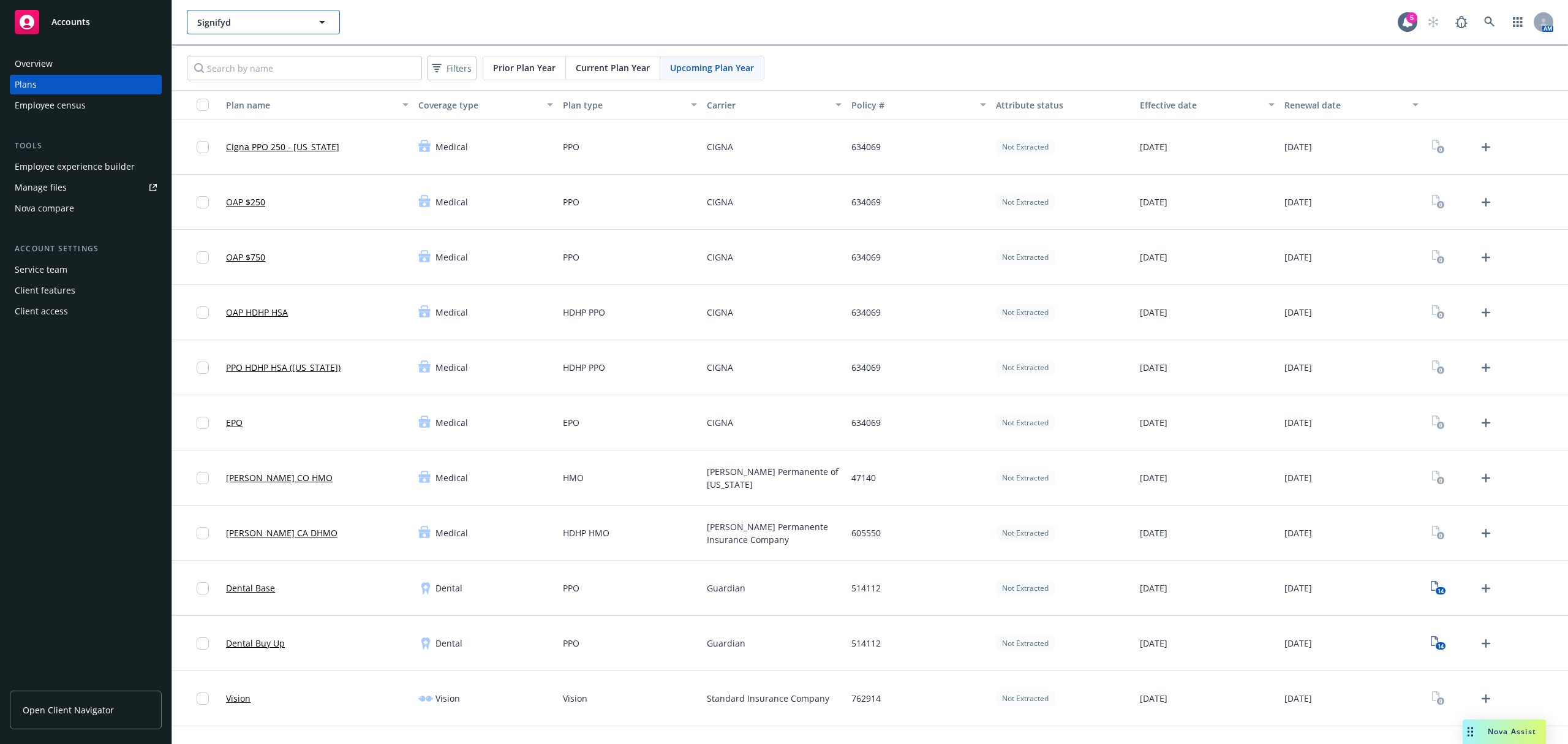
click at [270, 20] on span "Signifyd" at bounding box center [250, 22] width 106 height 13
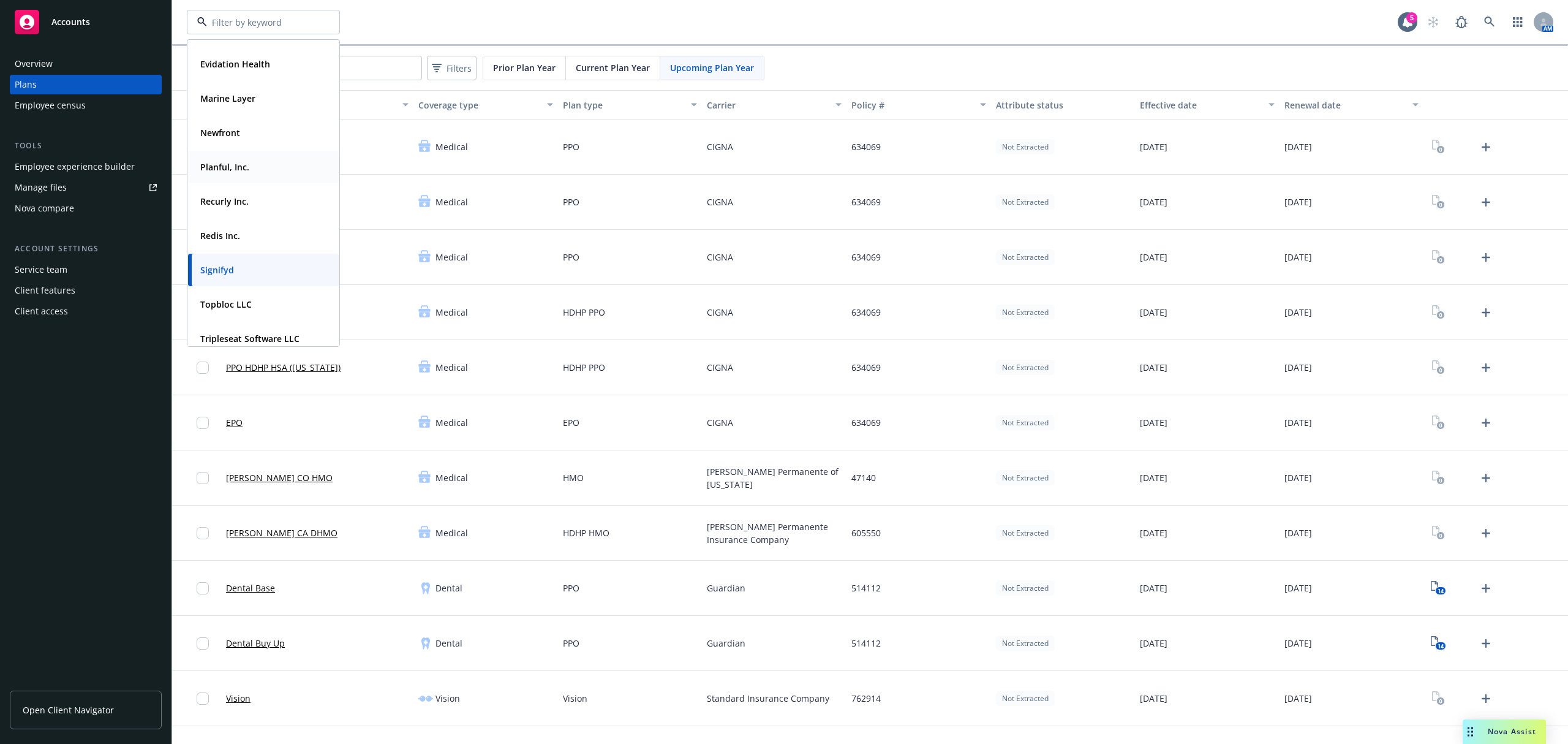
scroll to position [163, 0]
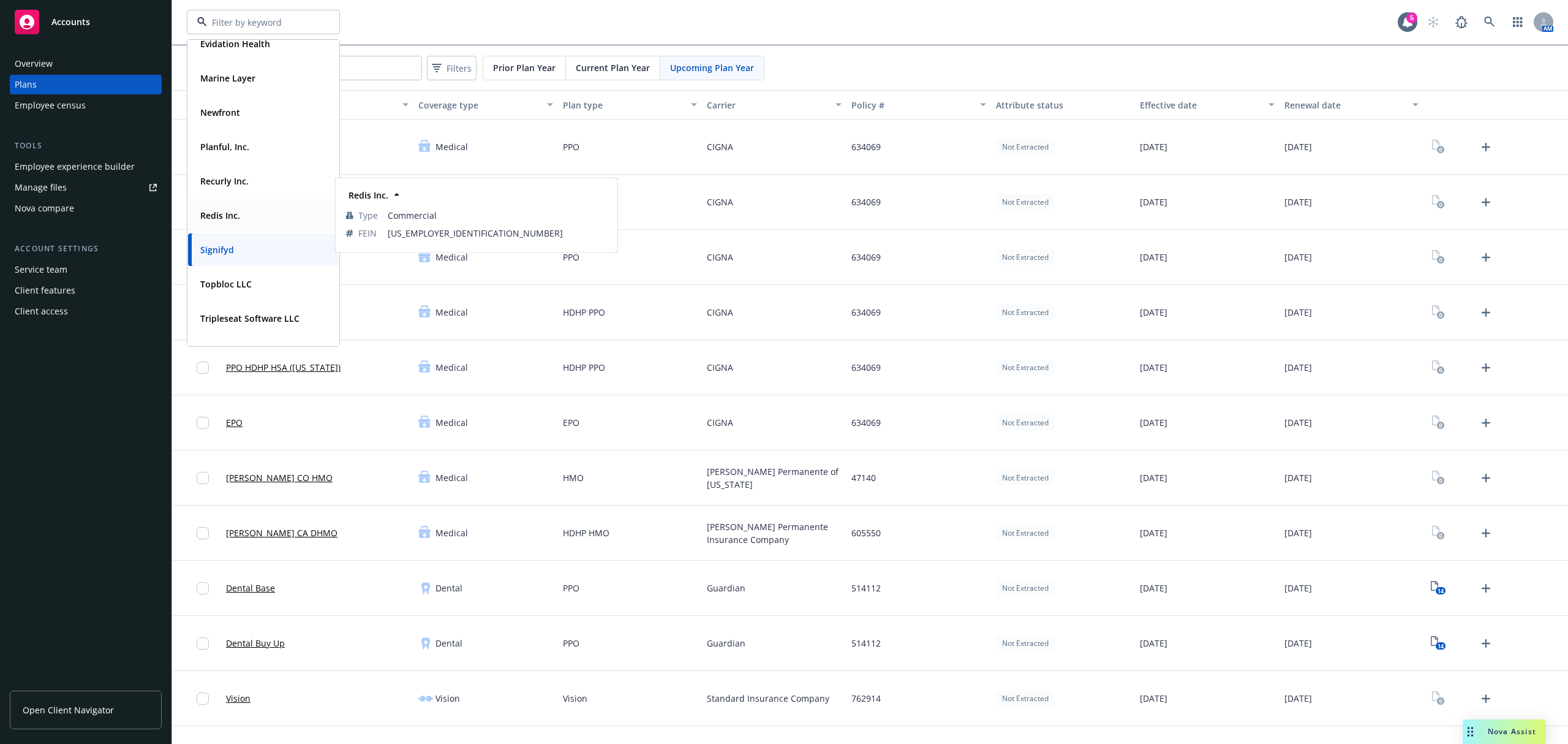
click at [229, 210] on strong "Redis Inc." at bounding box center [220, 215] width 40 height 12
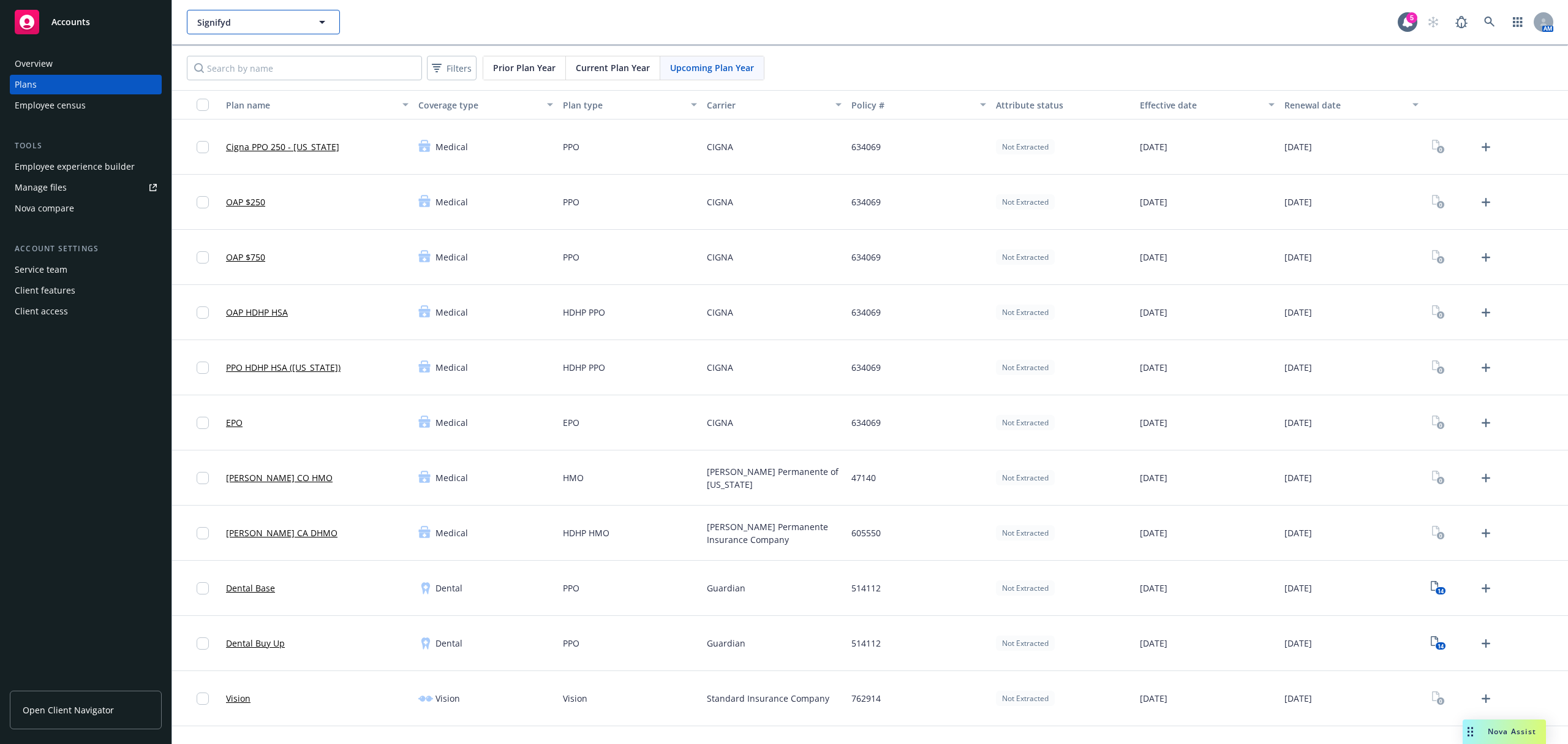
click at [311, 21] on button "Signifyd" at bounding box center [263, 22] width 153 height 24
type input "Signifyd"
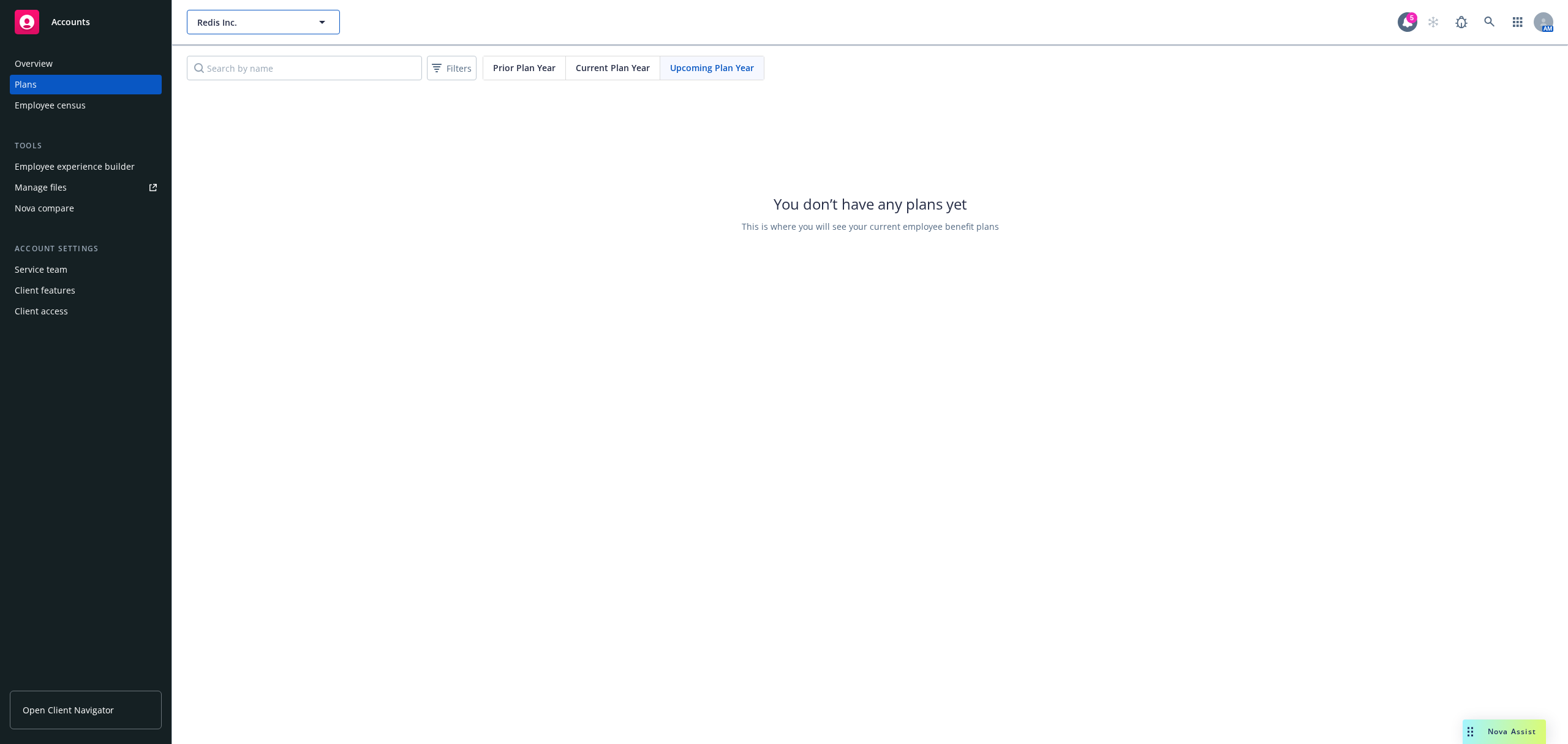
click at [327, 21] on icon "button" at bounding box center [322, 22] width 14 height 14
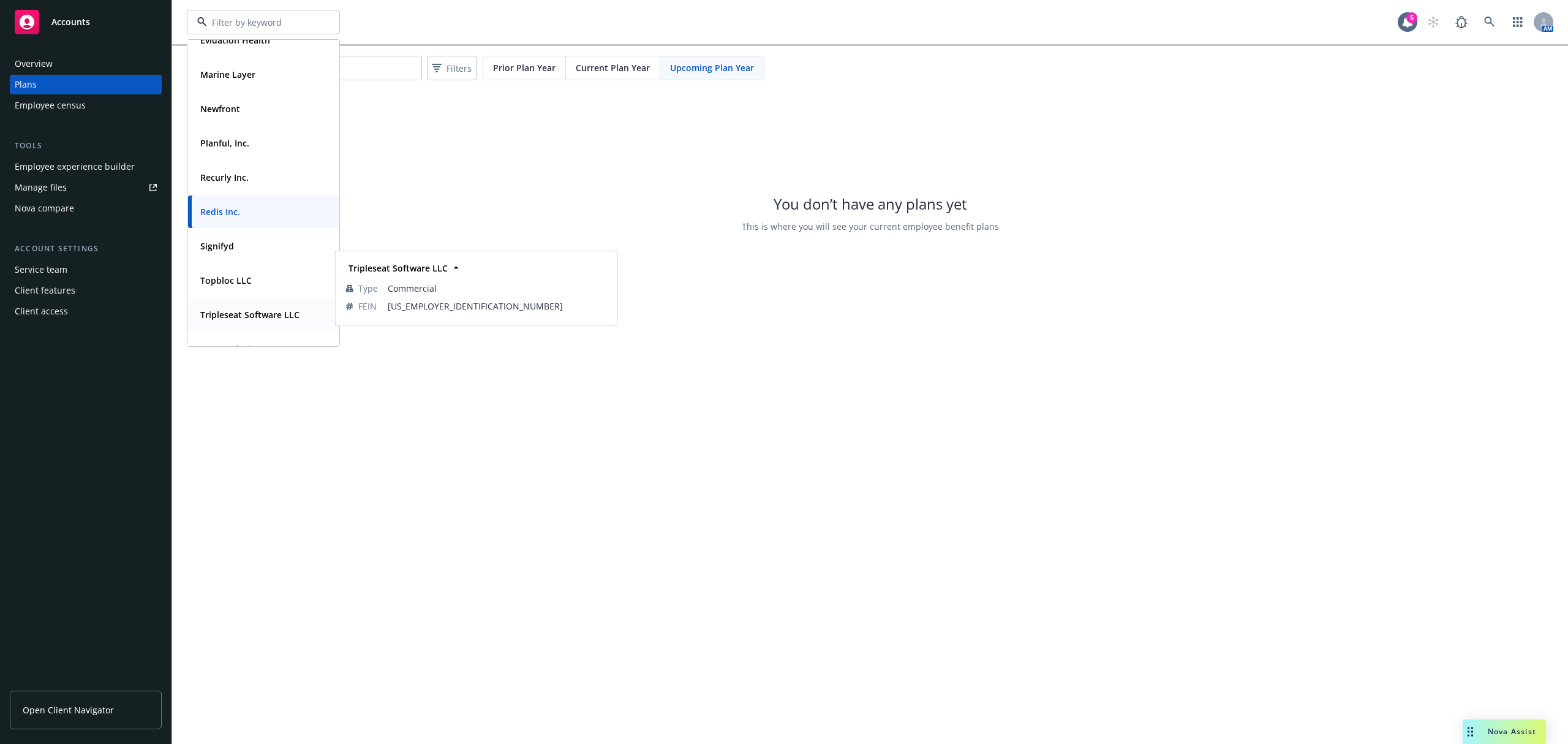
scroll to position [187, 0]
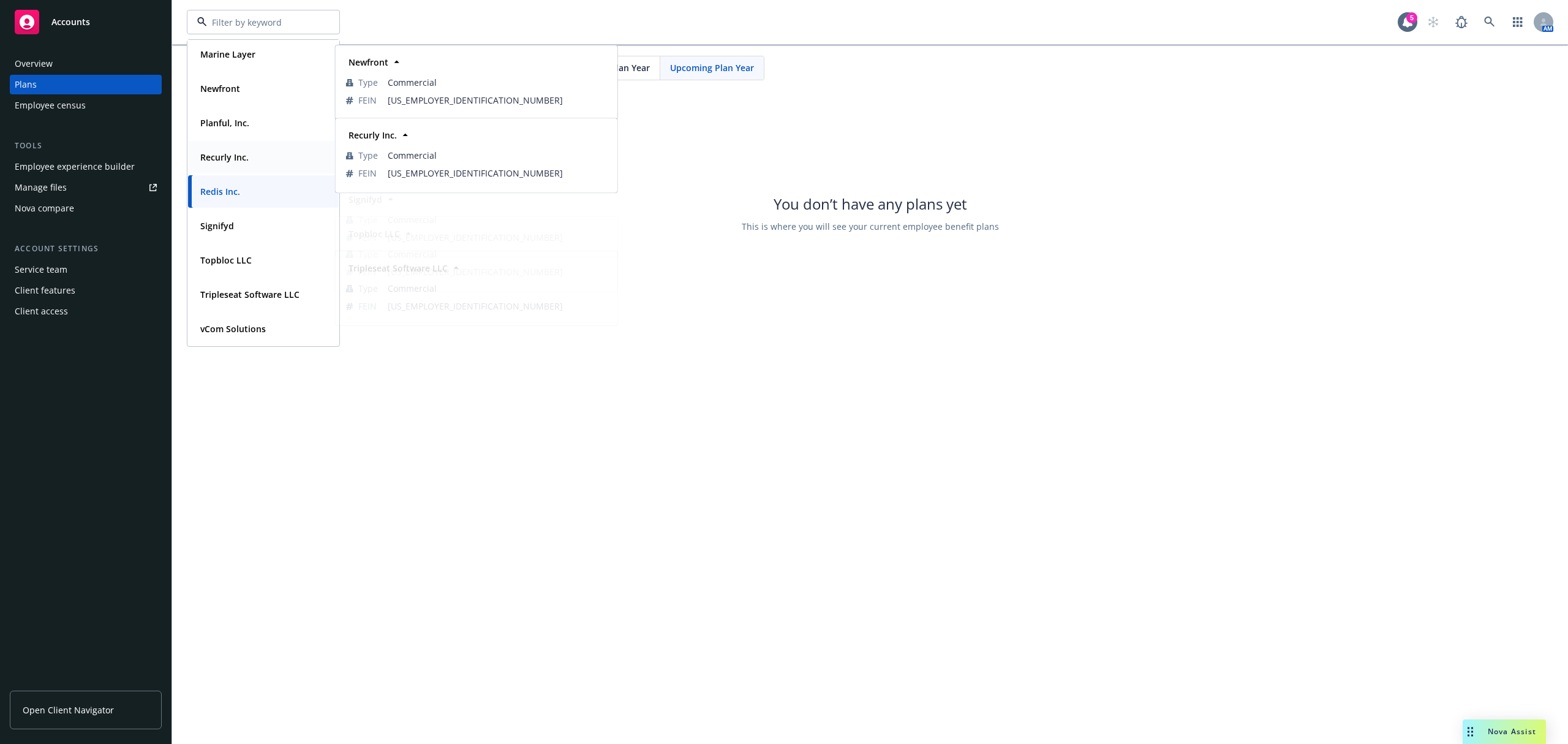
click at [236, 162] on span "Recurly Inc." at bounding box center [225, 157] width 48 height 13
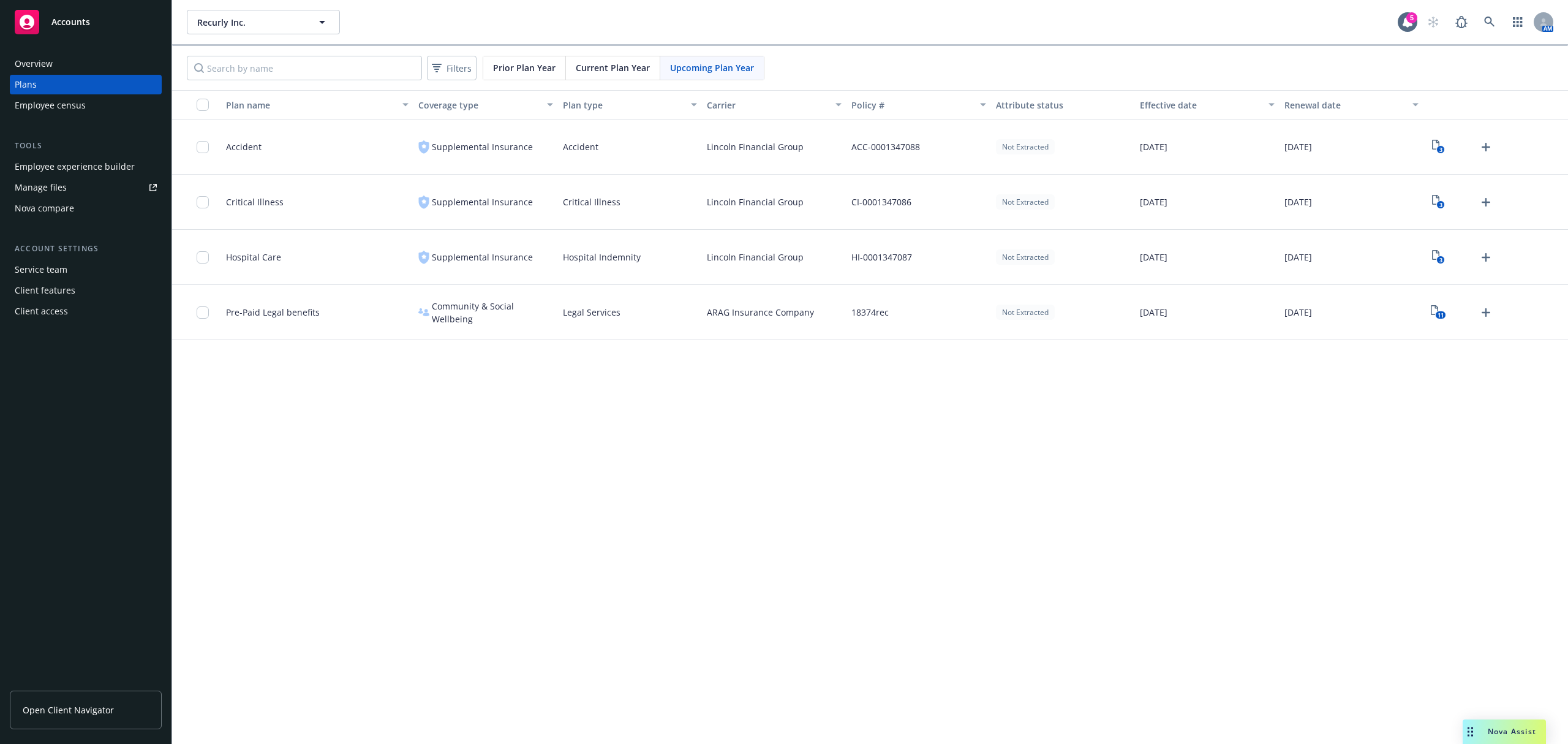
click at [67, 173] on div "Employee experience builder" at bounding box center [74, 167] width 120 height 20
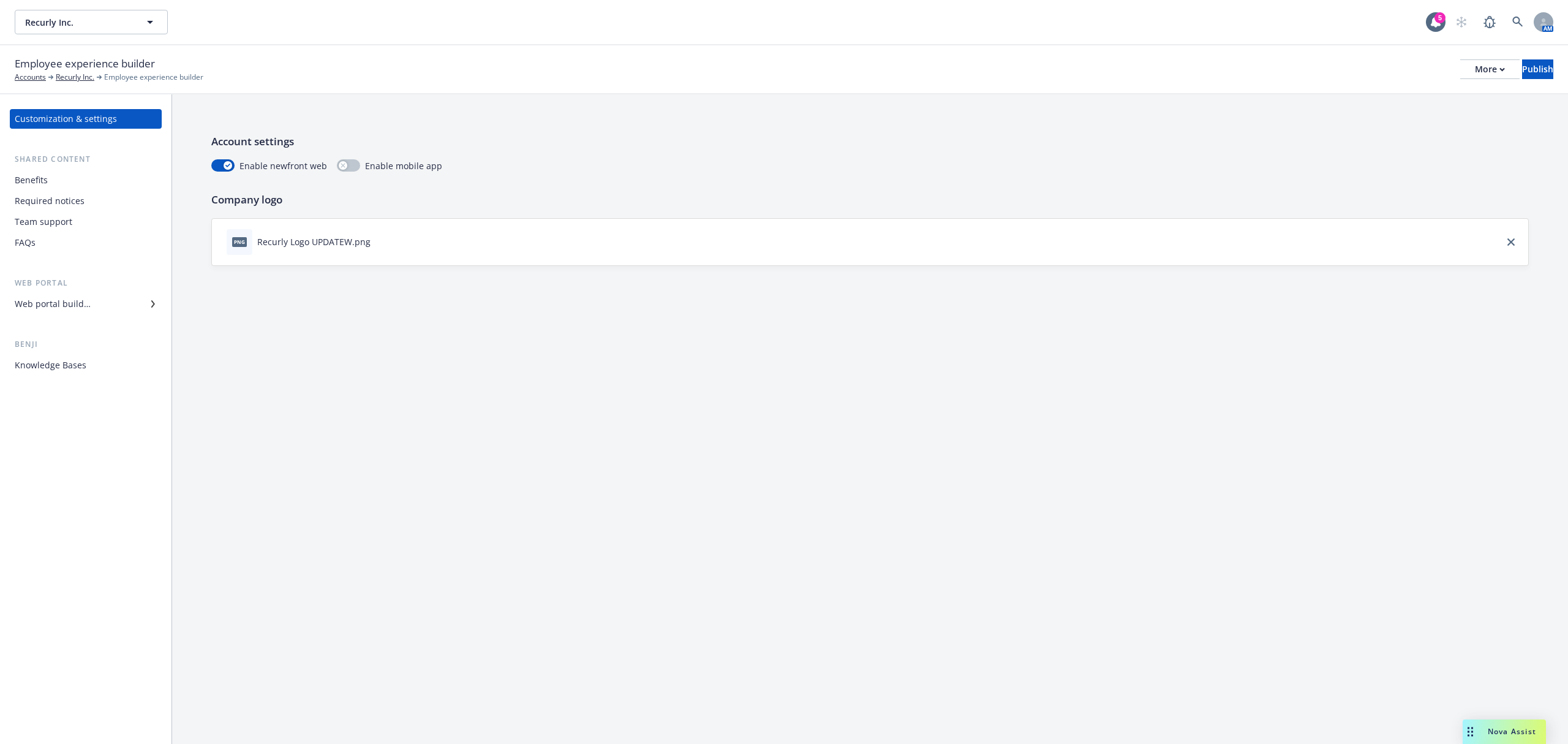
click at [67, 303] on div "Web portal builder" at bounding box center [52, 304] width 76 height 20
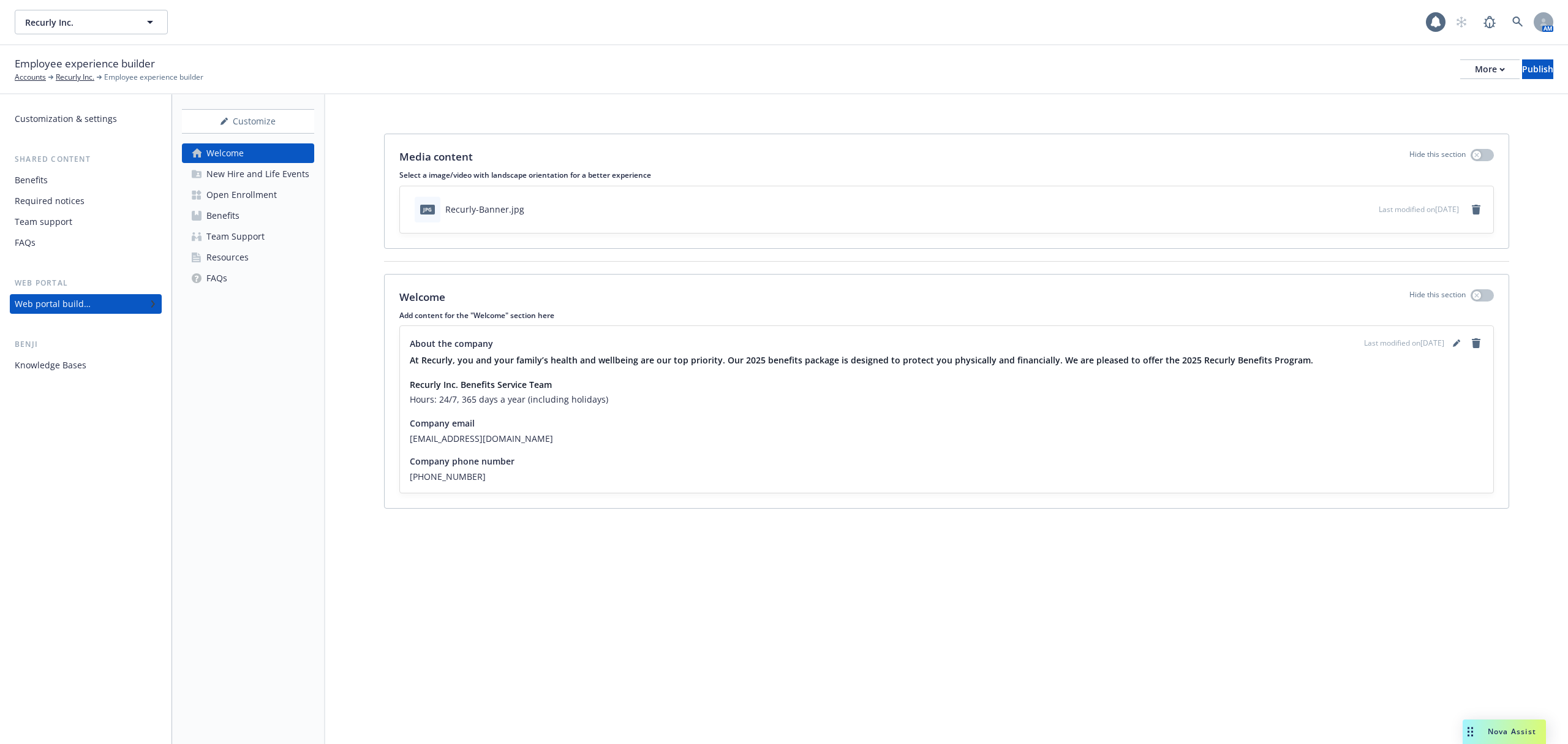
click at [262, 184] on div "Welcome New Hire and Life Events Open Enrollment Benefits Team Support Resource…" at bounding box center [248, 215] width 132 height 145
click at [262, 189] on div "Open Enrollment" at bounding box center [242, 195] width 71 height 20
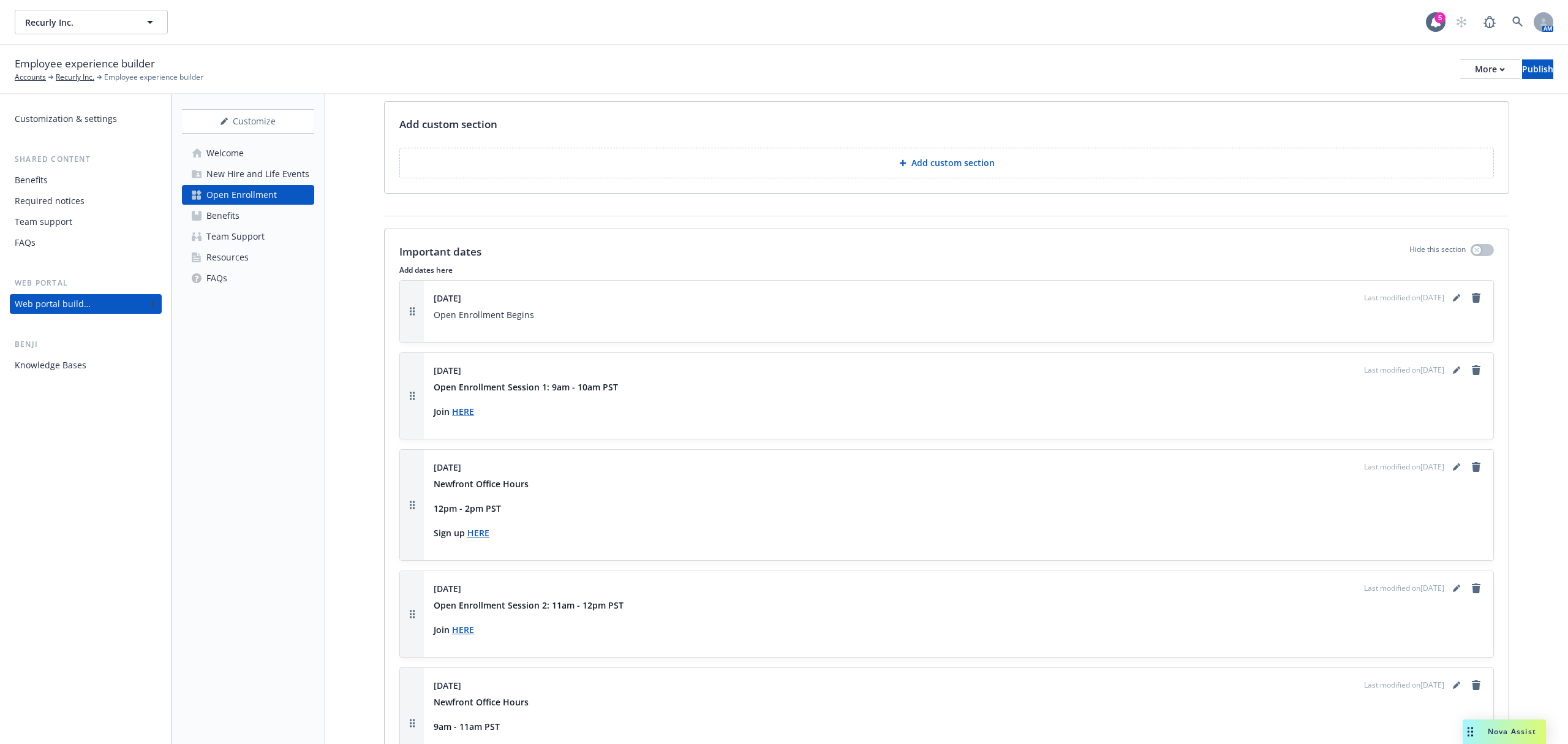
scroll to position [980, 0]
